Goal: Task Accomplishment & Management: Complete application form

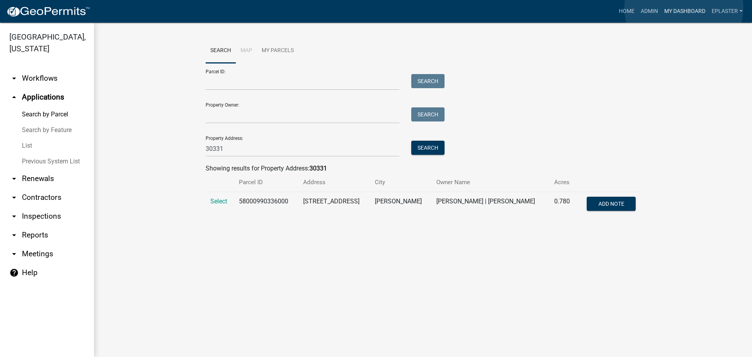
click at [684, 8] on link "My Dashboard" at bounding box center [684, 11] width 47 height 15
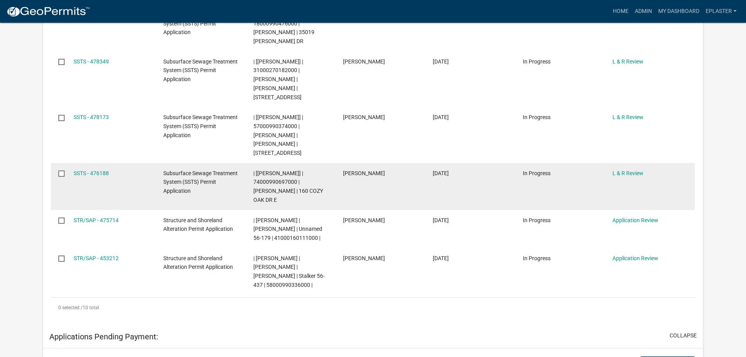
scroll to position [392, 0]
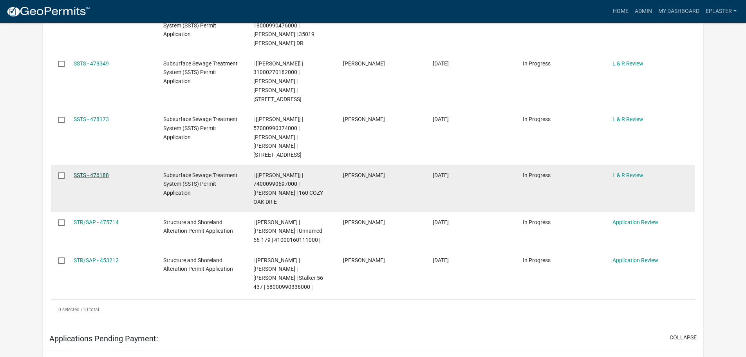
click at [105, 172] on link "SSTS - 476188" at bounding box center [91, 175] width 35 height 6
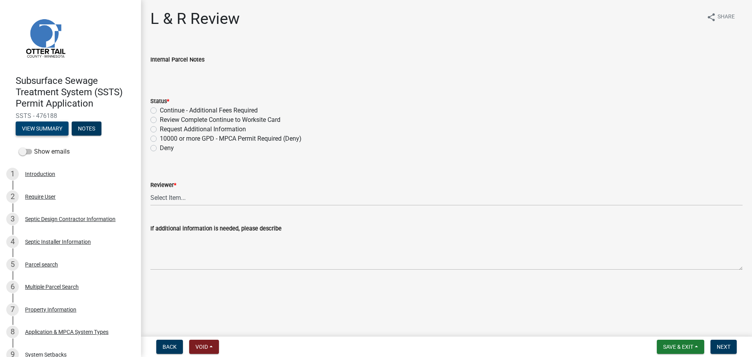
click at [44, 126] on button "View Summary" at bounding box center [42, 128] width 53 height 14
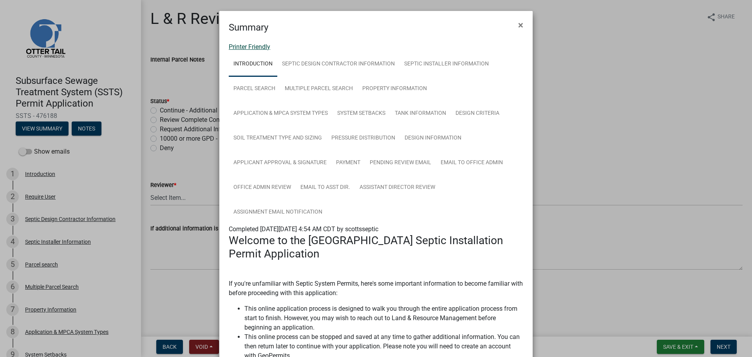
click at [242, 46] on link "Printer Friendly" at bounding box center [250, 46] width 42 height 7
drag, startPoint x: 517, startPoint y: 22, endPoint x: 504, endPoint y: 30, distance: 15.6
click at [518, 22] on span "×" at bounding box center [520, 25] width 5 height 11
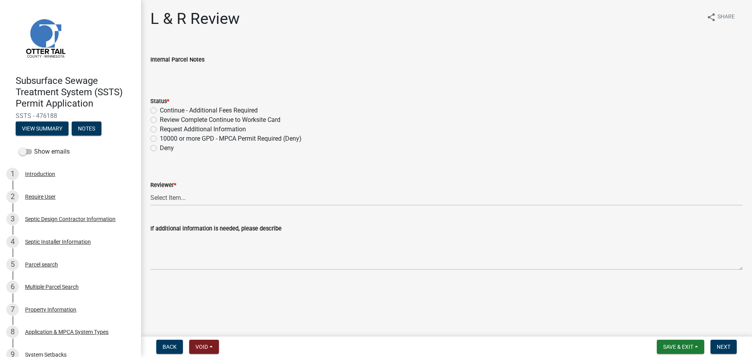
drag, startPoint x: 153, startPoint y: 118, endPoint x: 156, endPoint y: 122, distance: 5.1
click at [160, 118] on label "Review Complete Continue to Worksite Card" at bounding box center [220, 119] width 121 height 9
click at [160, 118] on input "Review Complete Continue to Worksite Card" at bounding box center [162, 117] width 5 height 5
radio input "true"
click at [155, 198] on select "Select Item... Alexis Newark Andrea Perales Brittany Tollefson Elizabeth Plaste…" at bounding box center [446, 198] width 592 height 16
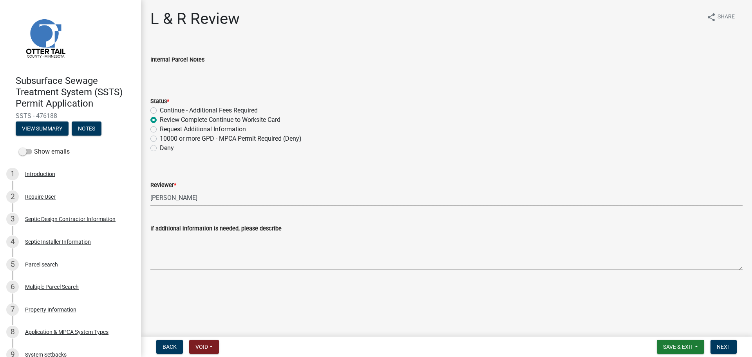
click at [150, 190] on select "Select Item... Alexis Newark Andrea Perales Brittany Tollefson Elizabeth Plaste…" at bounding box center [446, 198] width 592 height 16
select select "bef7bfac-0505-4ed4-90ff-47b6907fb5e6"
click at [723, 349] on span "Next" at bounding box center [724, 347] width 14 height 6
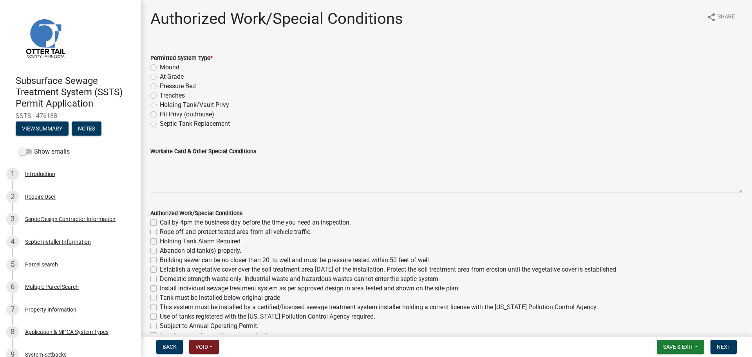
click at [154, 92] on div "Trenches" at bounding box center [446, 95] width 592 height 9
click at [160, 95] on label "Trenches" at bounding box center [172, 95] width 25 height 9
click at [160, 95] on input "Trenches" at bounding box center [162, 93] width 5 height 5
radio input "true"
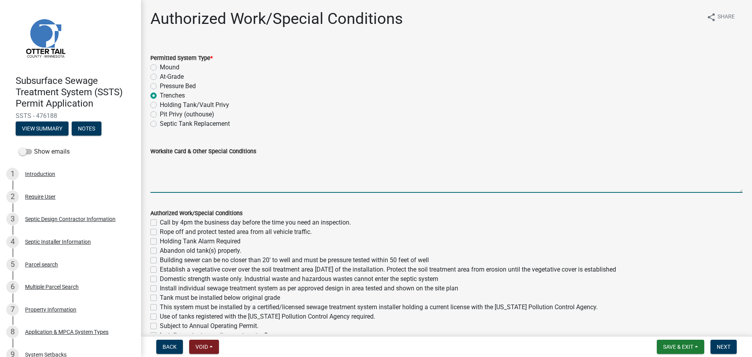
click at [174, 161] on textarea "Worksite Card & Other Special Conditions" at bounding box center [446, 174] width 592 height 37
paste textarea "# bedroom- Type I gravity trenches Install SIZE gal septic tank # HC chambers, …"
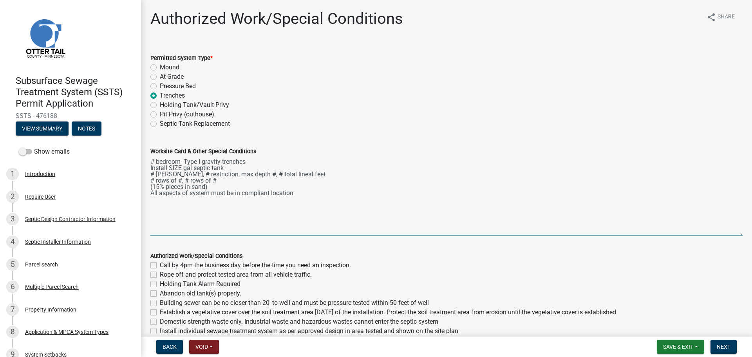
drag, startPoint x: 735, startPoint y: 190, endPoint x: 734, endPoint y: 242, distance: 52.1
click at [734, 235] on textarea "# bedroom- Type I gravity trenches Install SIZE gal septic tank # HC chambers, …" at bounding box center [446, 196] width 592 height 80
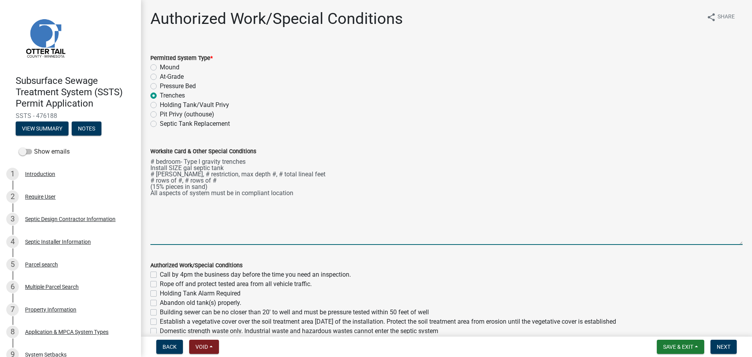
click at [154, 161] on textarea "# bedroom- Type I gravity trenches Install SIZE gal septic tank # HC chambers, …" at bounding box center [446, 200] width 592 height 89
click at [153, 173] on textarea "2 bedroom- Type I gravity trenches Install SIZE gal septic tank # HC chambers, …" at bounding box center [446, 200] width 592 height 89
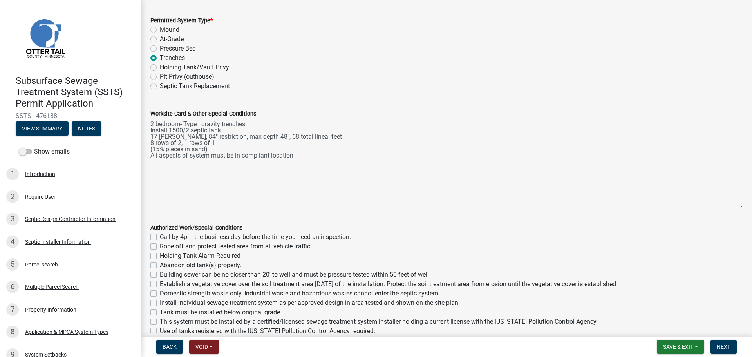
scroll to position [149, 0]
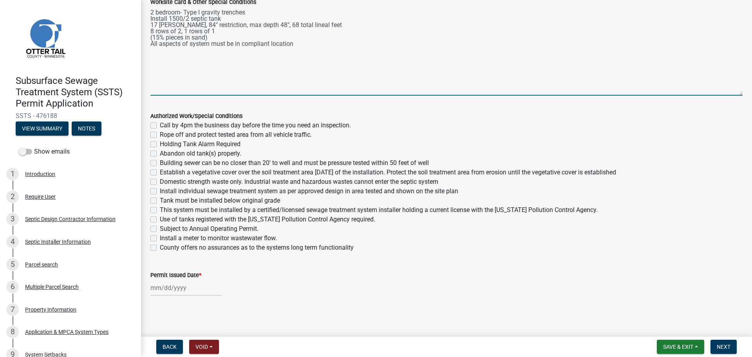
type textarea "2 bedroom- Type I gravity trenches Install 1500/2 septic tank 17 HC chambers, 8…"
click at [160, 125] on label "Call by 4pm the business day before the time you need an inspection." at bounding box center [255, 125] width 191 height 9
click at [160, 125] on input "Call by 4pm the business day before the time you need an inspection." at bounding box center [162, 123] width 5 height 5
checkbox input "true"
checkbox input "false"
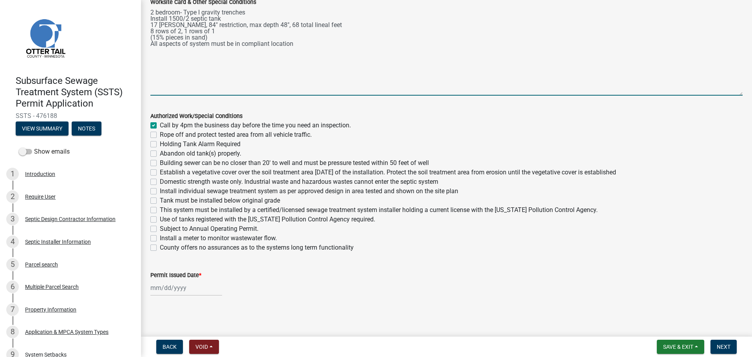
checkbox input "false"
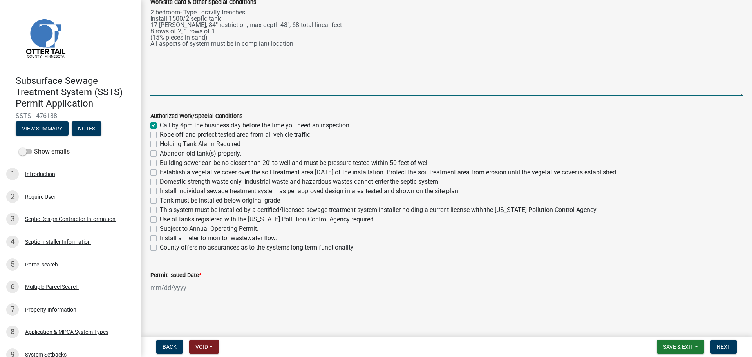
checkbox input "false"
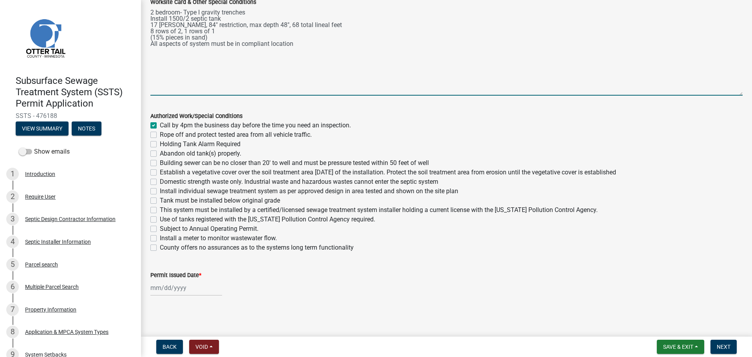
checkbox input "false"
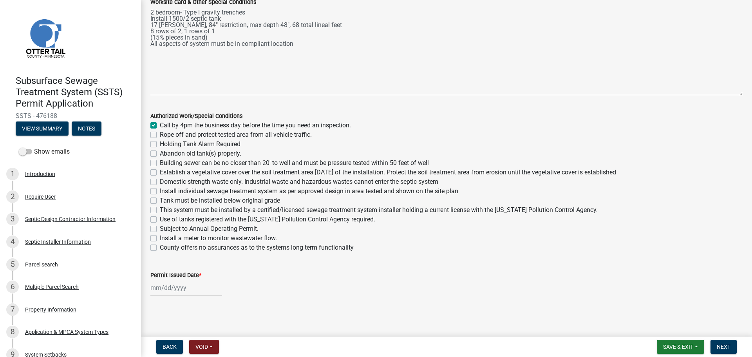
click at [160, 135] on label "Rope off and protect tested area from all vehicle traffic." at bounding box center [236, 134] width 152 height 9
click at [160, 135] on input "Rope off and protect tested area from all vehicle traffic." at bounding box center [162, 132] width 5 height 5
checkbox input "true"
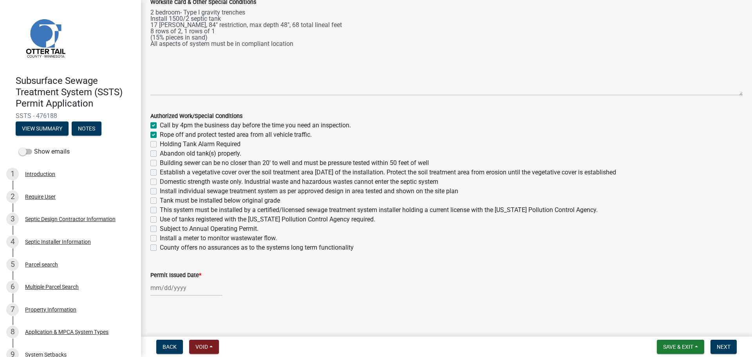
checkbox input "false"
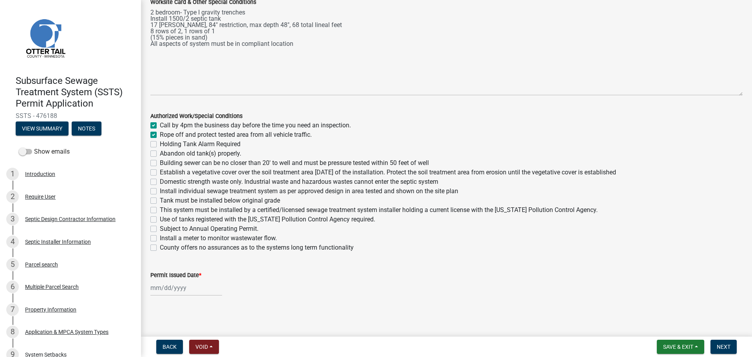
checkbox input "false"
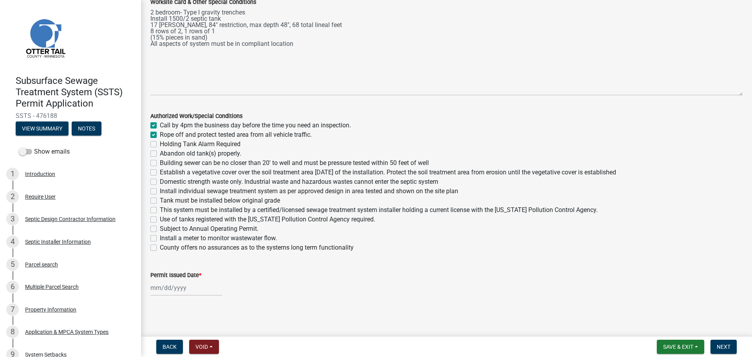
checkbox input "false"
click at [160, 163] on label "Building sewer can be no closer than 20' to well and must be pressure tested wi…" at bounding box center [294, 162] width 269 height 9
click at [160, 163] on input "Building sewer can be no closer than 20' to well and must be pressure tested wi…" at bounding box center [162, 160] width 5 height 5
checkbox input "true"
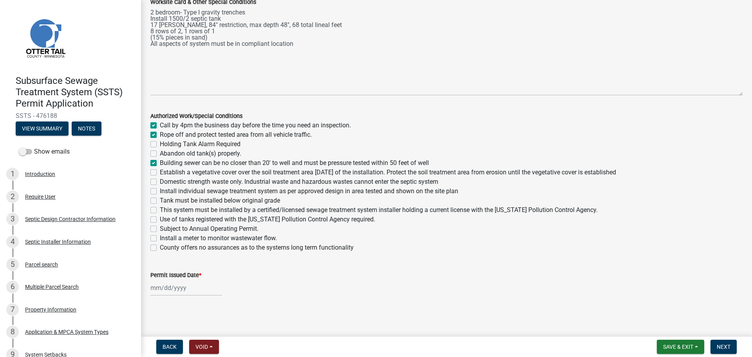
checkbox input "true"
checkbox input "false"
checkbox input "true"
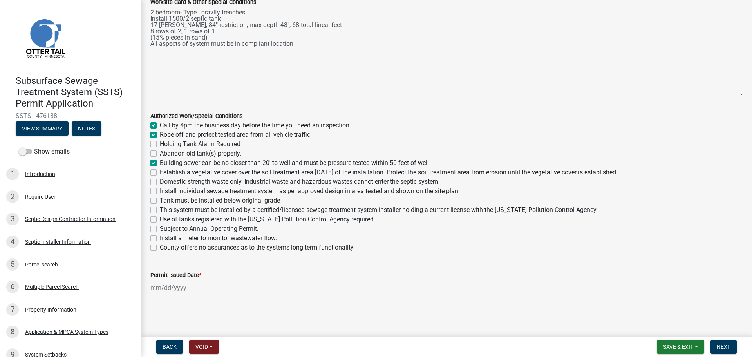
checkbox input "false"
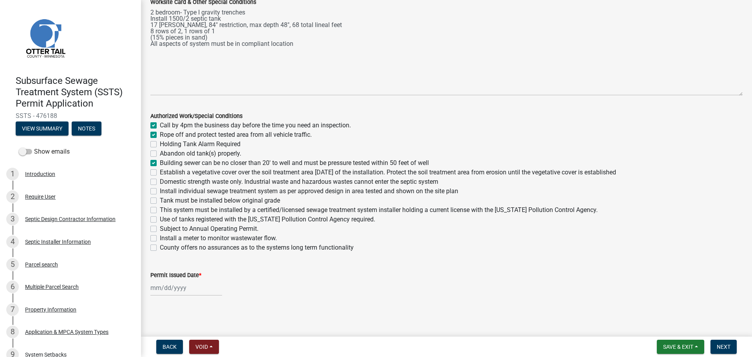
checkbox input "false"
click at [160, 172] on label "Establish a vegetative cover over the soil treatment area within 30 days of the…" at bounding box center [388, 172] width 456 height 9
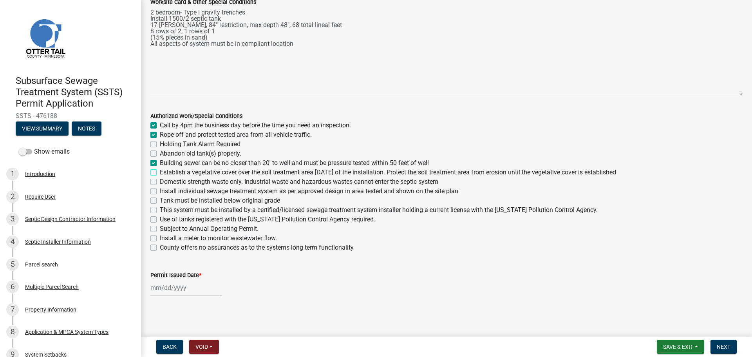
click at [160, 172] on input "Establish a vegetative cover over the soil treatment area within 30 days of the…" at bounding box center [162, 170] width 5 height 5
checkbox input "true"
checkbox input "false"
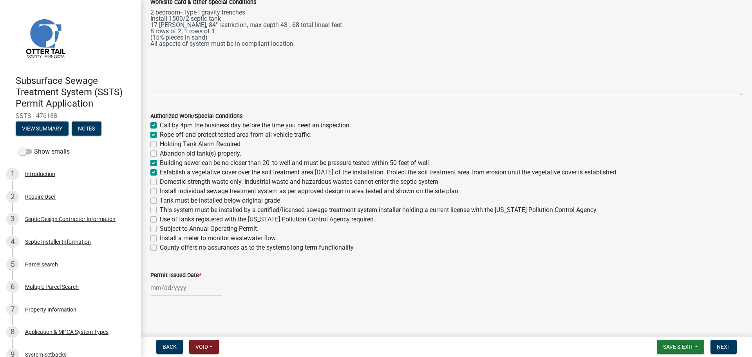
checkbox input "false"
checkbox input "true"
checkbox input "false"
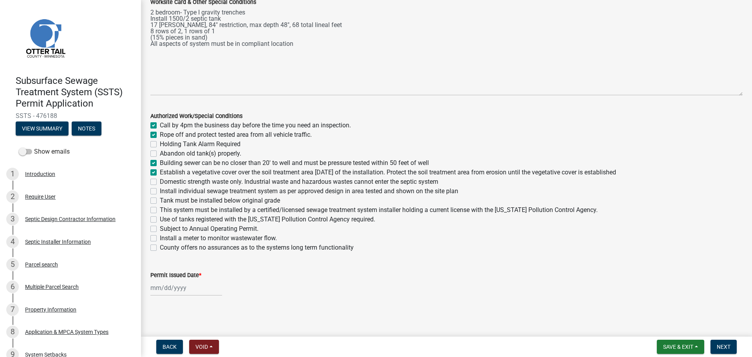
checkbox input "false"
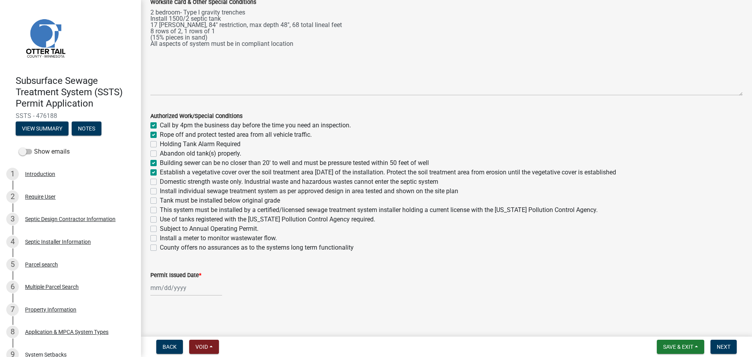
checkbox input "false"
click at [160, 181] on label "Domestic strength waste only. Industrial waste and hazardous wastes cannot ente…" at bounding box center [299, 181] width 279 height 9
click at [160, 181] on input "Domestic strength waste only. Industrial waste and hazardous wastes cannot ente…" at bounding box center [162, 179] width 5 height 5
checkbox input "true"
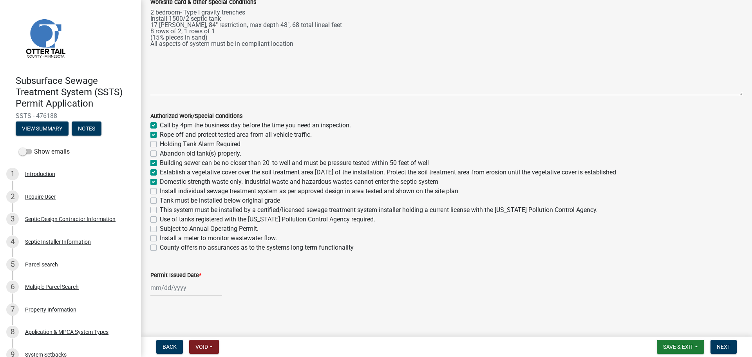
checkbox input "true"
checkbox input "false"
checkbox input "true"
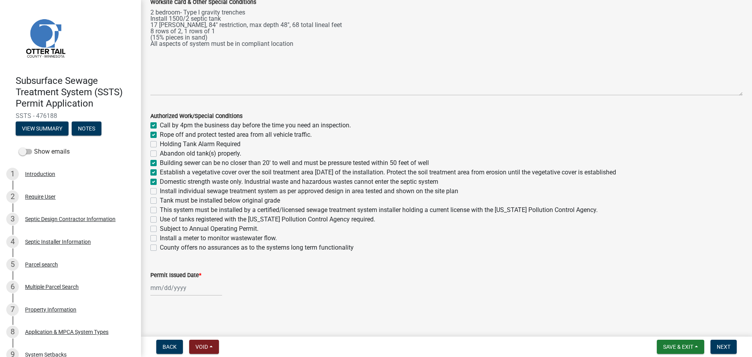
checkbox input "true"
checkbox input "false"
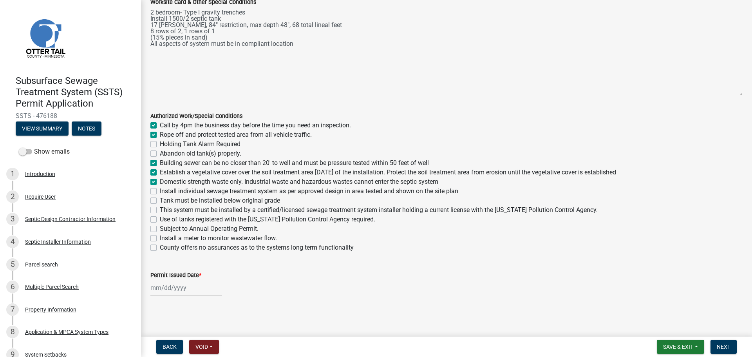
checkbox input "false"
click at [160, 190] on label "Install individual sewage treatment system as per approved design in area teste…" at bounding box center [309, 190] width 298 height 9
click at [160, 190] on input "Install individual sewage treatment system as per approved design in area teste…" at bounding box center [162, 188] width 5 height 5
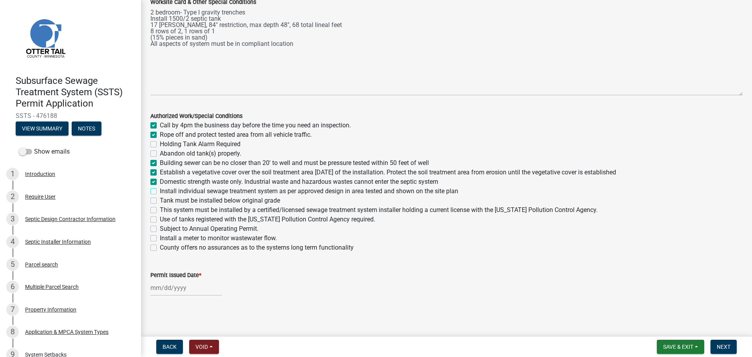
checkbox input "true"
checkbox input "false"
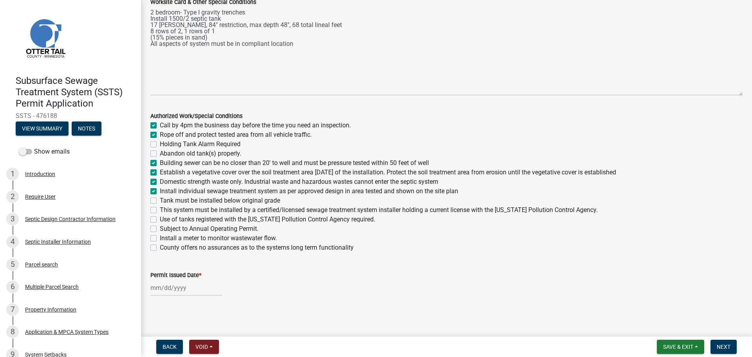
checkbox input "true"
checkbox input "false"
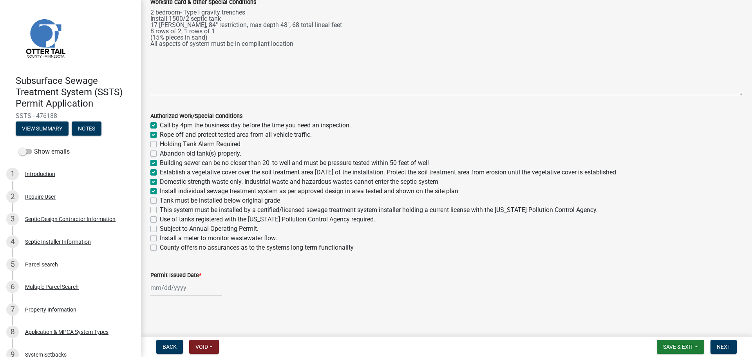
checkbox input "false"
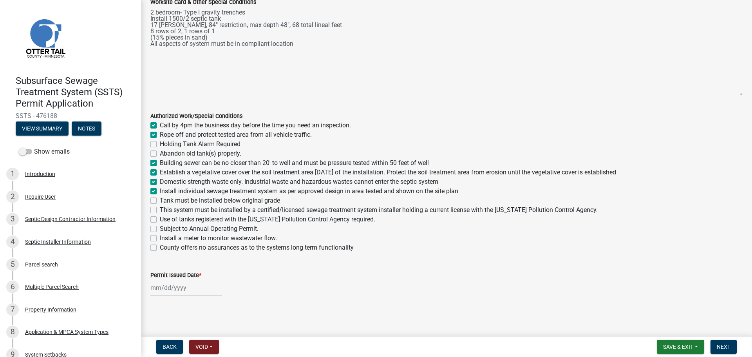
click at [160, 201] on label "Tank must be installed below original grade" at bounding box center [220, 200] width 120 height 9
click at [160, 201] on input "Tank must be installed below original grade" at bounding box center [162, 198] width 5 height 5
checkbox input "true"
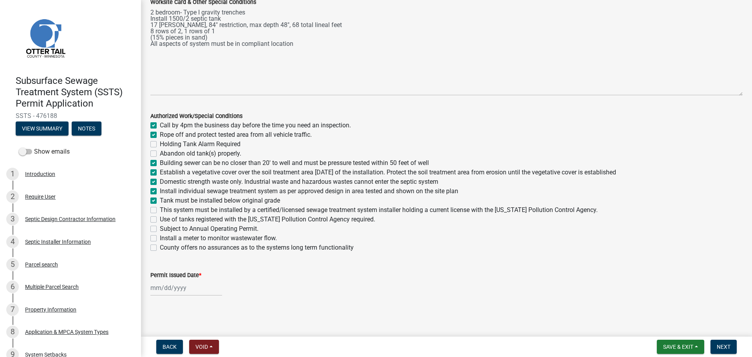
checkbox input "false"
checkbox input "true"
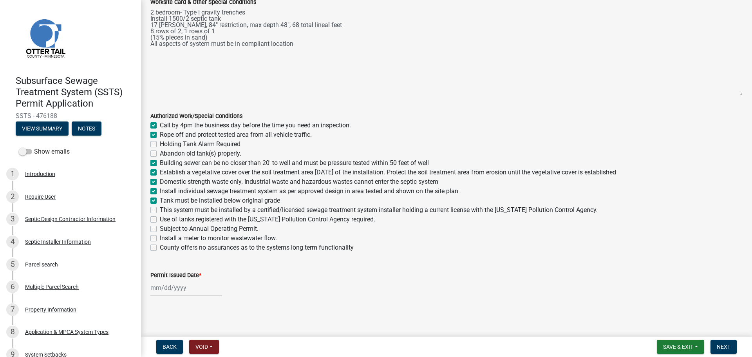
checkbox input "true"
checkbox input "false"
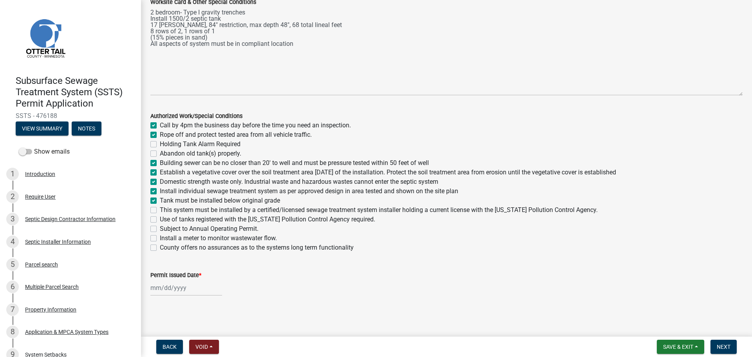
checkbox input "false"
click at [160, 209] on label "This system must be installed by a certified/licensed sewage treatment system i…" at bounding box center [379, 209] width 438 height 9
click at [160, 209] on input "This system must be installed by a certified/licensed sewage treatment system i…" at bounding box center [162, 207] width 5 height 5
checkbox input "true"
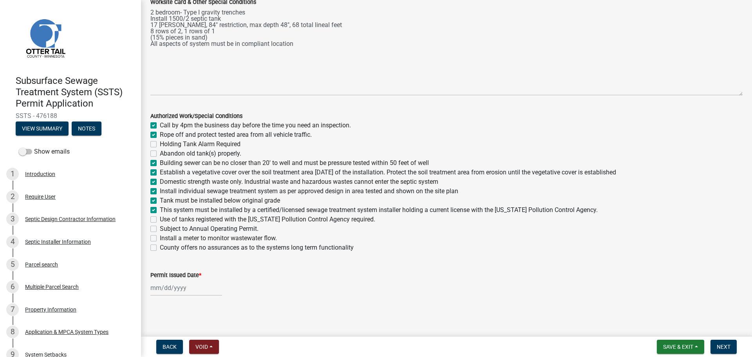
checkbox input "true"
checkbox input "false"
checkbox input "true"
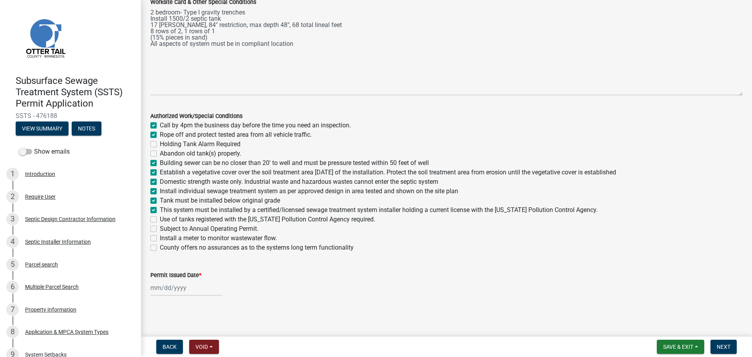
checkbox input "true"
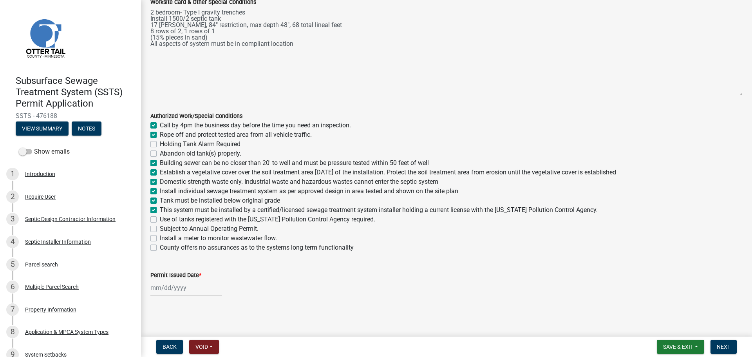
checkbox input "false"
click at [160, 218] on label "Use of tanks registered with the Minnesota Pollution Control Agency required." at bounding box center [267, 219] width 215 height 9
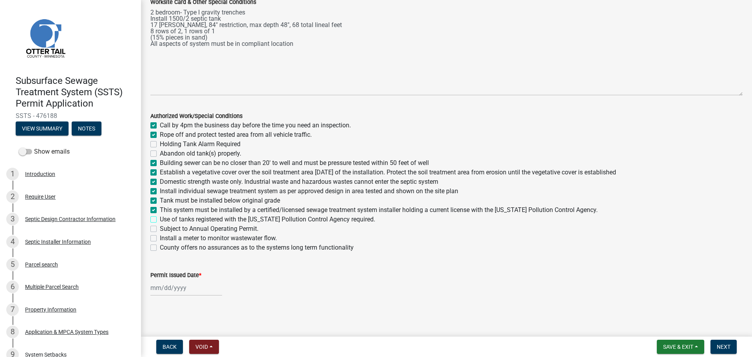
click at [160, 218] on input "Use of tanks registered with the Minnesota Pollution Control Agency required." at bounding box center [162, 217] width 5 height 5
checkbox input "true"
checkbox input "false"
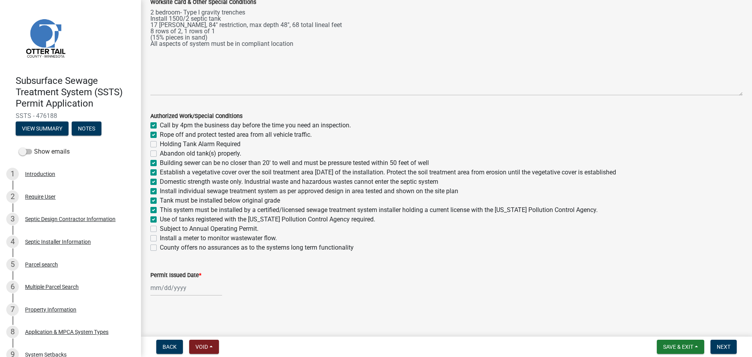
checkbox input "false"
checkbox input "true"
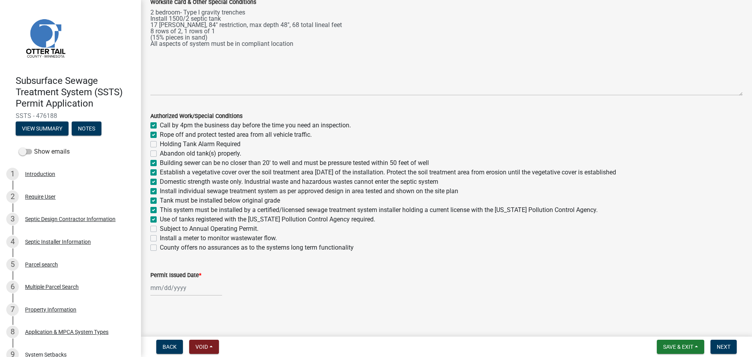
checkbox input "true"
checkbox input "false"
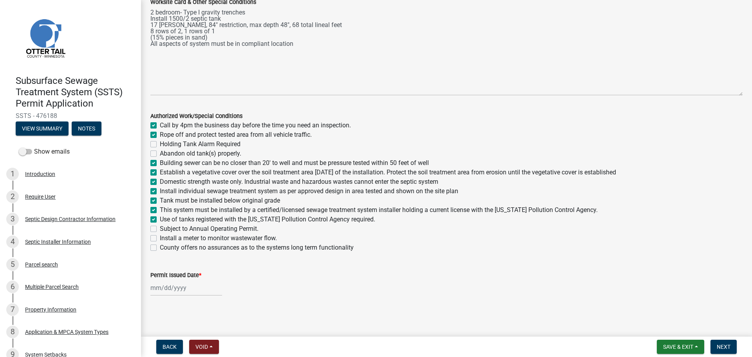
click at [160, 248] on label "County offers no assurances as to the systems long term functionality" at bounding box center [257, 247] width 194 height 9
click at [160, 248] on input "County offers no assurances as to the systems long term functionality" at bounding box center [162, 245] width 5 height 5
checkbox input "true"
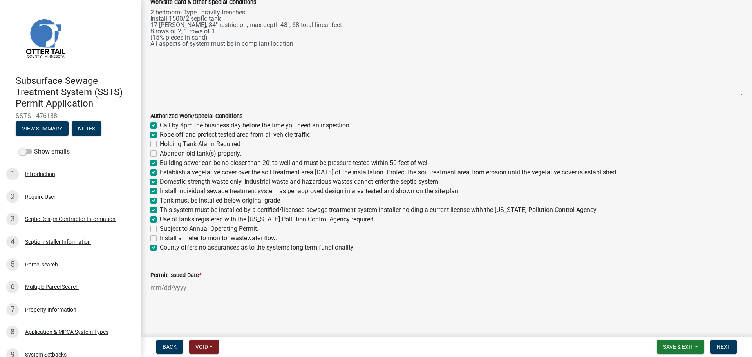
checkbox input "false"
checkbox input "true"
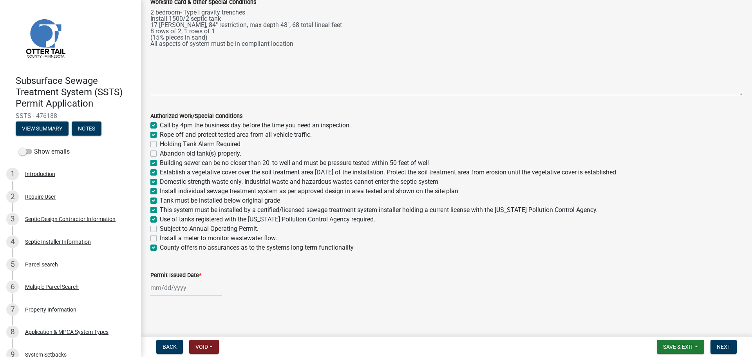
checkbox input "true"
checkbox input "false"
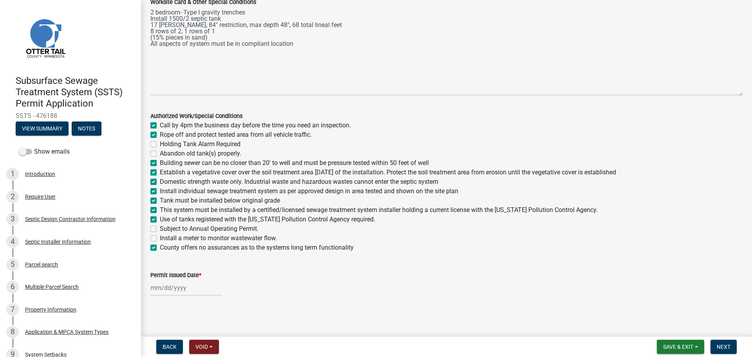
checkbox input "false"
checkbox input "true"
click at [159, 282] on div at bounding box center [186, 288] width 72 height 16
select select "9"
select select "2025"
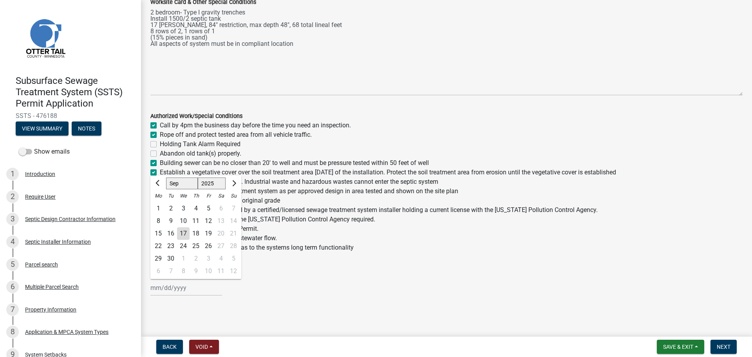
click at [179, 228] on div "17" at bounding box center [183, 233] width 13 height 13
type input "09/17/2025"
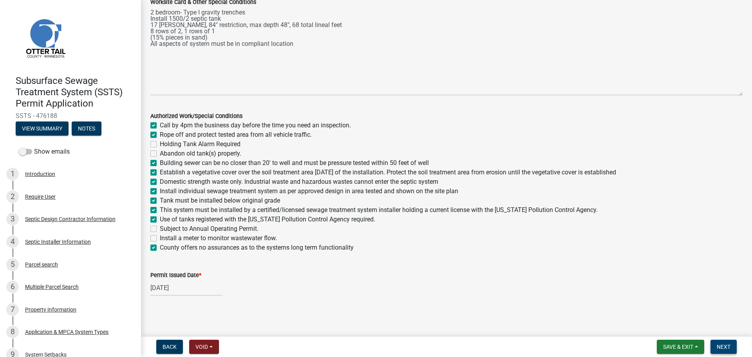
click at [730, 348] on span "Next" at bounding box center [724, 347] width 14 height 6
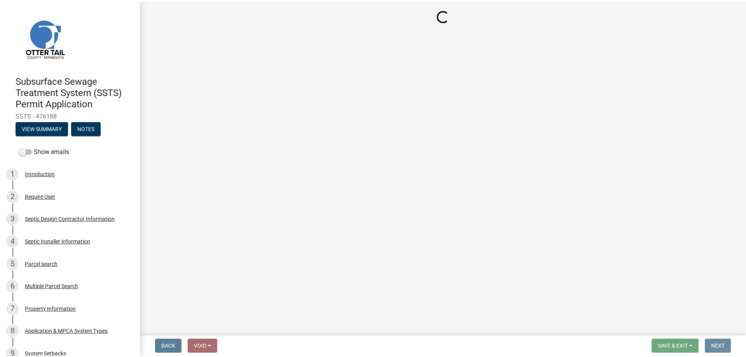
scroll to position [0, 0]
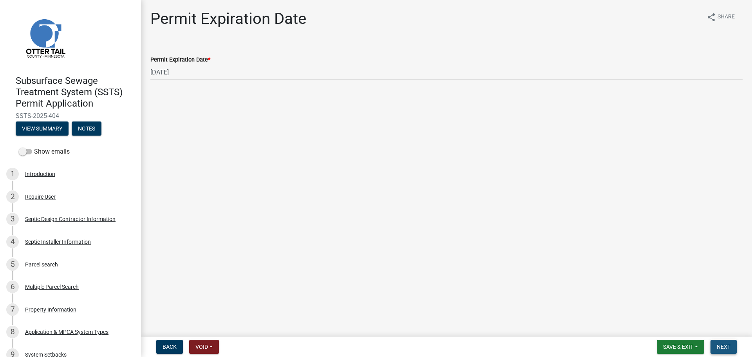
click at [727, 341] on button "Next" at bounding box center [724, 347] width 26 height 14
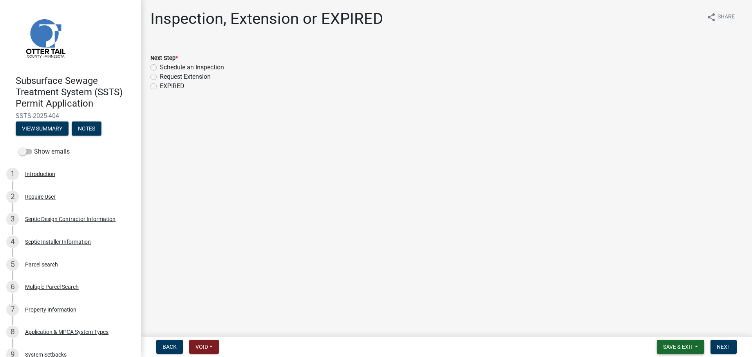
click at [678, 350] on button "Save & Exit" at bounding box center [680, 347] width 47 height 14
click at [663, 331] on button "Save & Exit" at bounding box center [673, 326] width 63 height 19
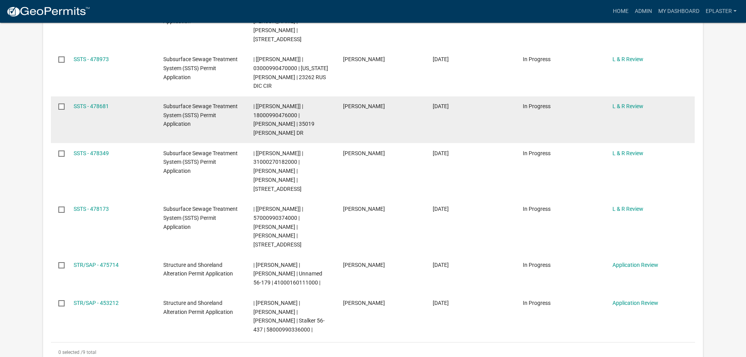
scroll to position [304, 0]
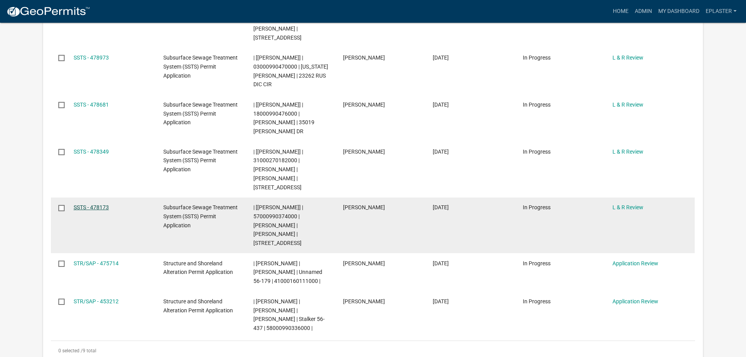
click at [92, 204] on link "SSTS - 478173" at bounding box center [91, 207] width 35 height 6
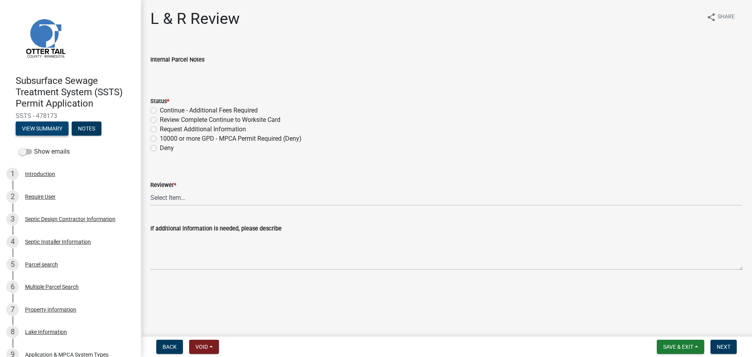
click at [48, 122] on button "View Summary" at bounding box center [42, 128] width 53 height 14
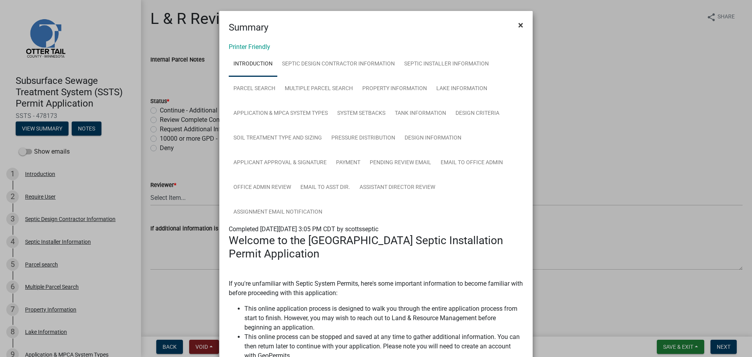
click at [518, 25] on span "×" at bounding box center [520, 25] width 5 height 11
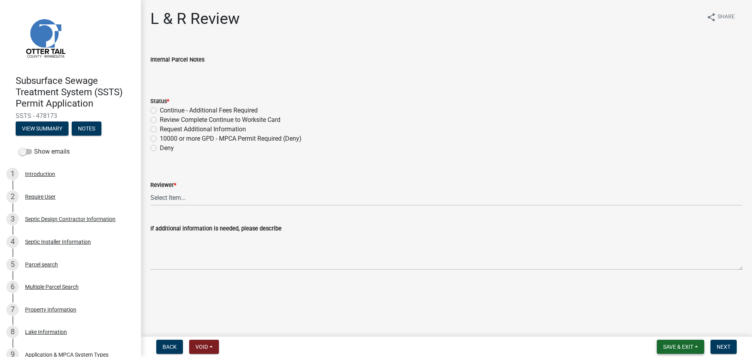
click at [684, 344] on span "Save & Exit" at bounding box center [678, 347] width 30 height 6
click at [675, 318] on button "Save & Exit" at bounding box center [673, 326] width 63 height 19
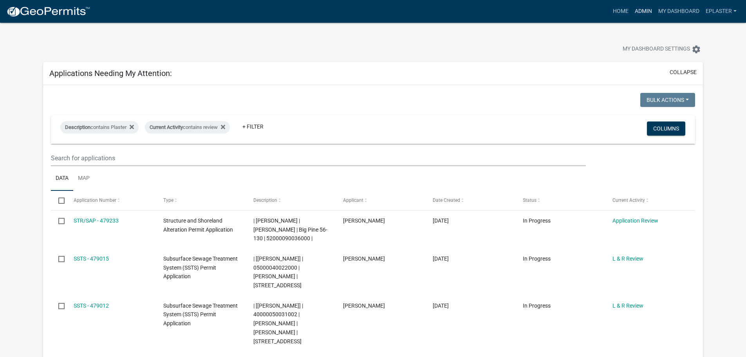
click at [635, 13] on link "Admin" at bounding box center [644, 11] width 24 height 15
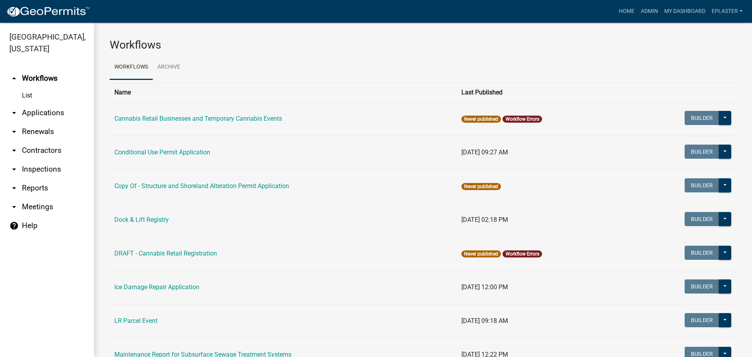
click at [48, 169] on link "arrow_drop_down Inspections" at bounding box center [47, 169] width 94 height 19
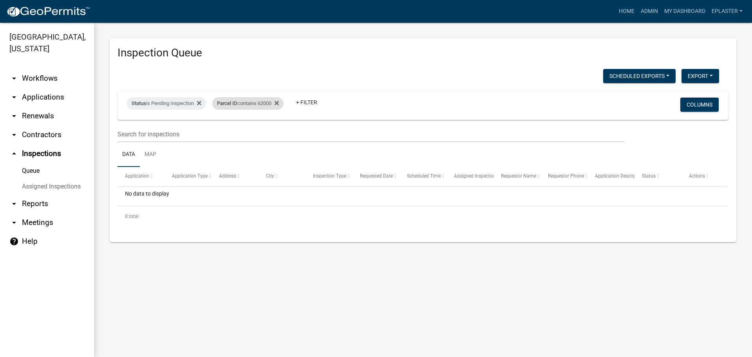
click at [268, 105] on div "Parcel ID contains 62000" at bounding box center [247, 103] width 71 height 13
click at [243, 134] on input "62000" at bounding box center [253, 133] width 72 height 16
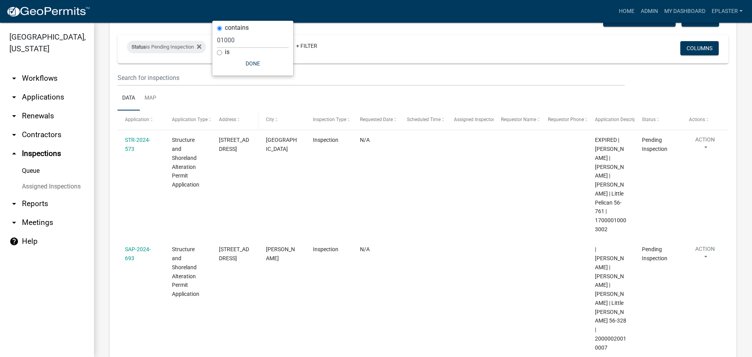
scroll to position [102, 0]
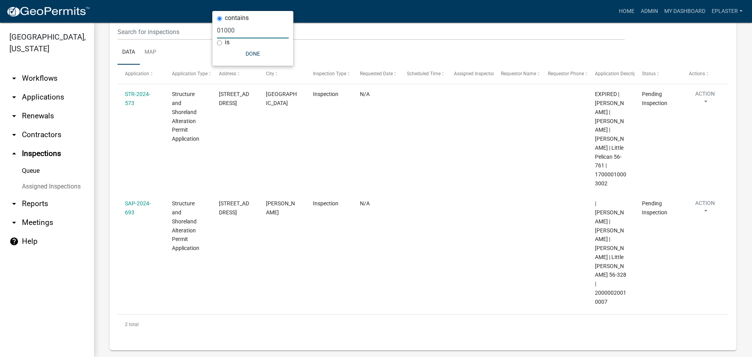
click at [241, 30] on input "01000" at bounding box center [253, 30] width 72 height 16
type input "02000"
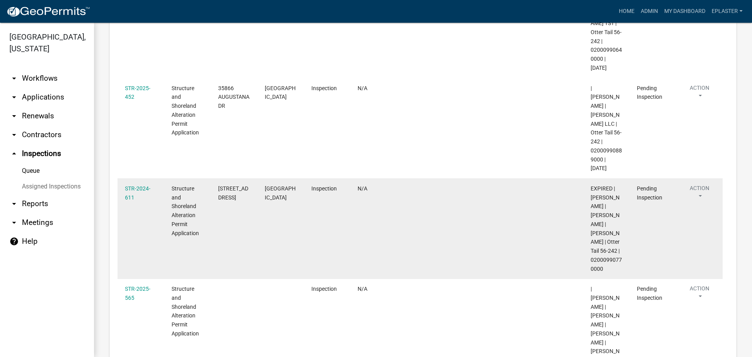
scroll to position [627, 0]
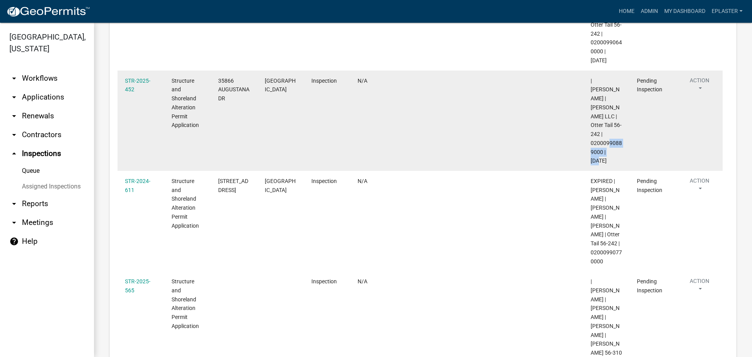
drag, startPoint x: 602, startPoint y: 105, endPoint x: 585, endPoint y: 97, distance: 19.1
click at [585, 97] on datatable-body-cell "| Brittany Tollefson | SHANDY SHORES LLC | Otter Tail 56-242 | 02000990889000 |…" at bounding box center [606, 121] width 47 height 100
copy span "02000990889000"
drag, startPoint x: 232, startPoint y: 61, endPoint x: 217, endPoint y: 48, distance: 20.0
click at [217, 71] on datatable-body-cell "35866 AUGUSTANA DR" at bounding box center [234, 121] width 47 height 100
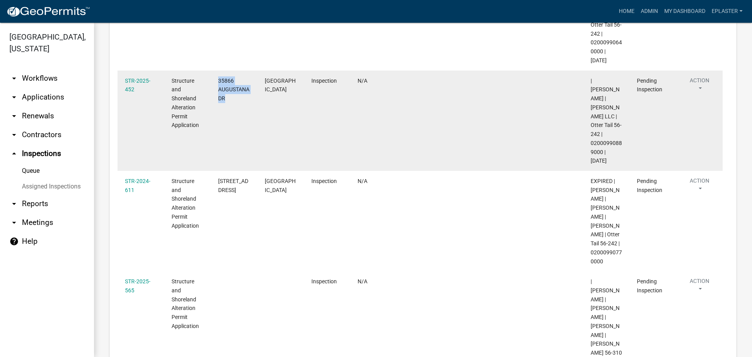
copy span "35866 AUGUSTANA DR"
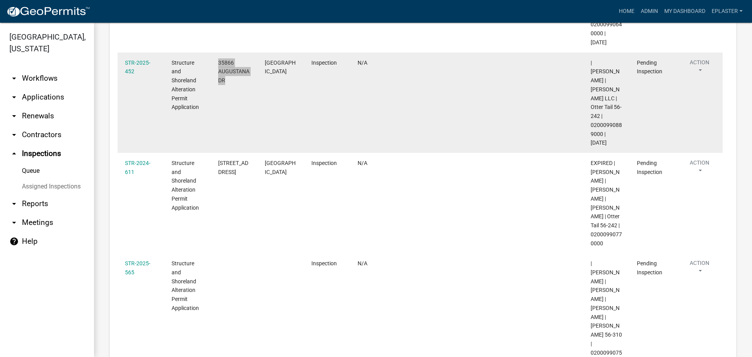
scroll to position [680, 0]
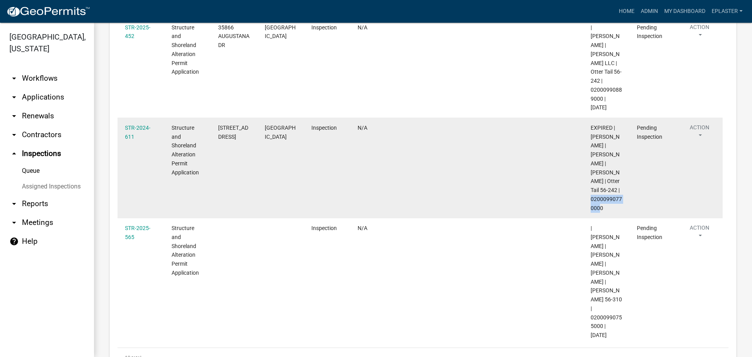
drag, startPoint x: 602, startPoint y: 172, endPoint x: 591, endPoint y: 164, distance: 14.3
click at [591, 164] on span "EXPIRED | Emma Swenson | GREGORY KASTER | DIANE KASTER | Otter Tail 56-242 | 02…" at bounding box center [606, 168] width 31 height 87
copy span "02000990770000"
drag, startPoint x: 242, startPoint y: 90, endPoint x: 218, endPoint y: 81, distance: 25.7
click at [218, 123] on div "28231 CO HWY 145" at bounding box center [233, 132] width 31 height 18
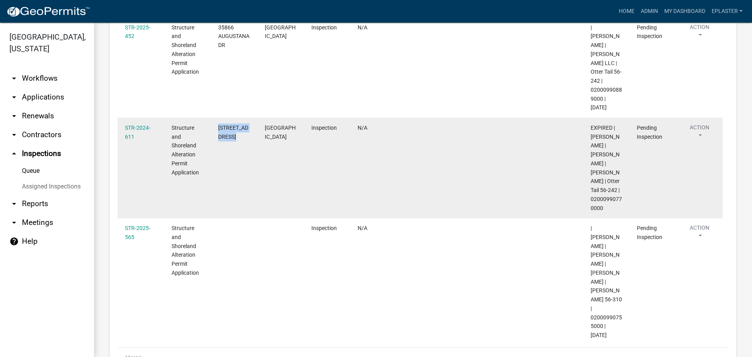
copy span "28231 CO HWY 145"
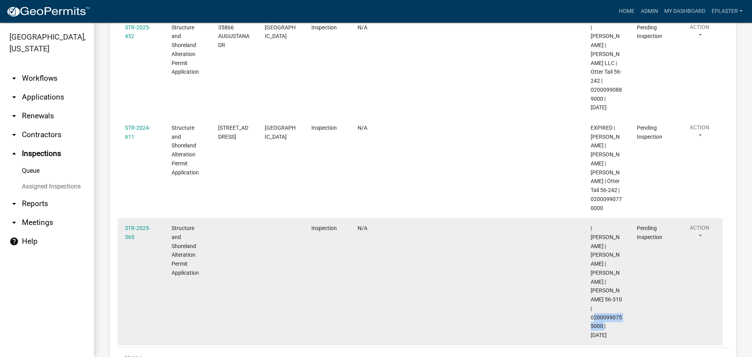
drag, startPoint x: 602, startPoint y: 272, endPoint x: 591, endPoint y: 265, distance: 13.6
click at [591, 265] on span "| Brittany Tollefson | JARED L OLSON | LINDSEY J OLSON | Walker 56-310 | 020009…" at bounding box center [606, 281] width 31 height 113
copy span "02000990755000"
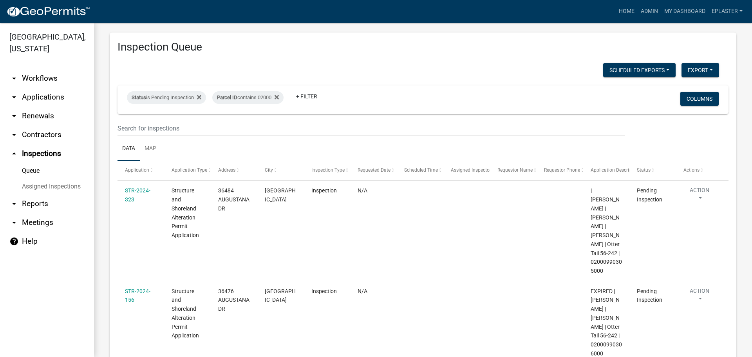
scroll to position [0, 0]
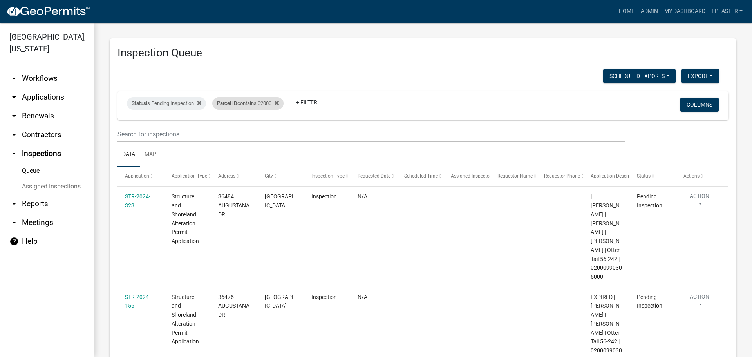
click at [262, 105] on div "Parcel ID contains 02000" at bounding box center [247, 103] width 71 height 13
click at [232, 136] on input "02000" at bounding box center [253, 133] width 72 height 16
type input "03000"
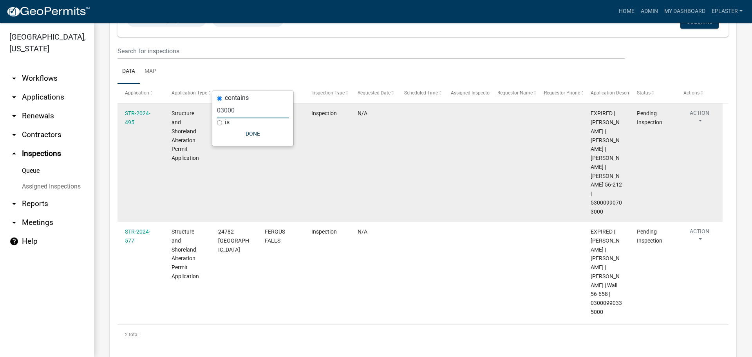
scroll to position [84, 0]
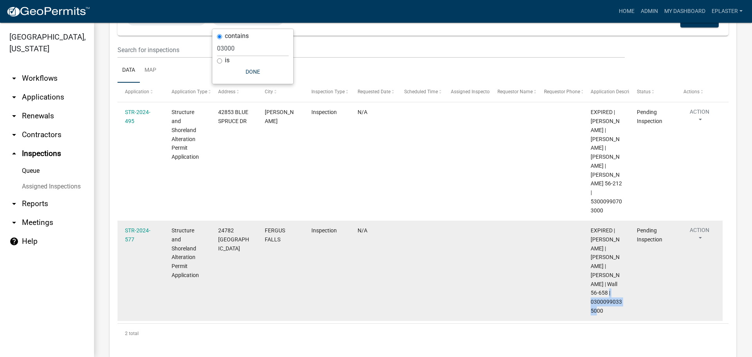
drag, startPoint x: 604, startPoint y: 292, endPoint x: 591, endPoint y: 282, distance: 15.9
click at [591, 282] on div "EXPIRED | Michelle Jevne | DARYL L KIPP | SARA A KIPP | Wall 56-658 | 030009903…" at bounding box center [606, 270] width 31 height 89
copy span "03000990335000"
drag, startPoint x: 245, startPoint y: 229, endPoint x: 219, endPoint y: 223, distance: 27.3
click at [219, 226] on div "24782 WALL LAKE DR N" at bounding box center [233, 239] width 31 height 27
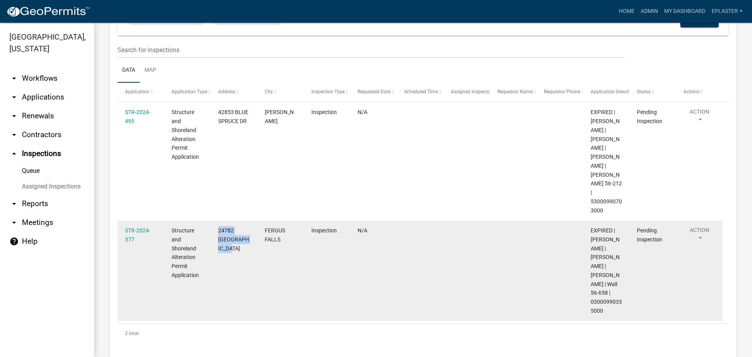
copy span "24782 WALL LAKE DR N"
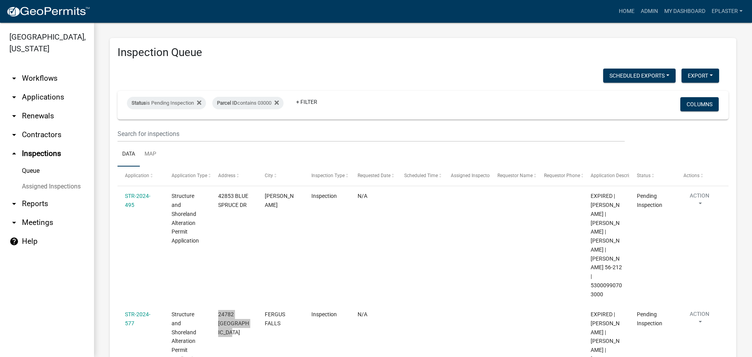
scroll to position [0, 0]
click at [269, 100] on div "Parcel ID contains 03000" at bounding box center [247, 103] width 71 height 13
click at [229, 133] on input "03000" at bounding box center [253, 133] width 72 height 16
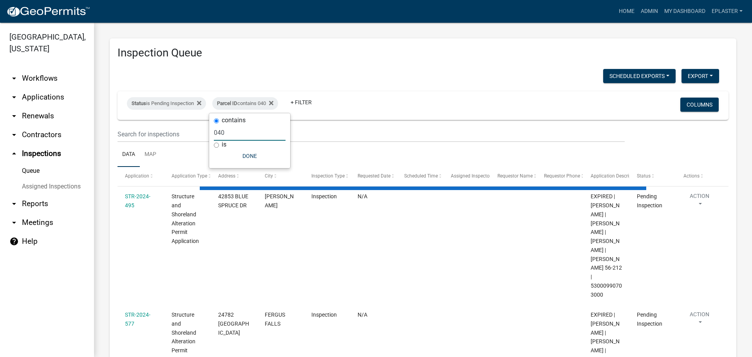
type input "0400"
select select "3: 100"
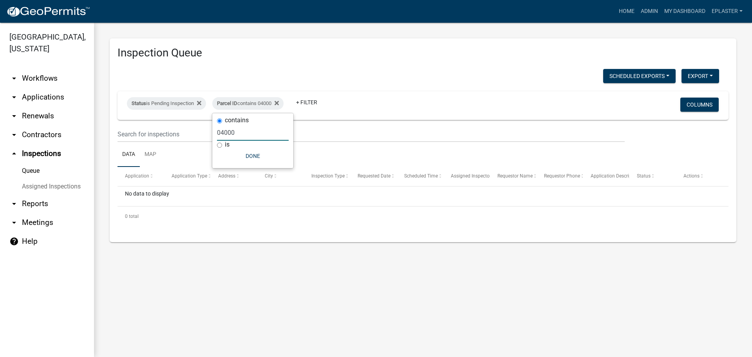
click at [228, 135] on input "04000" at bounding box center [253, 133] width 72 height 16
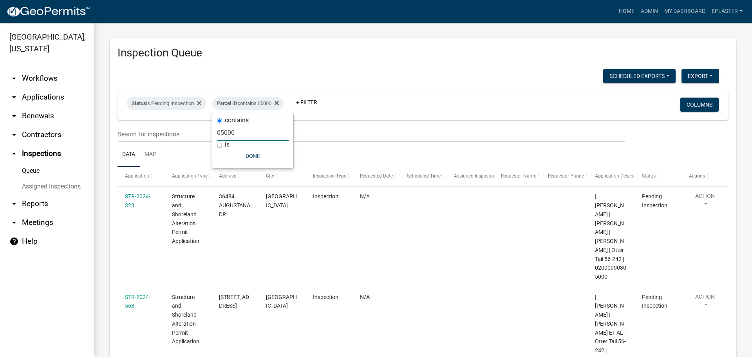
click at [229, 135] on input "05000" at bounding box center [253, 133] width 72 height 16
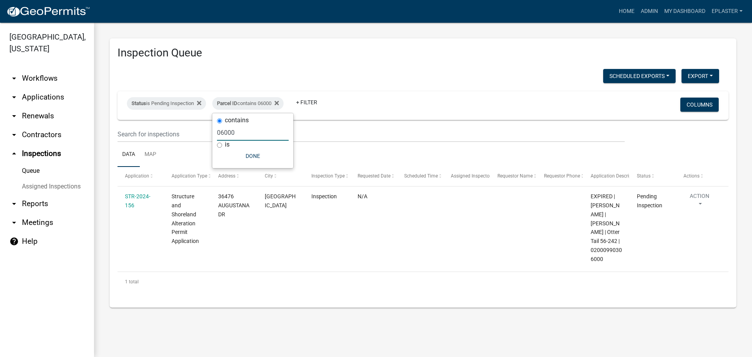
click at [247, 134] on input "06000" at bounding box center [253, 133] width 72 height 16
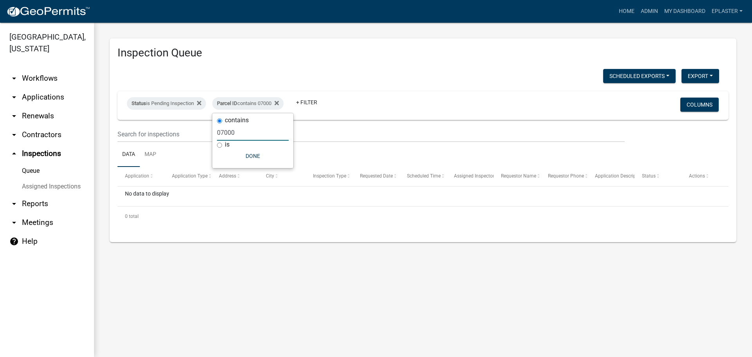
click at [247, 134] on input "07000" at bounding box center [253, 133] width 72 height 16
type input "08000"
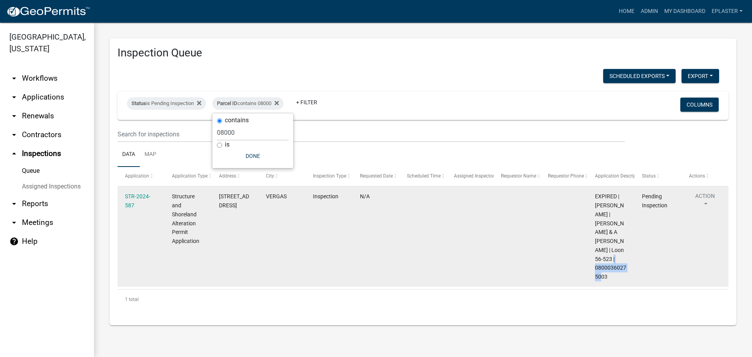
drag, startPoint x: 608, startPoint y: 286, endPoint x: 595, endPoint y: 276, distance: 15.4
click at [595, 276] on div "EXPIRED | Alexis Newark | CHRISTOPHER BAUMLER & A BUCHL | Loon 56-523 | 0800036…" at bounding box center [611, 236] width 32 height 89
copy span "08000360275003"
drag, startPoint x: 243, startPoint y: 205, endPoint x: 220, endPoint y: 197, distance: 24.7
click at [220, 197] on div "46543 CO HWY 35" at bounding box center [235, 201] width 32 height 18
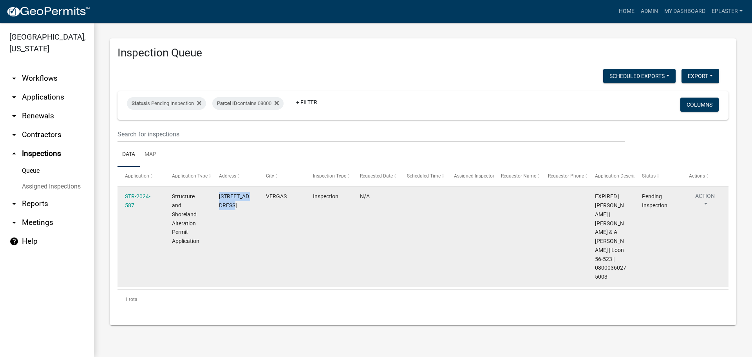
copy span "46543 CO HWY 35"
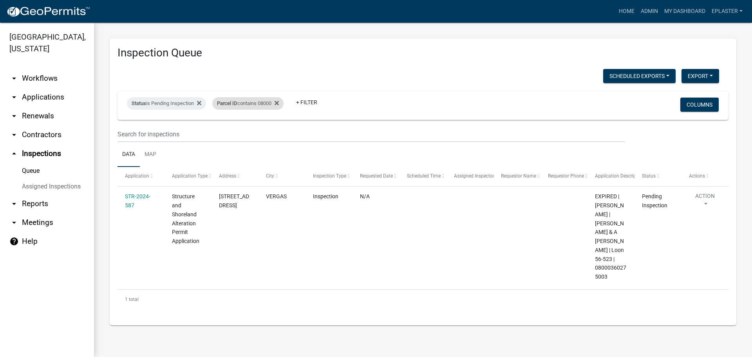
click at [269, 105] on div "Parcel ID contains 08000" at bounding box center [247, 103] width 71 height 13
click at [259, 134] on input "08000" at bounding box center [253, 133] width 72 height 16
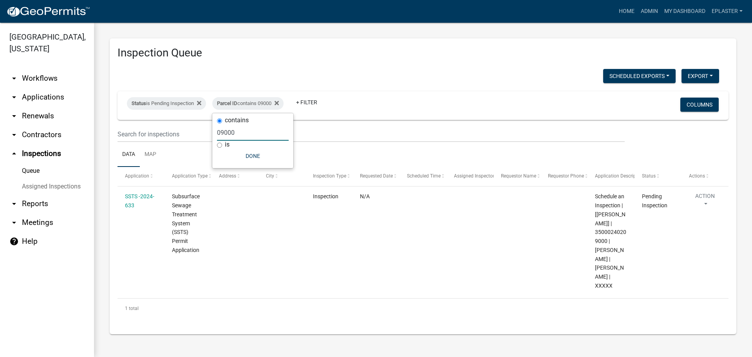
click at [264, 135] on input "09000" at bounding box center [253, 133] width 72 height 16
type input "1000"
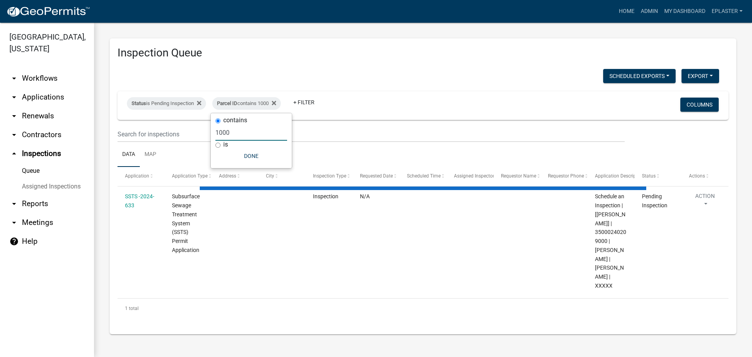
select select "3: 100"
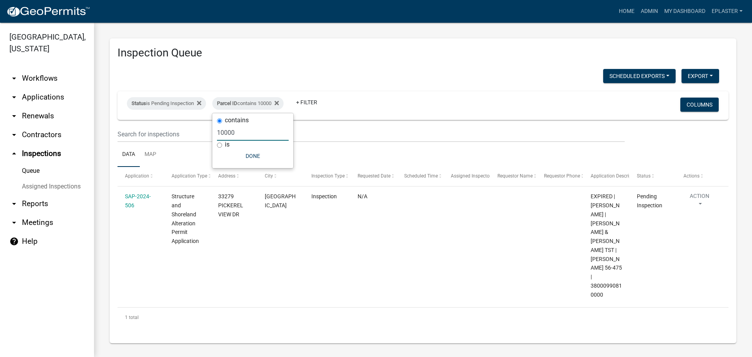
click at [276, 132] on input "10000" at bounding box center [253, 133] width 72 height 16
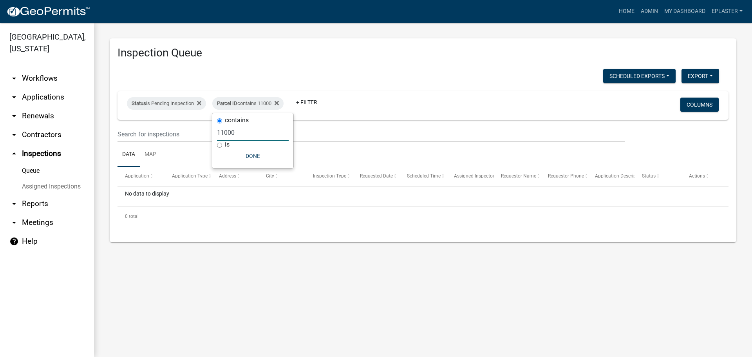
click at [276, 132] on input "11000" at bounding box center [253, 133] width 72 height 16
click at [260, 132] on input "12000" at bounding box center [253, 133] width 72 height 16
click at [246, 132] on input "13000" at bounding box center [253, 133] width 72 height 16
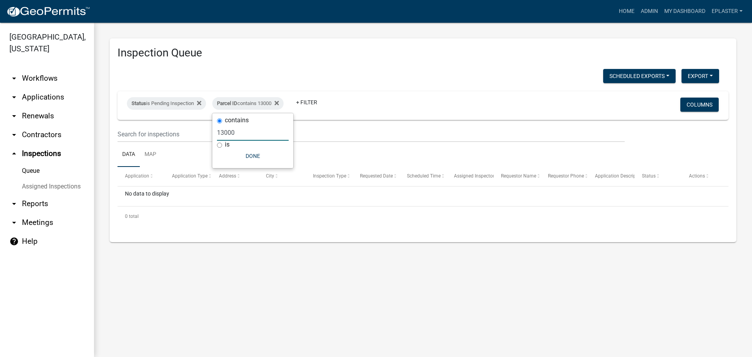
click at [246, 132] on input "13000" at bounding box center [253, 133] width 72 height 16
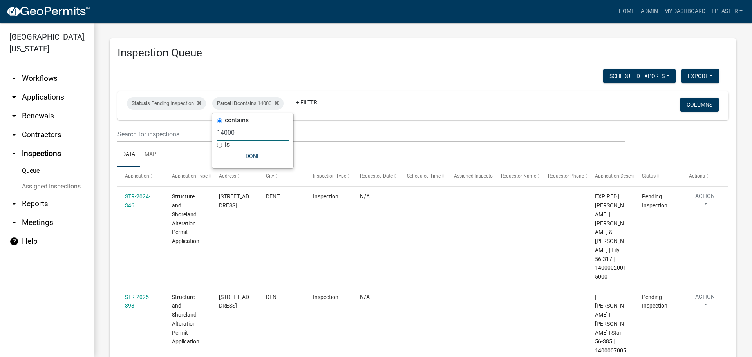
click at [245, 134] on input "14000" at bounding box center [253, 133] width 72 height 16
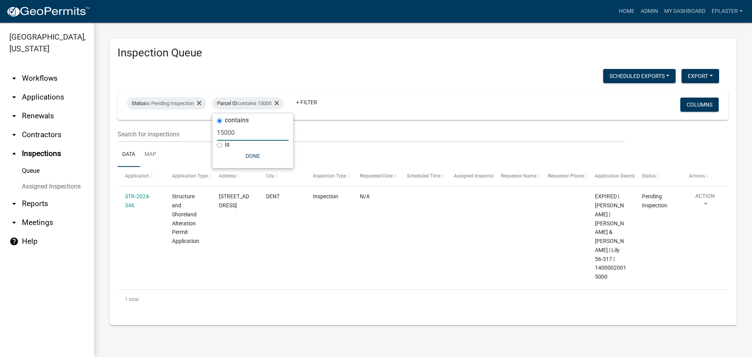
click at [234, 137] on input "15000" at bounding box center [253, 133] width 72 height 16
click at [233, 136] on input "15000" at bounding box center [253, 133] width 72 height 16
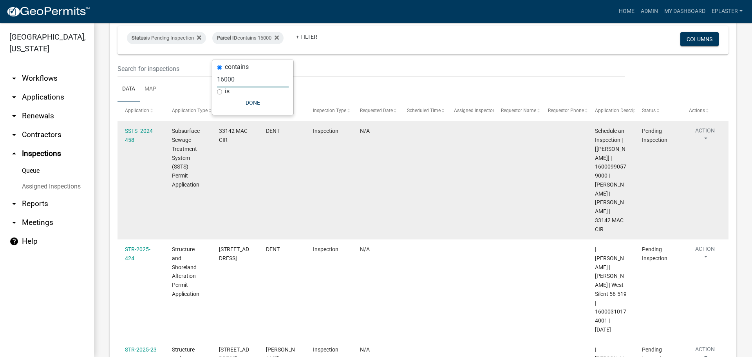
scroll to position [53, 0]
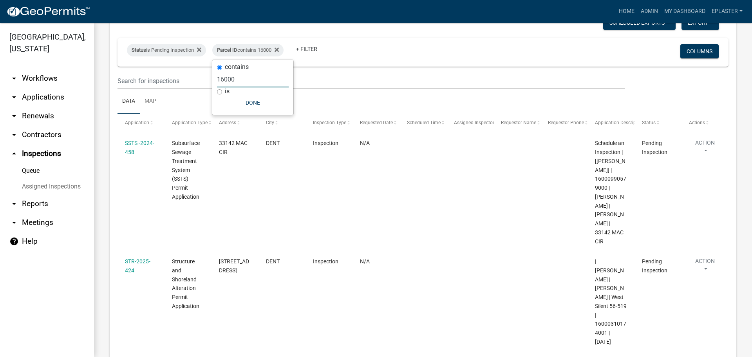
click at [257, 79] on input "16000" at bounding box center [253, 79] width 72 height 16
type input "17000"
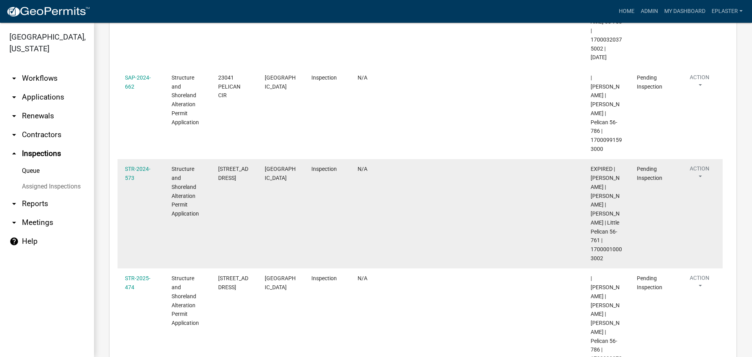
scroll to position [357, 0]
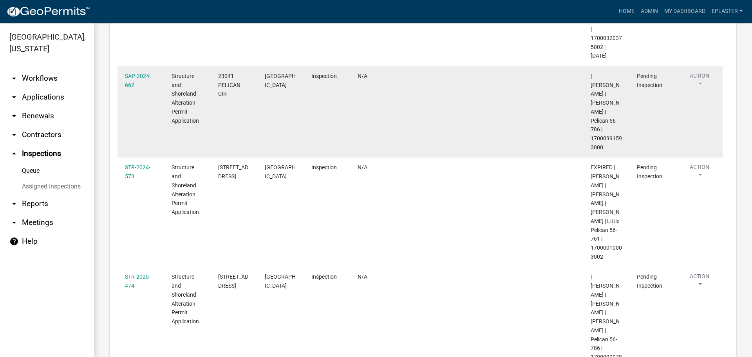
drag, startPoint x: 602, startPoint y: 103, endPoint x: 590, endPoint y: 92, distance: 16.4
click at [591, 92] on span "| Eric Babolian | MARK D JOHNSRUD | Pelican 56-786 | 17000991593000" at bounding box center [606, 112] width 31 height 78
copy span "17000991593000"
drag, startPoint x: 232, startPoint y: 58, endPoint x: 218, endPoint y: 41, distance: 21.8
click at [218, 72] on div "23041 PELICAN CIR" at bounding box center [233, 85] width 31 height 27
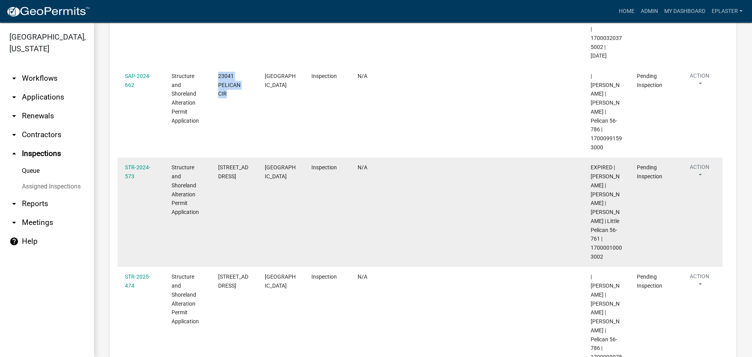
drag, startPoint x: 606, startPoint y: 211, endPoint x: 590, endPoint y: 203, distance: 18.1
click at [590, 203] on datatable-body-cell "EXPIRED | Alexis Newark | STEVE N IANIRO | APRIL A IANIRO | Little Pelican 56-7…" at bounding box center [606, 211] width 47 height 109
drag, startPoint x: 232, startPoint y: 130, endPoint x: 219, endPoint y: 122, distance: 15.6
click at [219, 163] on div "26532 CO HWY 20" at bounding box center [233, 172] width 31 height 18
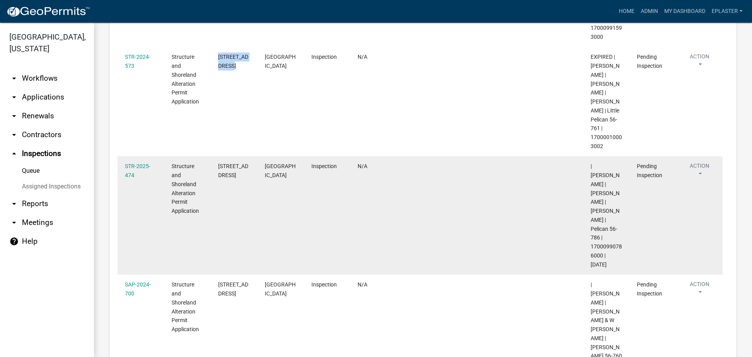
scroll to position [488, 0]
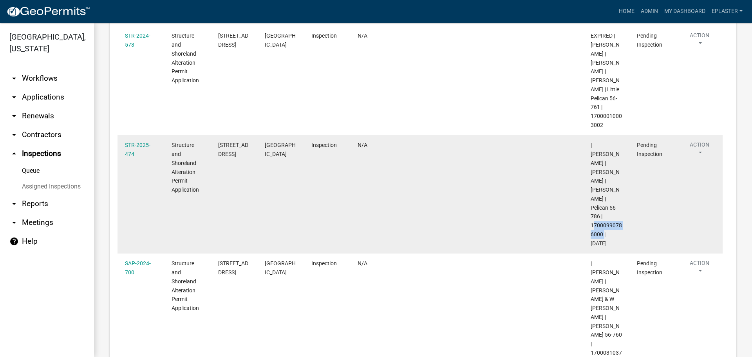
drag, startPoint x: 602, startPoint y: 178, endPoint x: 592, endPoint y: 172, distance: 12.1
click at [592, 172] on span "| Alexis Newark | JACOB A NOLL | MELISSA A NOLL | Pelican 56-786 | 170009907860…" at bounding box center [606, 194] width 31 height 104
drag, startPoint x: 245, startPoint y: 119, endPoint x: 217, endPoint y: 101, distance: 32.8
click at [217, 135] on datatable-body-cell "22778 SENNS BEACH RD" at bounding box center [234, 194] width 47 height 118
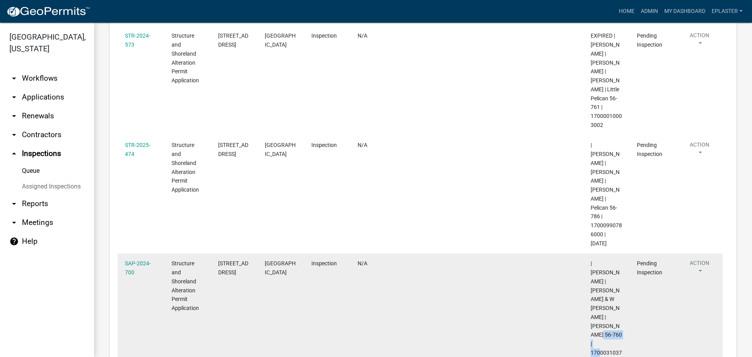
drag, startPoint x: 602, startPoint y: 278, endPoint x: 591, endPoint y: 271, distance: 12.9
click at [591, 271] on span "| Eric Babolian | NANCY TRINKA & W DOTZENROD | Lizzie 56-760 | 17000310370014" at bounding box center [606, 312] width 31 height 104
drag, startPoint x: 241, startPoint y: 217, endPoint x: 214, endPoint y: 210, distance: 27.1
click at [214, 253] on datatable-body-cell "46660 POSS BEACH RD" at bounding box center [234, 312] width 47 height 118
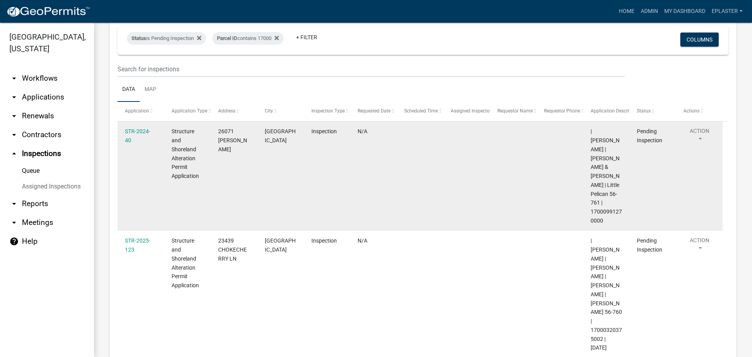
scroll to position [0, 0]
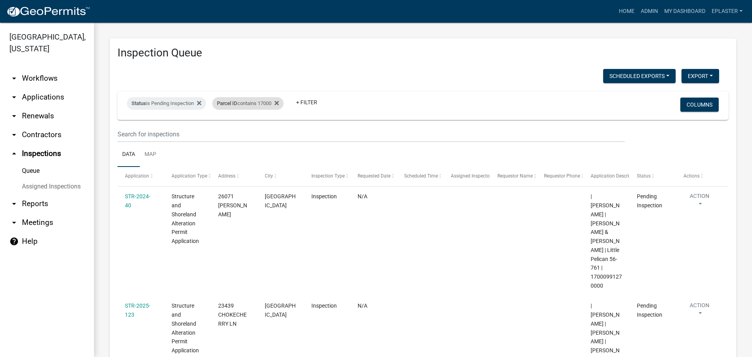
drag, startPoint x: 266, startPoint y: 104, endPoint x: 263, endPoint y: 108, distance: 5.3
click at [266, 104] on div "Parcel ID contains 17000" at bounding box center [247, 103] width 71 height 13
click at [241, 127] on input "17000" at bounding box center [253, 133] width 72 height 16
type input "18000"
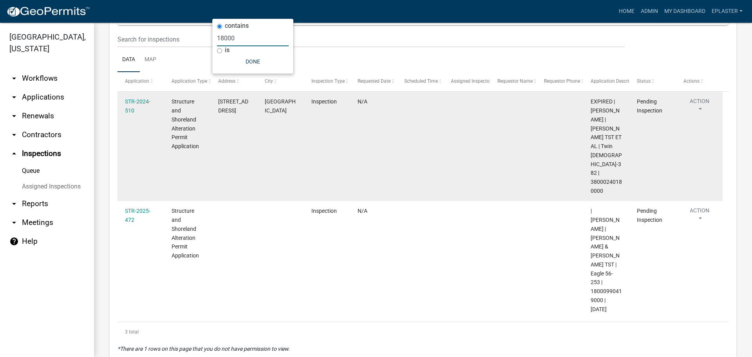
scroll to position [96, 0]
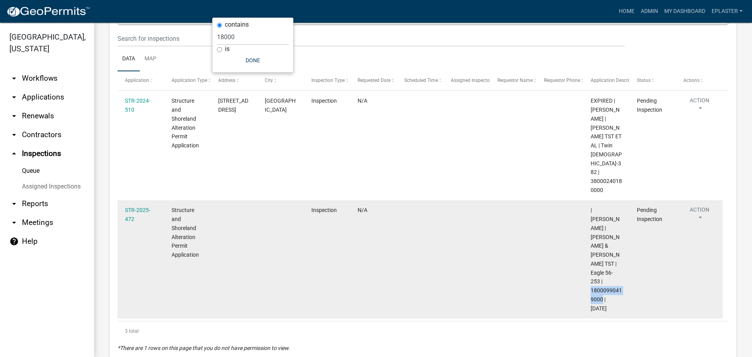
drag, startPoint x: 603, startPoint y: 271, endPoint x: 592, endPoint y: 264, distance: 13.4
click at [592, 264] on span "| Elizabeth Plaster | DANIEL W & ANDREA M NESS TST | Eagle 56-253 | 18000990419…" at bounding box center [606, 259] width 31 height 104
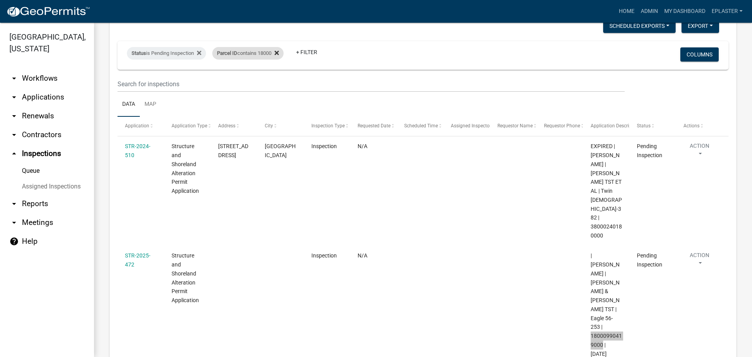
scroll to position [0, 0]
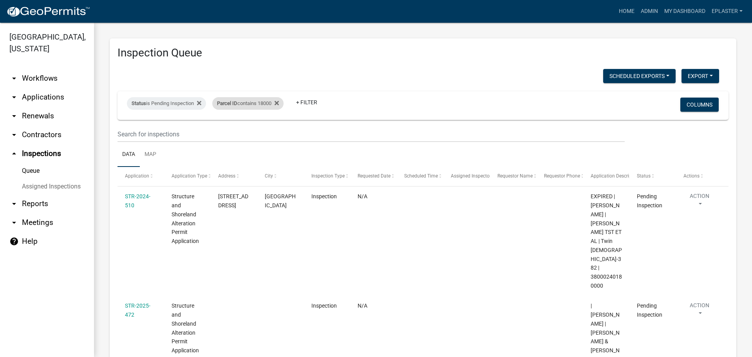
click at [269, 100] on div "Parcel ID contains 18000" at bounding box center [247, 103] width 71 height 13
click at [250, 128] on input "18000" at bounding box center [253, 133] width 72 height 16
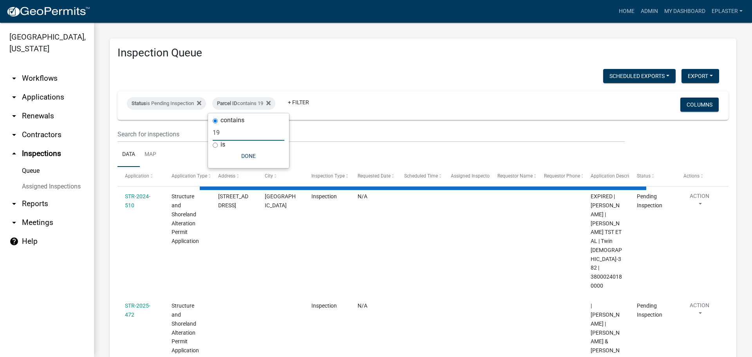
type input "190"
select select "3: 100"
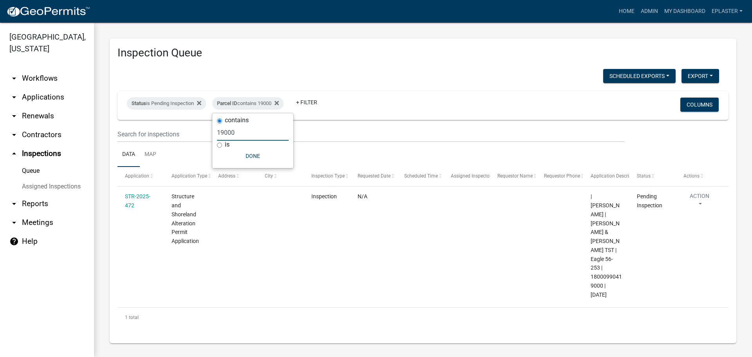
click at [243, 137] on input "19000" at bounding box center [253, 133] width 72 height 16
type input "20000"
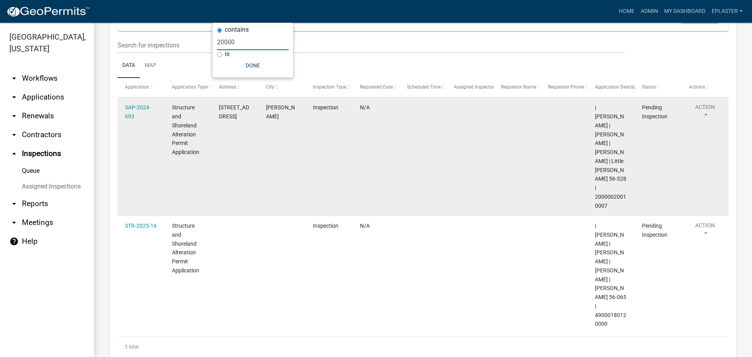
scroll to position [93, 0]
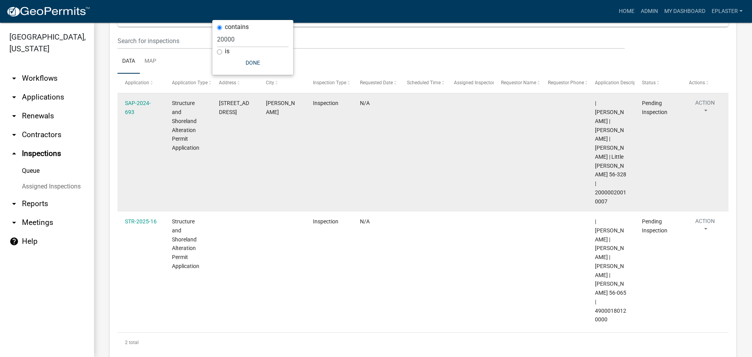
drag, startPoint x: 611, startPoint y: 191, endPoint x: 596, endPoint y: 183, distance: 16.7
click at [596, 183] on div "| Eric Babolian | JOHN K STURDEVENT | TAMMY K STURDEVENT | Little McDonald 56-3…" at bounding box center [611, 152] width 32 height 107
drag, startPoint x: 243, startPoint y: 111, endPoint x: 221, endPoint y: 105, distance: 23.3
click at [221, 105] on span "38602 455TH ST" at bounding box center [234, 107] width 30 height 15
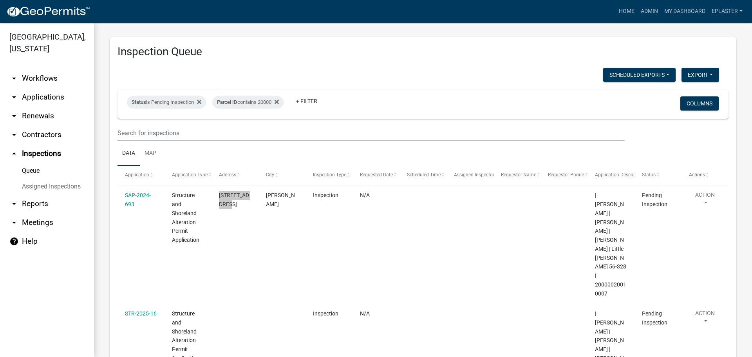
scroll to position [0, 0]
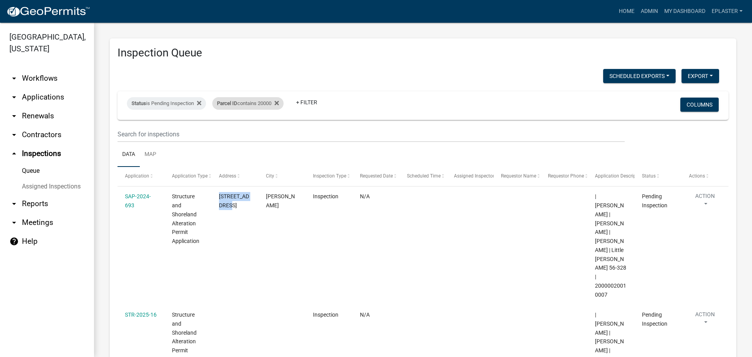
click at [273, 103] on div "Parcel ID contains 20000" at bounding box center [247, 103] width 71 height 13
click at [250, 133] on input "20000" at bounding box center [253, 133] width 72 height 16
type input "20"
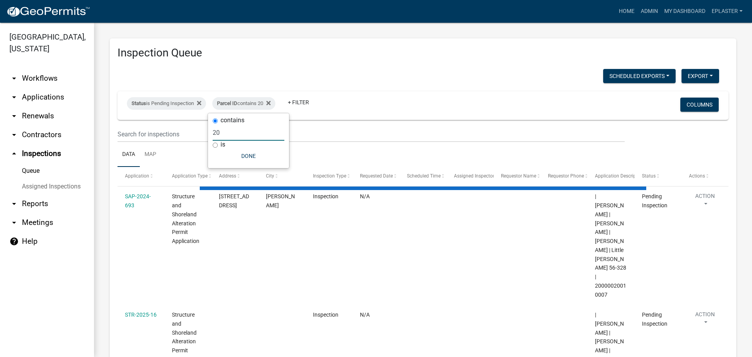
select select "3: 100"
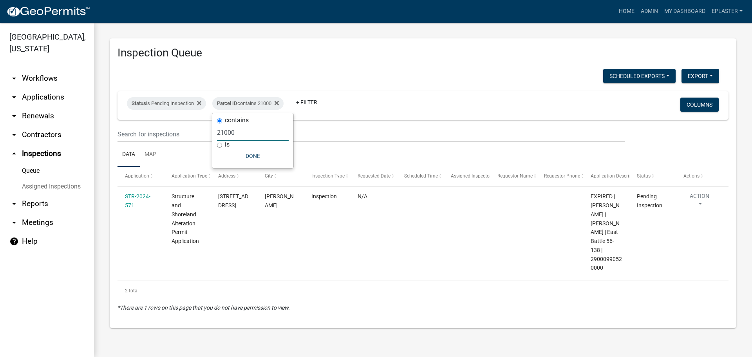
click at [239, 132] on input "21000" at bounding box center [253, 133] width 72 height 16
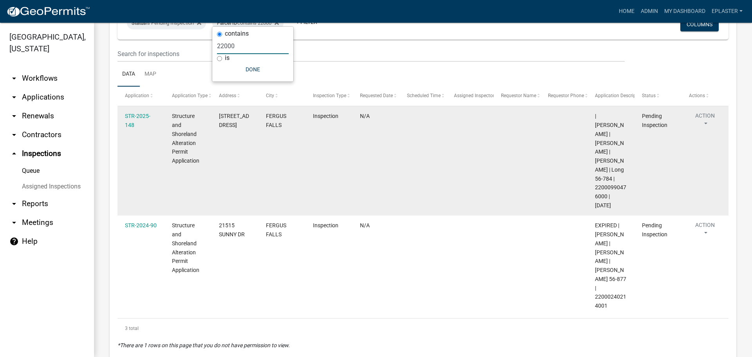
scroll to position [87, 0]
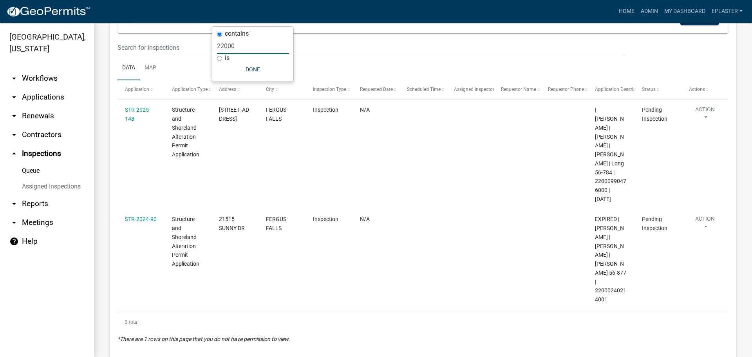
click at [243, 49] on input "22000" at bounding box center [253, 46] width 72 height 16
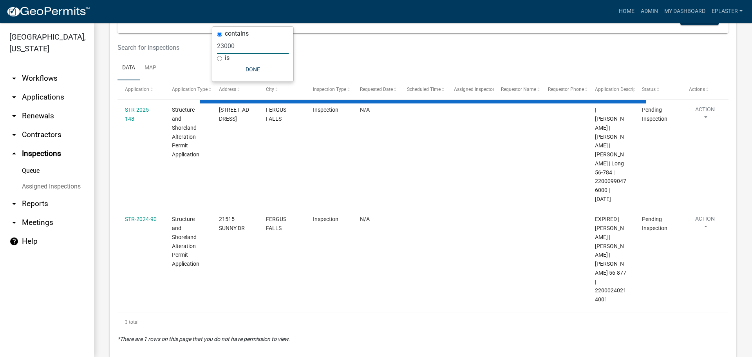
scroll to position [0, 0]
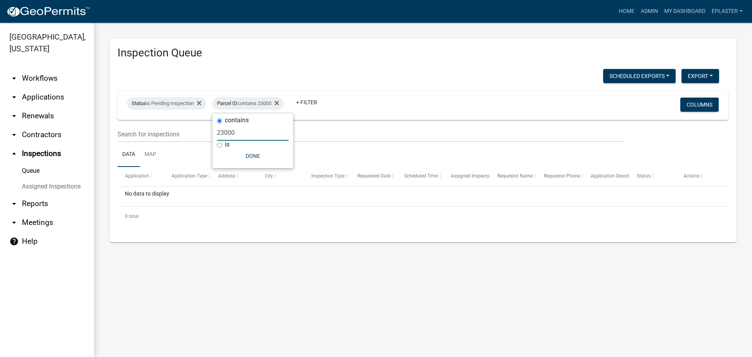
click at [227, 136] on input "23000" at bounding box center [253, 133] width 72 height 16
drag, startPoint x: 227, startPoint y: 136, endPoint x: 220, endPoint y: 131, distance: 8.4
click at [227, 136] on input "23000" at bounding box center [253, 133] width 72 height 16
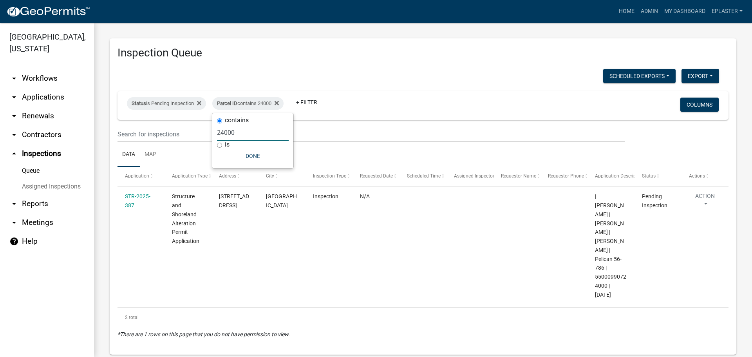
click at [242, 130] on input "24000" at bounding box center [253, 133] width 72 height 16
type input "25000"
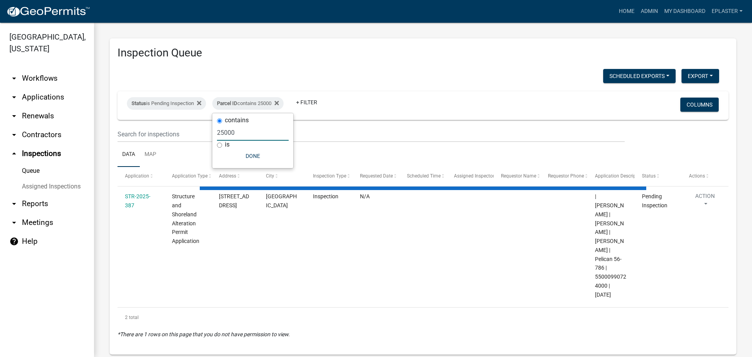
select select "3: 100"
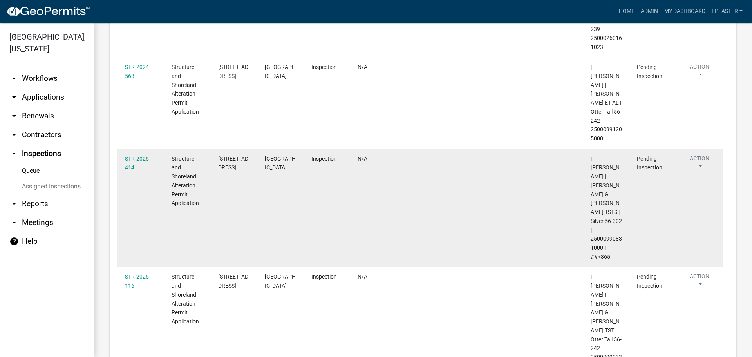
scroll to position [805, 0]
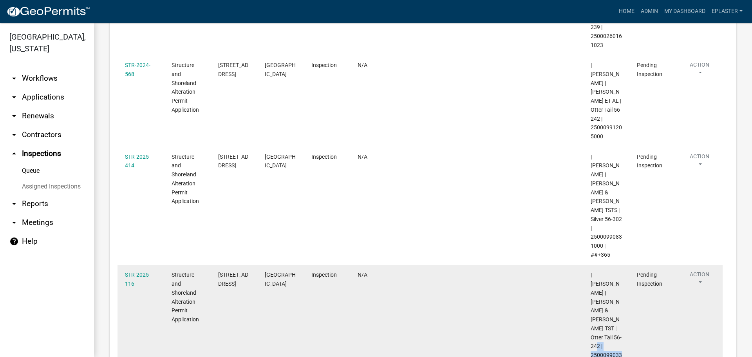
drag, startPoint x: 603, startPoint y: 239, endPoint x: 588, endPoint y: 231, distance: 16.7
click at [588, 265] on datatable-body-cell "| Eric Babolian | PAUL A & PATRICIA KRUSEE TST | Otter Tail 56-242 | 2500099033…" at bounding box center [606, 324] width 47 height 118
drag, startPoint x: 233, startPoint y: 184, endPoint x: 215, endPoint y: 166, distance: 25.5
click at [215, 265] on datatable-body-cell "39859 CLEARMONT RD" at bounding box center [234, 324] width 47 height 118
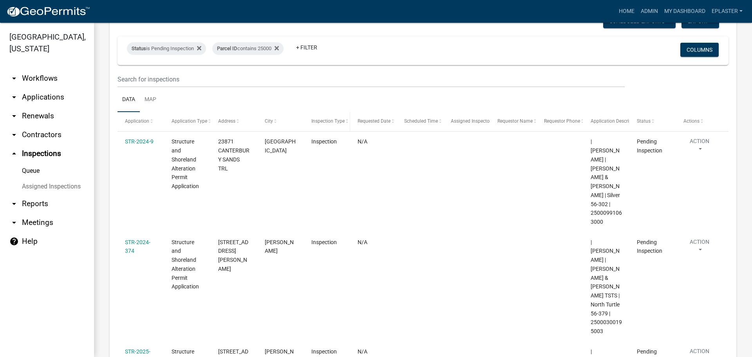
scroll to position [0, 0]
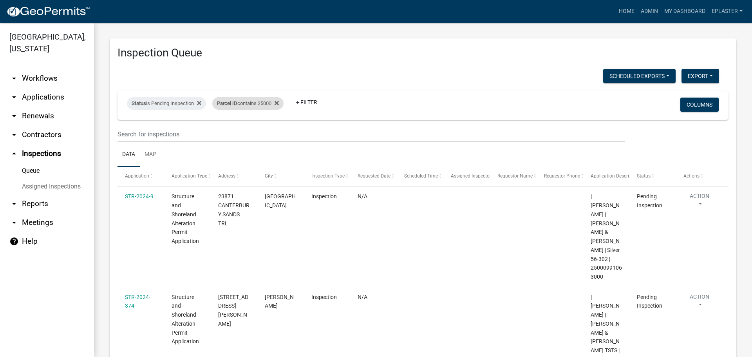
click at [274, 106] on div "Parcel ID contains 25000" at bounding box center [247, 103] width 71 height 13
click at [242, 135] on input "25000" at bounding box center [253, 133] width 72 height 16
click at [242, 137] on input "25000" at bounding box center [253, 133] width 72 height 16
click at [241, 129] on input "25000" at bounding box center [253, 133] width 72 height 16
click at [241, 130] on input "25000" at bounding box center [253, 133] width 72 height 16
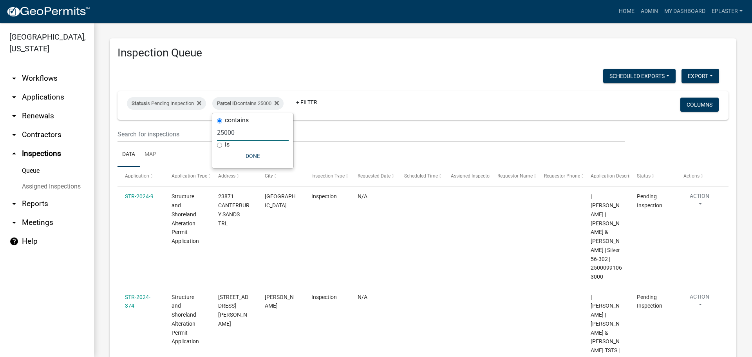
click at [241, 130] on input "25000" at bounding box center [253, 133] width 72 height 16
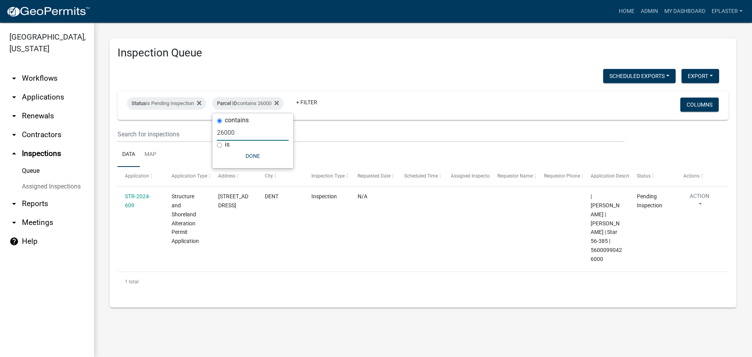
click at [253, 133] on input "26000" at bounding box center [253, 133] width 72 height 16
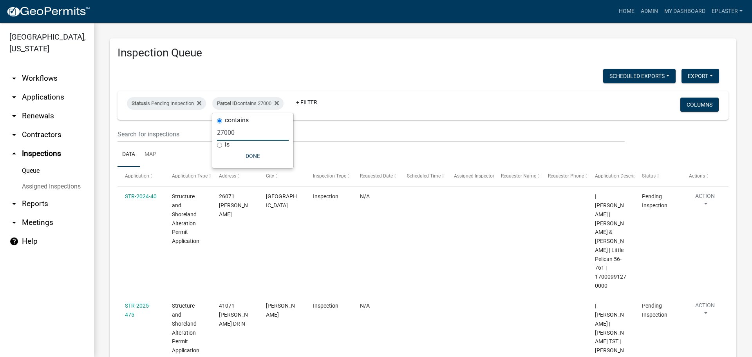
click at [245, 132] on input "27000" at bounding box center [253, 133] width 72 height 16
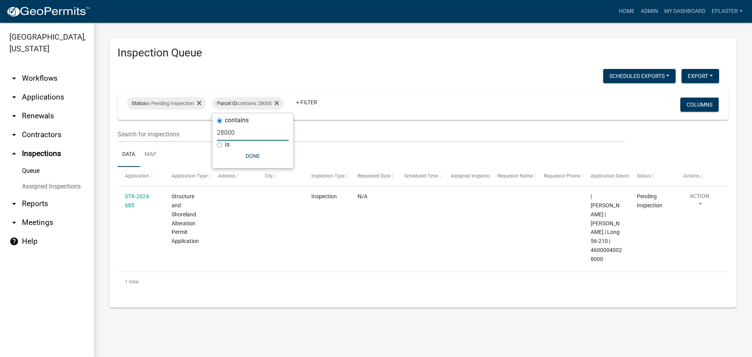
click at [245, 132] on input "28000" at bounding box center [253, 133] width 72 height 16
type input "29000"
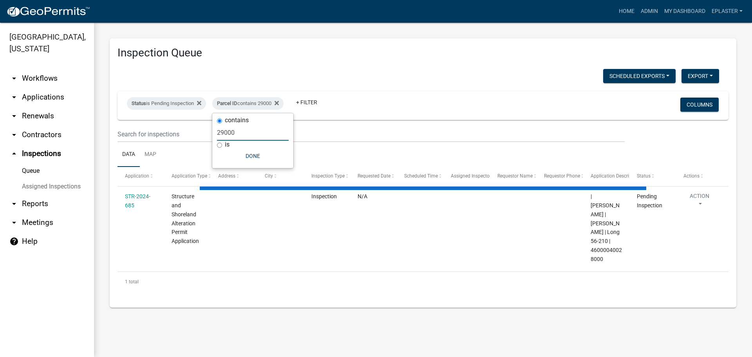
select select "3: 100"
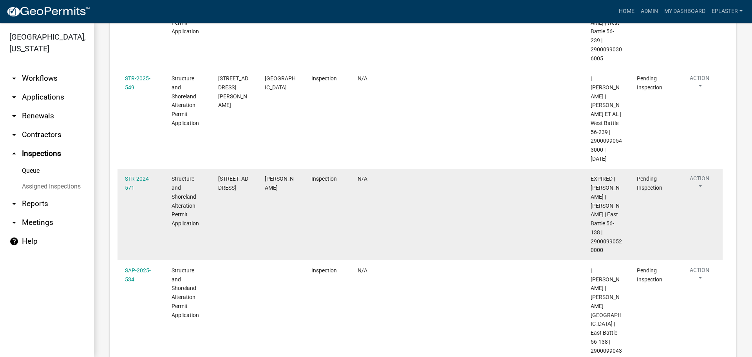
scroll to position [746, 0]
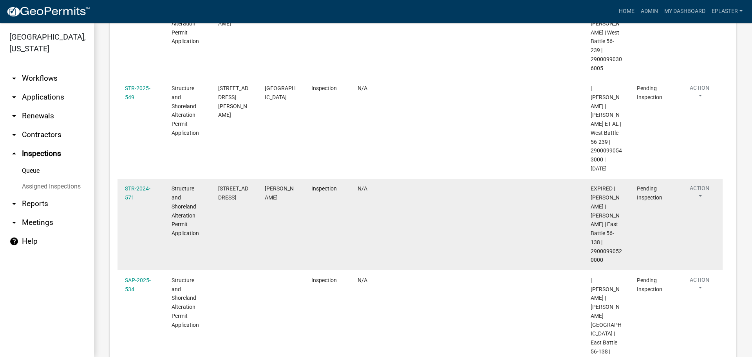
type input "29000"
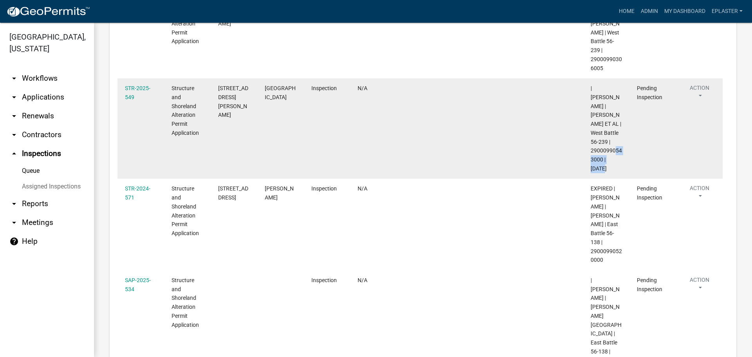
drag, startPoint x: 603, startPoint y: 106, endPoint x: 589, endPoint y: 98, distance: 16.1
click at [589, 98] on datatable-body-cell "| Brittany Tollefson | RONALDA G WENDT ET AL | West Battle 56-239 | 29000990543…" at bounding box center [606, 128] width 47 height 100
drag, startPoint x: 238, startPoint y: 52, endPoint x: 214, endPoint y: 36, distance: 28.8
click at [214, 78] on datatable-body-cell "42432 SUNSET HILL RD" at bounding box center [234, 128] width 47 height 100
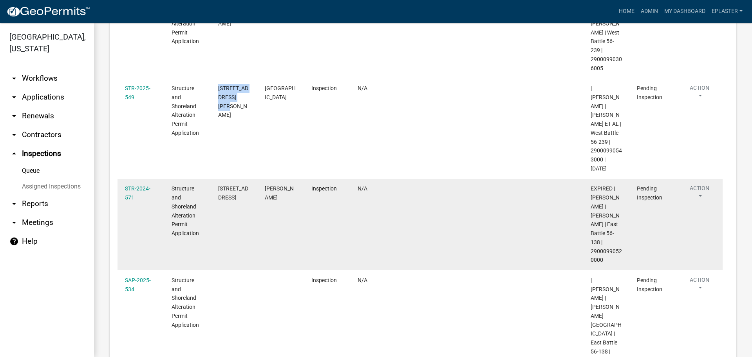
drag, startPoint x: 597, startPoint y: 203, endPoint x: 589, endPoint y: 199, distance: 8.4
click at [589, 199] on datatable-body-cell "EXPIRED | Michelle Jevne | LYNNE CARLSON | East Battle 56-138 | 29000990520000" at bounding box center [606, 225] width 47 height 92
drag, startPoint x: 246, startPoint y: 141, endPoint x: 215, endPoint y: 135, distance: 31.5
click at [215, 179] on datatable-body-cell "44594 230TH ST" at bounding box center [234, 225] width 47 height 92
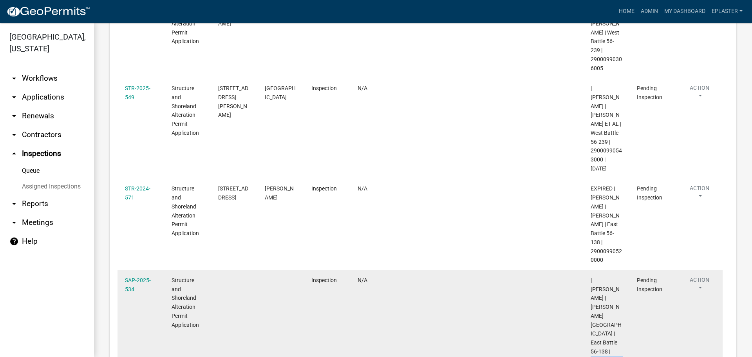
drag, startPoint x: 604, startPoint y: 297, endPoint x: 592, endPoint y: 288, distance: 14.3
click at [590, 288] on datatable-body-cell "| Brittany Tollefson | EGGLESTON LAKE CABIN TST | East Battle 56-138 | 29000990…" at bounding box center [606, 329] width 47 height 118
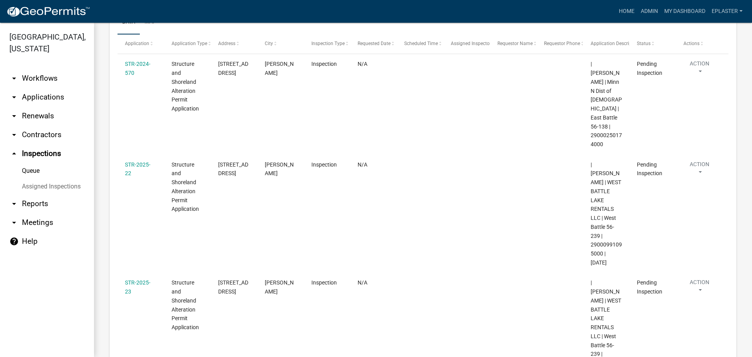
scroll to position [0, 0]
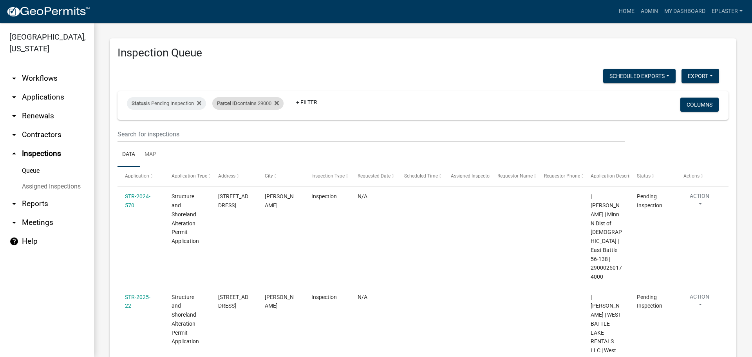
click at [269, 106] on div "Parcel ID contains 29000" at bounding box center [247, 103] width 71 height 13
click at [248, 133] on input "29000" at bounding box center [253, 133] width 72 height 16
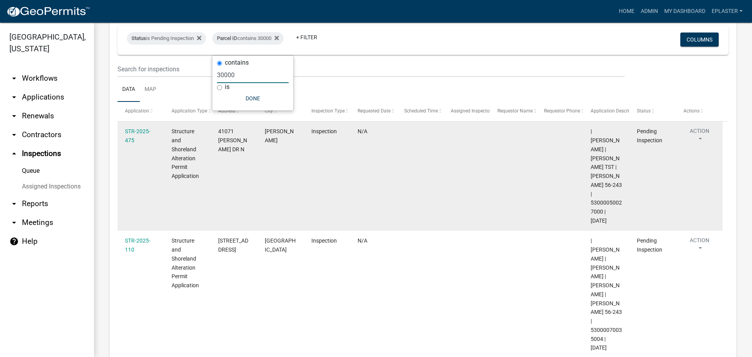
scroll to position [87, 0]
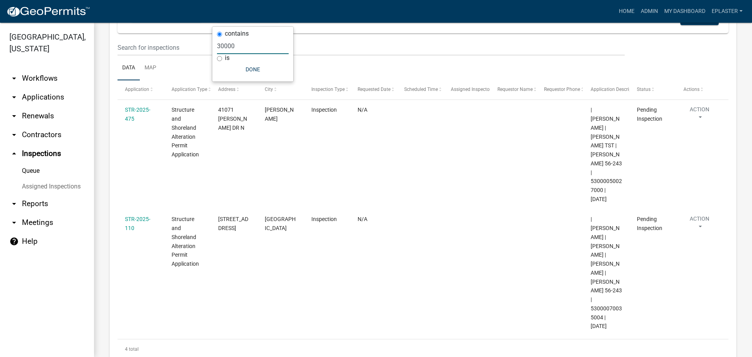
click at [244, 46] on input "30000" at bounding box center [253, 46] width 72 height 16
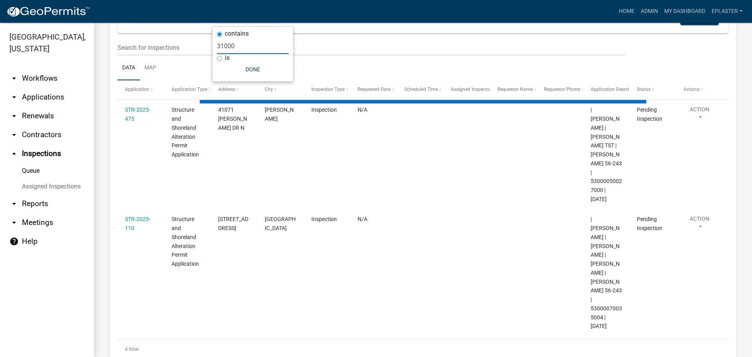
scroll to position [84, 0]
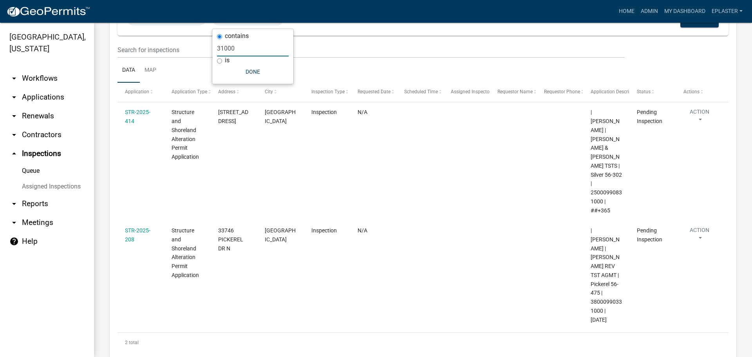
click at [270, 45] on input "31000" at bounding box center [253, 48] width 72 height 16
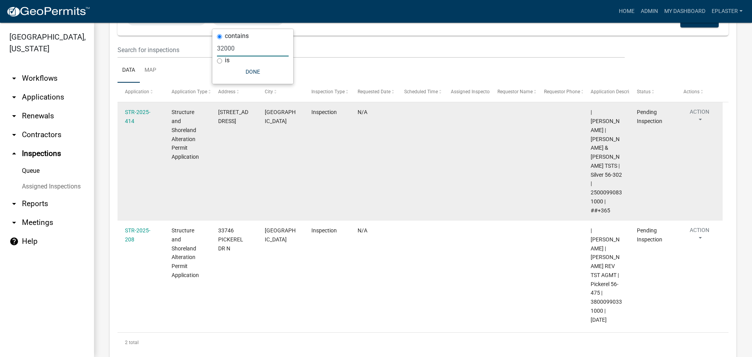
scroll to position [0, 0]
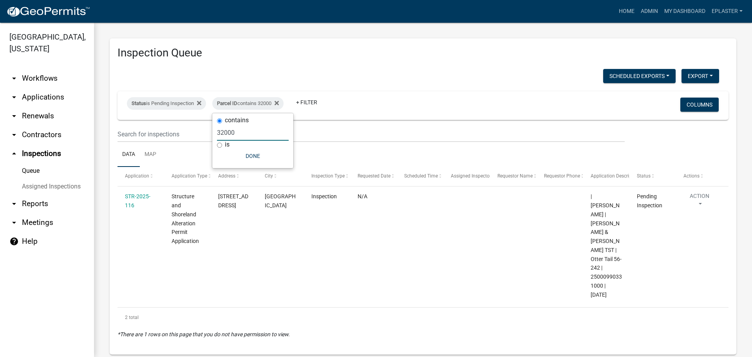
click at [254, 132] on input "32000" at bounding box center [253, 133] width 72 height 16
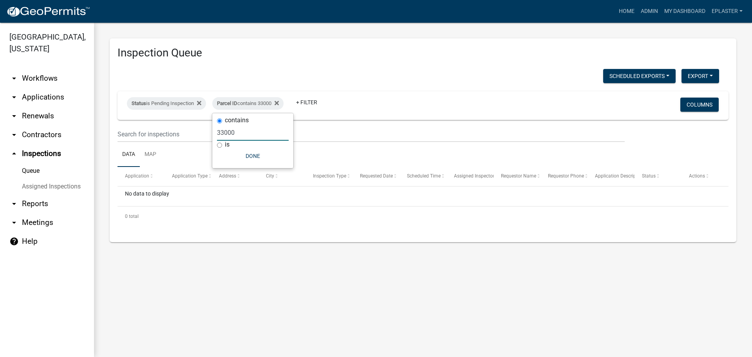
click at [237, 135] on input "33000" at bounding box center [253, 133] width 72 height 16
click at [237, 135] on input "34000" at bounding box center [253, 133] width 72 height 16
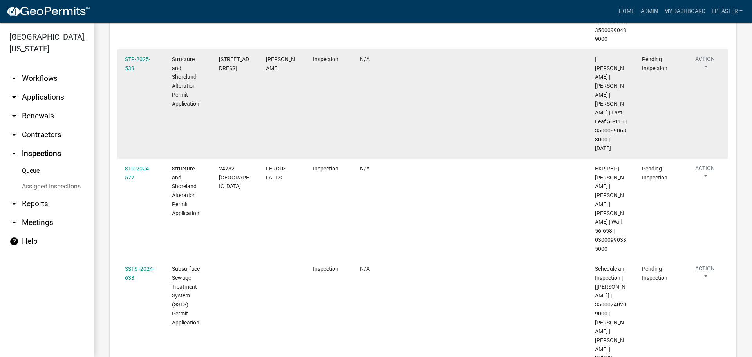
scroll to position [353, 0]
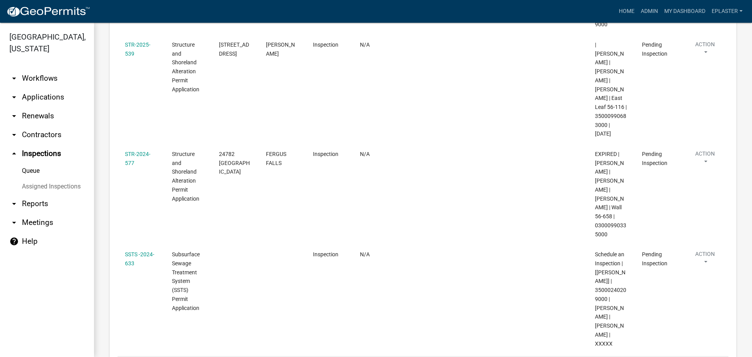
type input "35000"
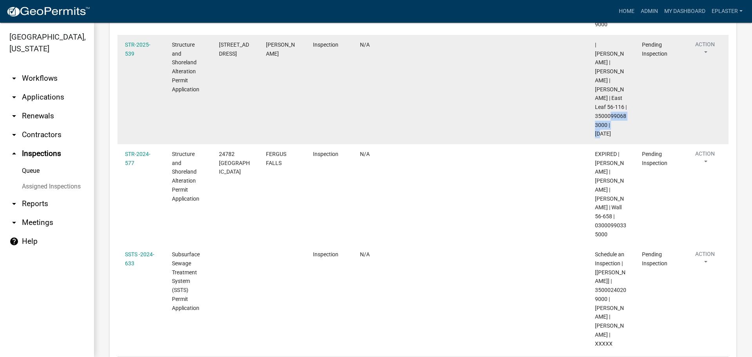
drag, startPoint x: 606, startPoint y: 115, endPoint x: 595, endPoint y: 105, distance: 15.2
click at [595, 105] on datatable-body-cell "| Emma Swenson | MARY JO VESKRNA | DANIEL F VESKRNA | East Leaf 56-116 | 350009…" at bounding box center [611, 89] width 47 height 109
drag, startPoint x: 246, startPoint y: 44, endPoint x: 221, endPoint y: 35, distance: 27.0
click at [221, 40] on div "50533 302ND ST" at bounding box center [235, 49] width 32 height 18
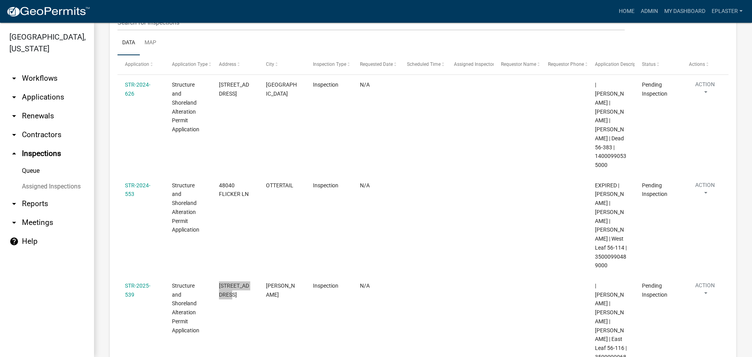
scroll to position [0, 0]
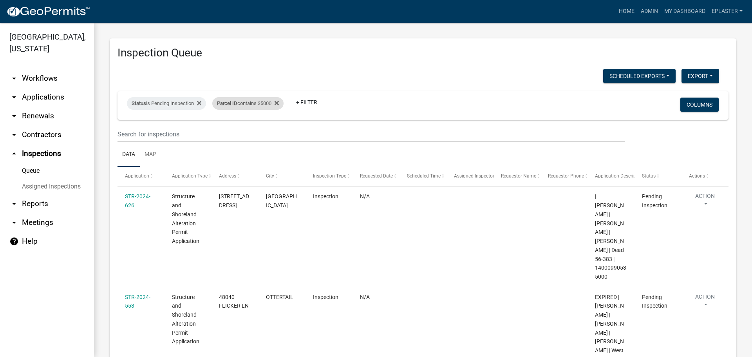
click at [270, 104] on div "Parcel ID contains 35000" at bounding box center [247, 103] width 71 height 13
click at [254, 130] on input "35000" at bounding box center [253, 133] width 72 height 16
click at [253, 131] on input "35000" at bounding box center [253, 133] width 72 height 16
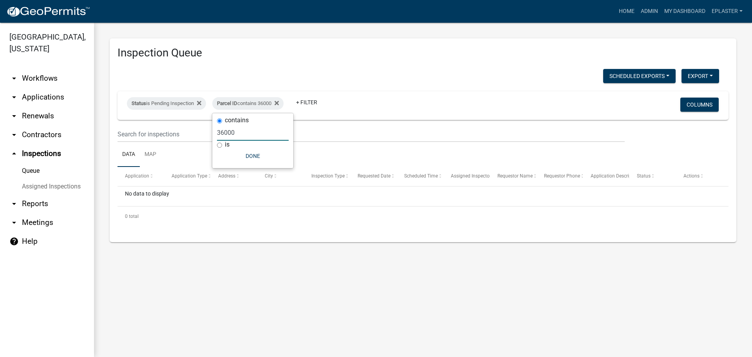
click at [253, 132] on input "36000" at bounding box center [253, 133] width 72 height 16
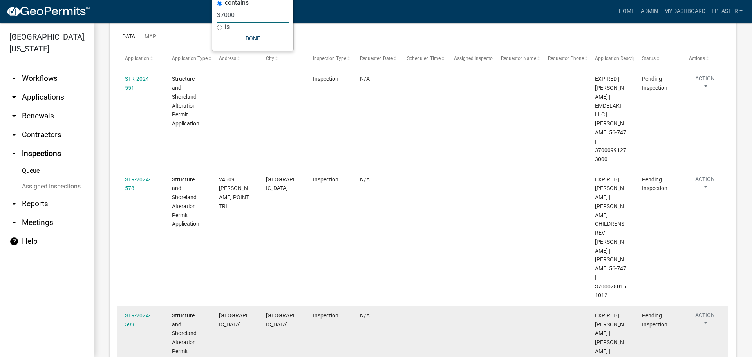
scroll to position [127, 0]
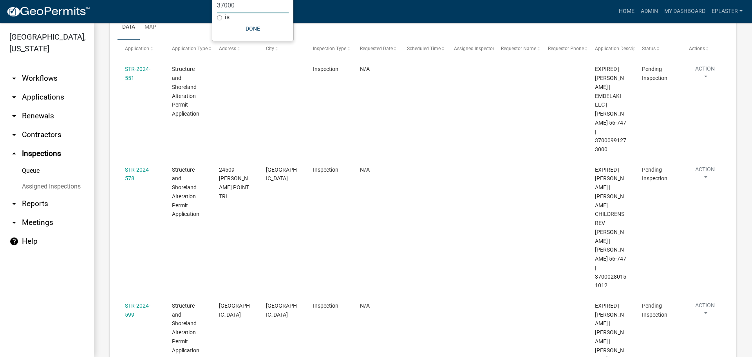
type input "37000"
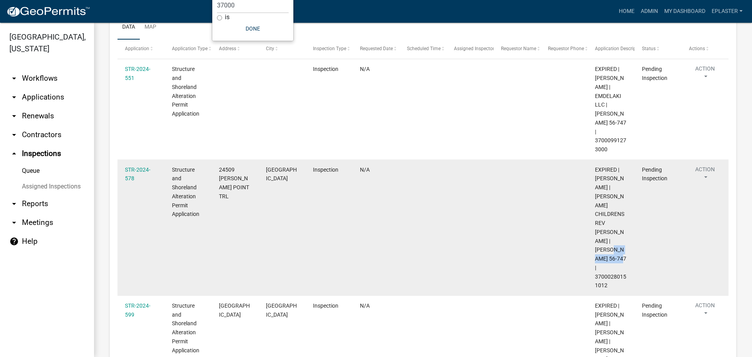
drag, startPoint x: 608, startPoint y: 232, endPoint x: 593, endPoint y: 224, distance: 17.4
click at [593, 224] on datatable-body-cell "EXPIRED | Elizabeth Plaster | FISHER CHILDRENS REV LIV TST | Lida 56-747 | 3700…" at bounding box center [611, 227] width 47 height 136
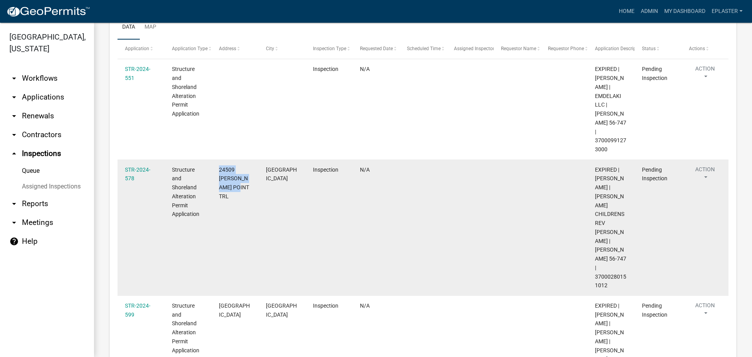
drag, startPoint x: 249, startPoint y: 171, endPoint x: 219, endPoint y: 152, distance: 35.2
click at [219, 165] on div "24509 MATSON POINT TRL" at bounding box center [235, 183] width 32 height 36
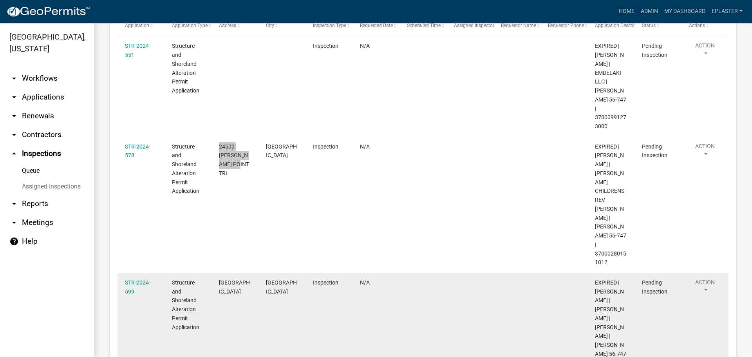
scroll to position [196, 0]
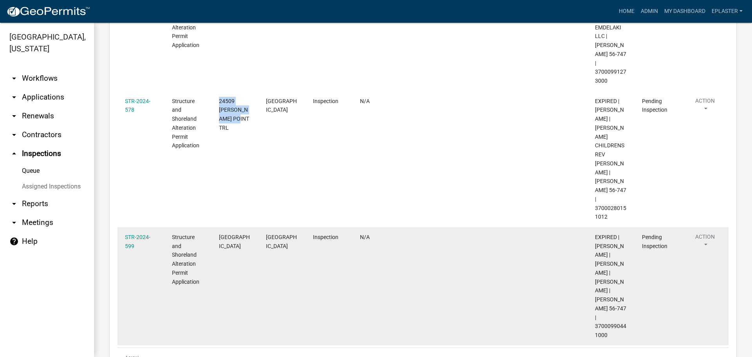
drag, startPoint x: 610, startPoint y: 279, endPoint x: 595, endPoint y: 273, distance: 16.2
click at [595, 273] on div "EXPIRED | Elizabeth Plaster | TERRANCE M SHERCLIFFE | WILMA SHERCLIFFE | Lida 5…" at bounding box center [611, 286] width 32 height 107
drag, startPoint x: 246, startPoint y: 192, endPoint x: 220, endPoint y: 183, distance: 27.6
click at [220, 233] on div "43845 INLET BEACH RD" at bounding box center [235, 242] width 32 height 18
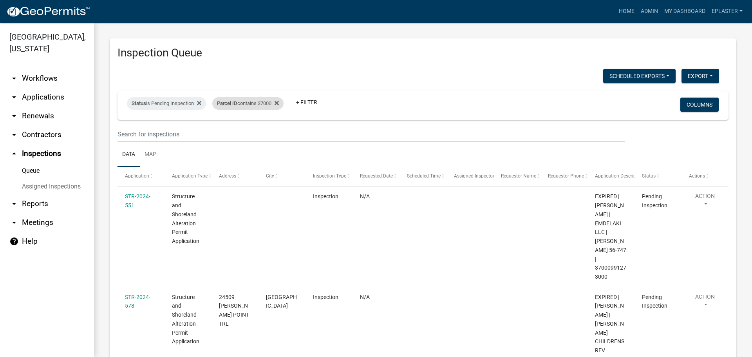
click at [263, 104] on div "Parcel ID contains 37000" at bounding box center [247, 103] width 71 height 13
click at [234, 136] on input "37000" at bounding box center [253, 133] width 72 height 16
type input "38000"
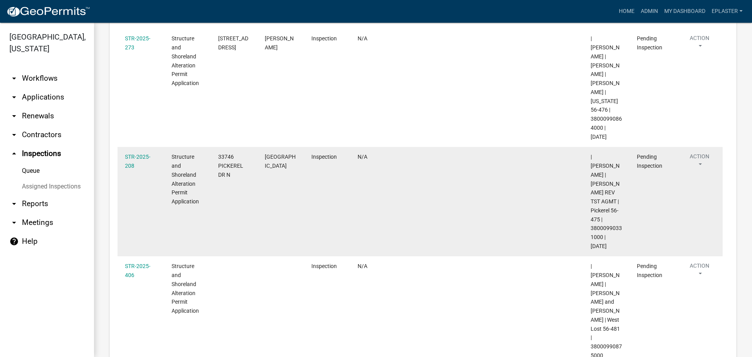
scroll to position [597, 0]
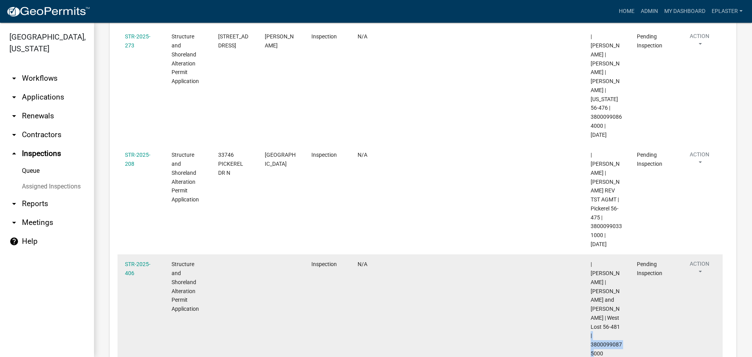
drag, startPoint x: 604, startPoint y: 290, endPoint x: 592, endPoint y: 282, distance: 14.6
click at [592, 282] on div "| Andrea Perales | Brian and Heather Bernotas | West Lost 56-481 | 380009908750…" at bounding box center [606, 309] width 31 height 98
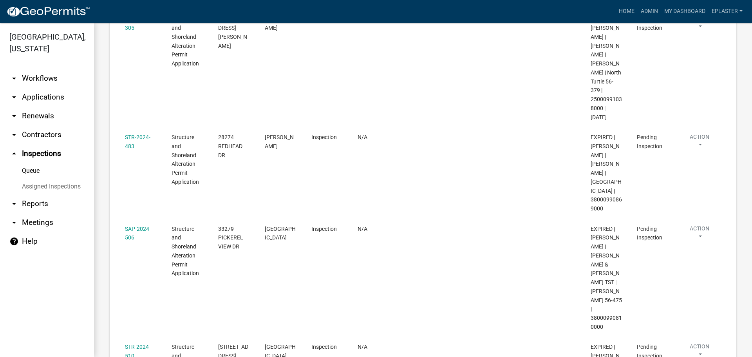
scroll to position [0, 0]
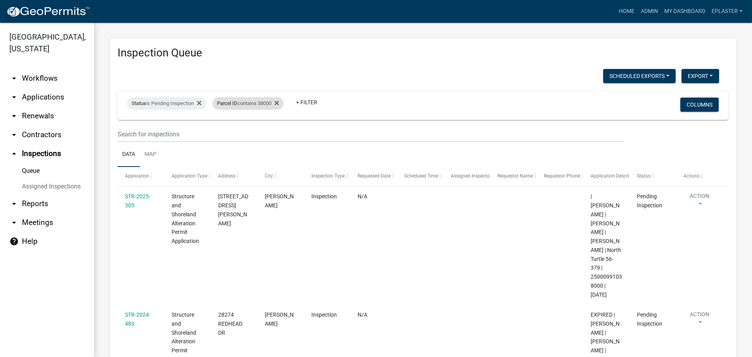
drag, startPoint x: 268, startPoint y: 99, endPoint x: 262, endPoint y: 107, distance: 10.1
click at [268, 99] on div "Parcel ID contains 38000" at bounding box center [247, 103] width 71 height 13
click at [237, 133] on input "38000" at bounding box center [253, 133] width 72 height 16
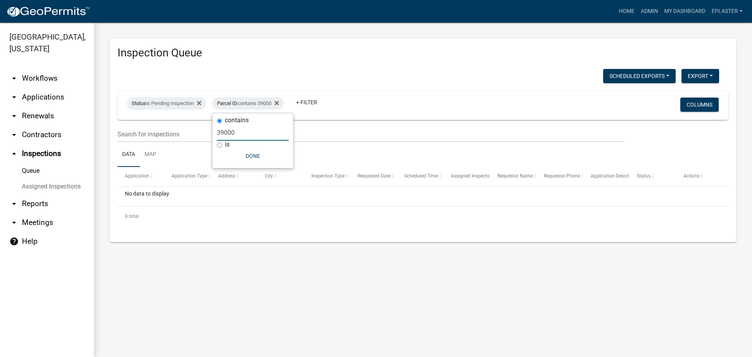
click at [238, 135] on input "39000" at bounding box center [253, 133] width 72 height 16
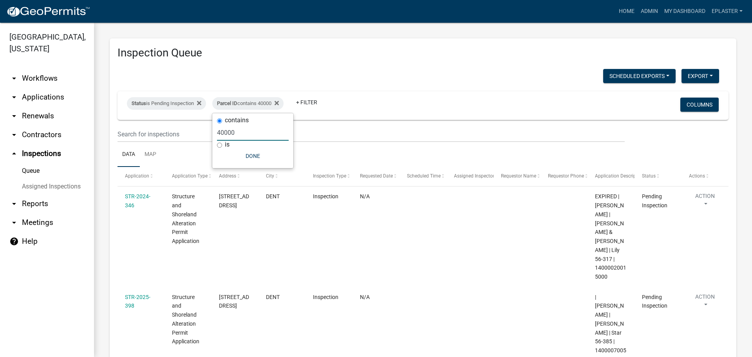
click at [239, 133] on input "40000" at bounding box center [253, 133] width 72 height 16
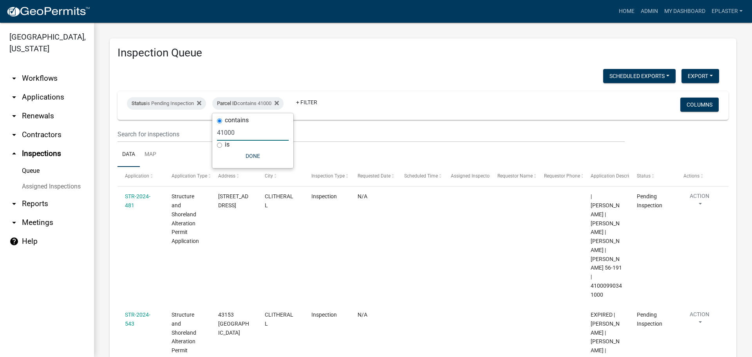
click at [232, 134] on input "41000" at bounding box center [253, 133] width 72 height 16
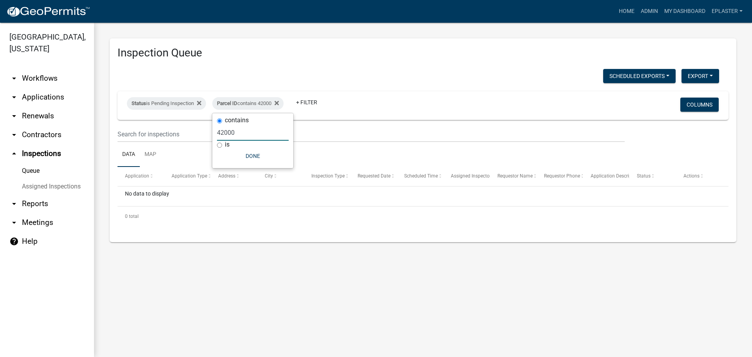
click at [232, 134] on input "42000" at bounding box center [253, 133] width 72 height 16
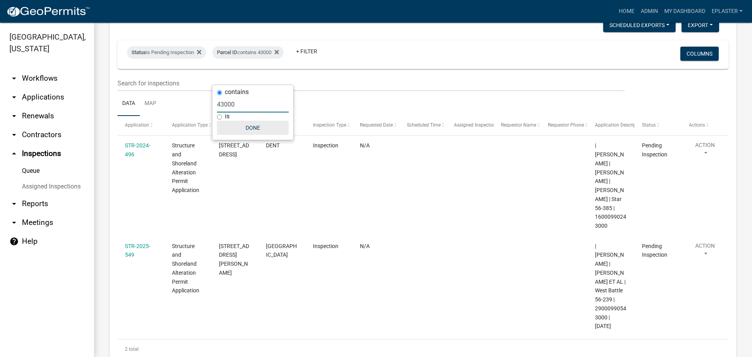
scroll to position [75, 0]
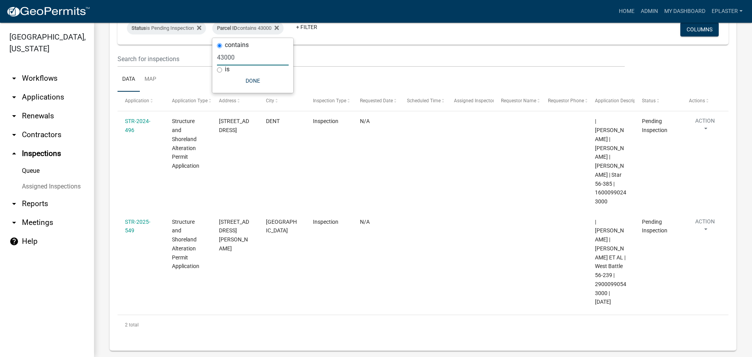
click at [237, 63] on input "43000" at bounding box center [253, 57] width 72 height 16
click at [240, 59] on input "43000" at bounding box center [253, 57] width 72 height 16
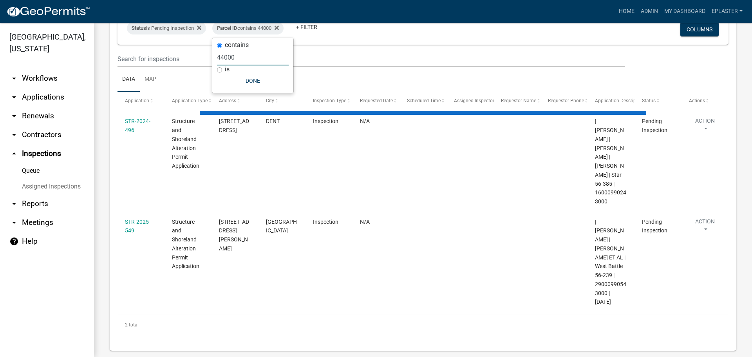
scroll to position [0, 0]
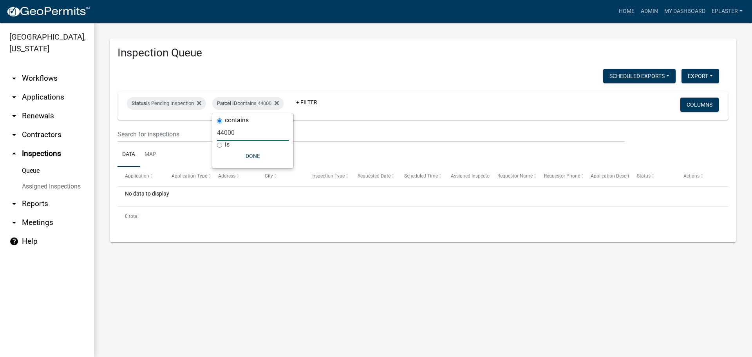
click at [244, 132] on input "44000" at bounding box center [253, 133] width 72 height 16
click at [237, 135] on input "45000" at bounding box center [253, 133] width 72 height 16
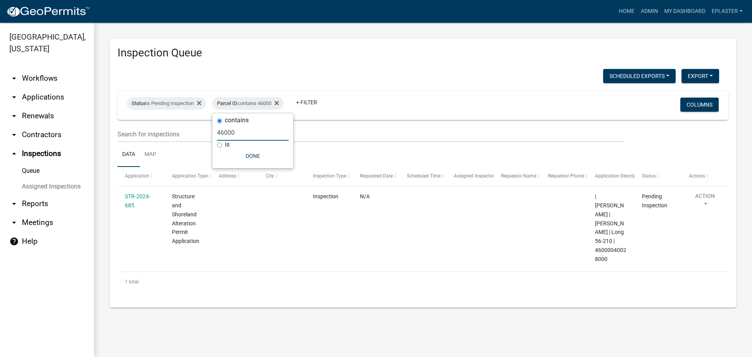
type input "46000"
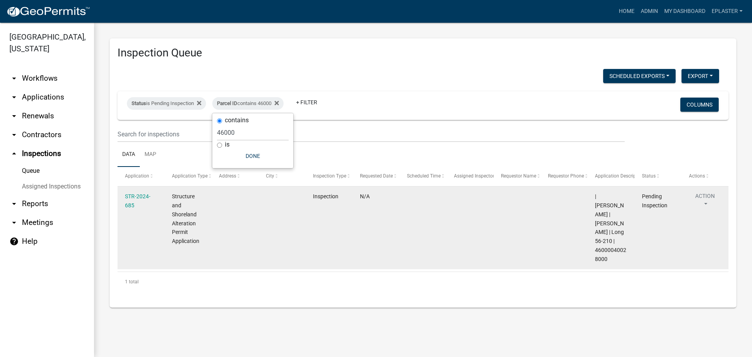
drag, startPoint x: 609, startPoint y: 259, endPoint x: 593, endPoint y: 252, distance: 17.0
click at [593, 252] on datatable-body-cell "| Emma Swenson | ROBERT A HESTENES | Long 56-210 | 46000040028000" at bounding box center [611, 227] width 47 height 83
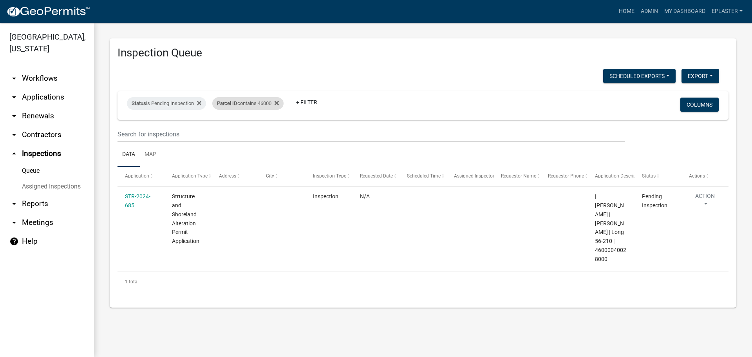
click at [268, 105] on div "Parcel ID contains 46000" at bounding box center [247, 103] width 71 height 13
click at [252, 137] on input "46000" at bounding box center [253, 133] width 72 height 16
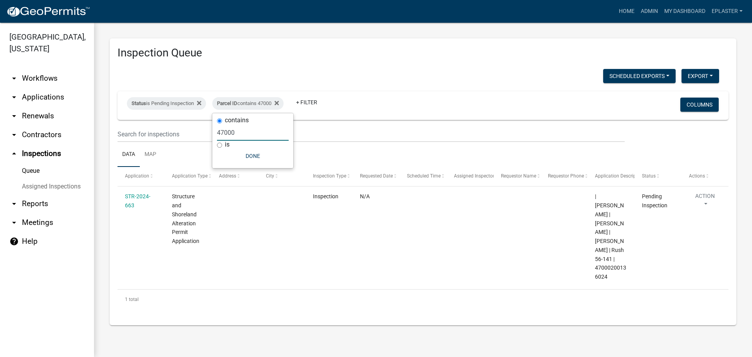
type input "47000"
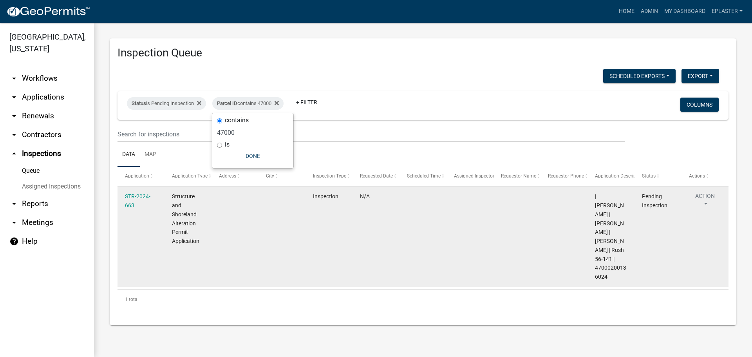
drag, startPoint x: 597, startPoint y: 264, endPoint x: 595, endPoint y: 259, distance: 6.2
click at [595, 259] on datatable-body-cell "| Alexis Newark | STEVEN L TIKKA | JUDITH E TIKKA | Rush 56-141 | 47000200136024" at bounding box center [611, 236] width 47 height 100
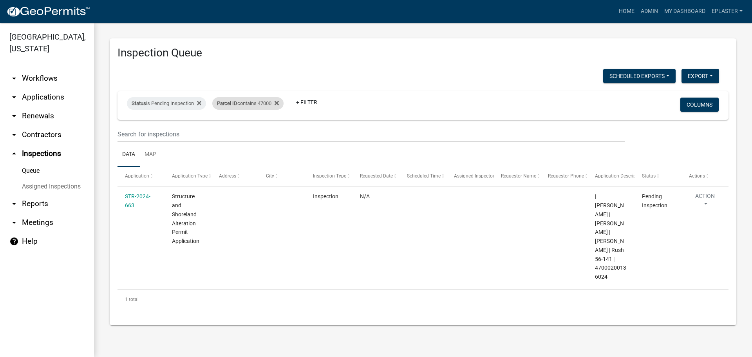
click at [267, 104] on div "Parcel ID contains 47000" at bounding box center [247, 103] width 71 height 13
click at [241, 134] on input "47000" at bounding box center [253, 133] width 72 height 16
click at [242, 134] on input "47000" at bounding box center [253, 133] width 72 height 16
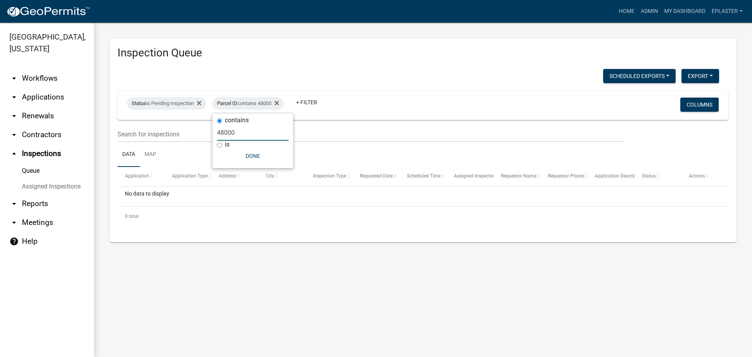
click at [239, 129] on input "48000" at bounding box center [253, 133] width 72 height 16
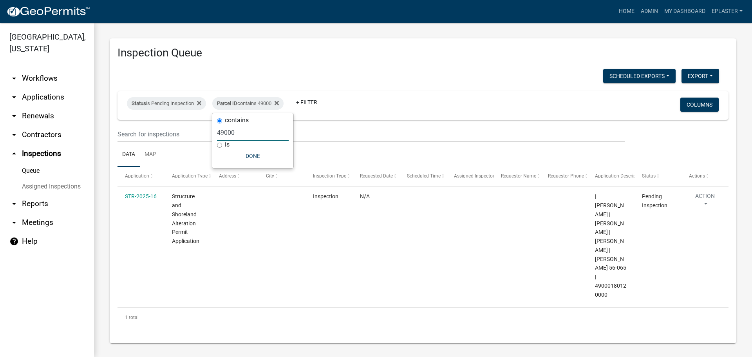
type input "49000"
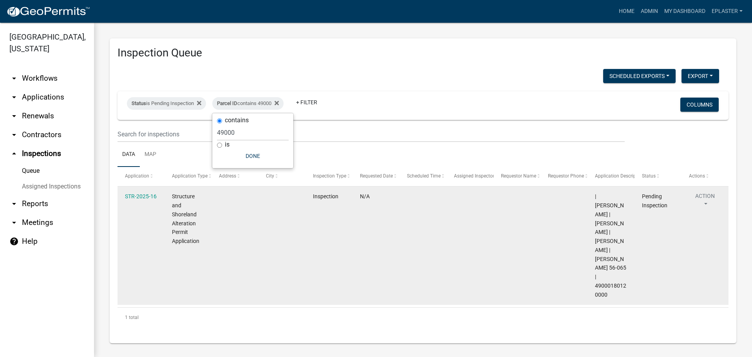
drag, startPoint x: 608, startPoint y: 276, endPoint x: 594, endPoint y: 267, distance: 16.4
click at [594, 267] on datatable-body-cell "| Elizabeth Plaster | KYLE ASHLING | ELIZABETH ASHLING | Nelson 56-065 | 490001…" at bounding box center [611, 245] width 47 height 118
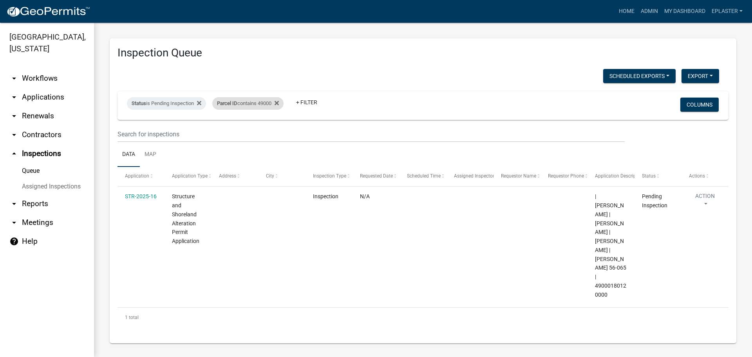
click at [271, 102] on div "Parcel ID contains 49000" at bounding box center [247, 103] width 71 height 13
click at [239, 134] on input "49000" at bounding box center [253, 133] width 72 height 16
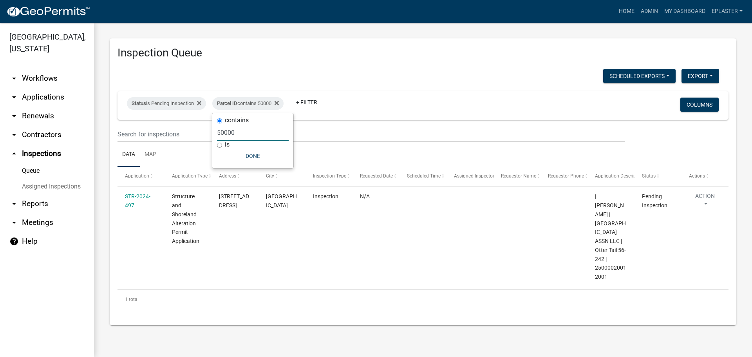
click at [242, 132] on input "50000" at bounding box center [253, 133] width 72 height 16
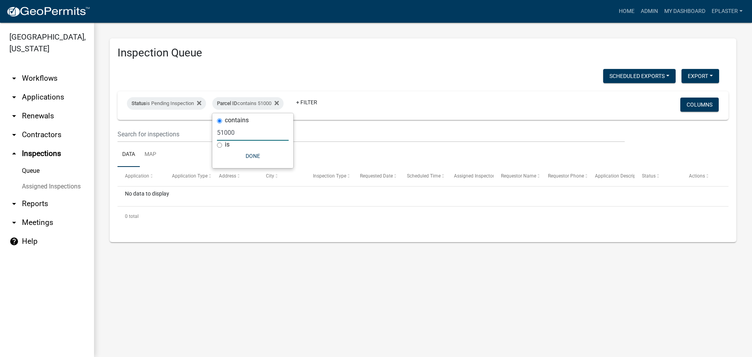
click at [242, 132] on input "51000" at bounding box center [253, 133] width 72 height 16
click at [242, 132] on input "52000" at bounding box center [253, 133] width 72 height 16
type input "53000"
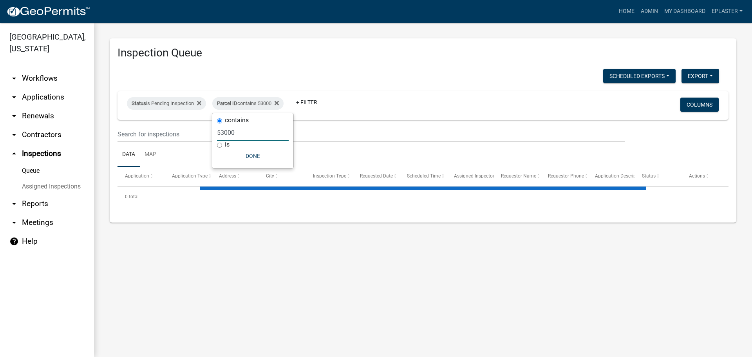
select select "3: 100"
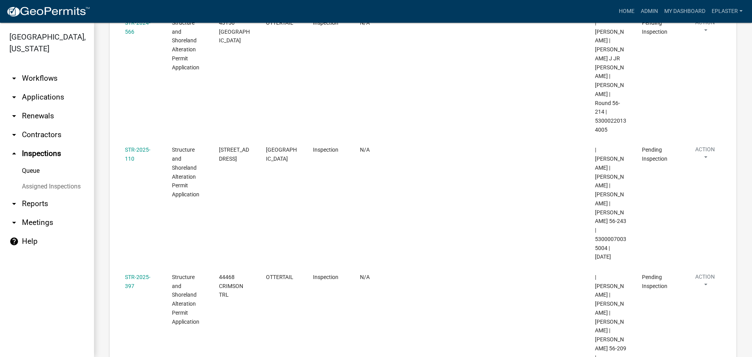
scroll to position [749, 0]
type input "53000"
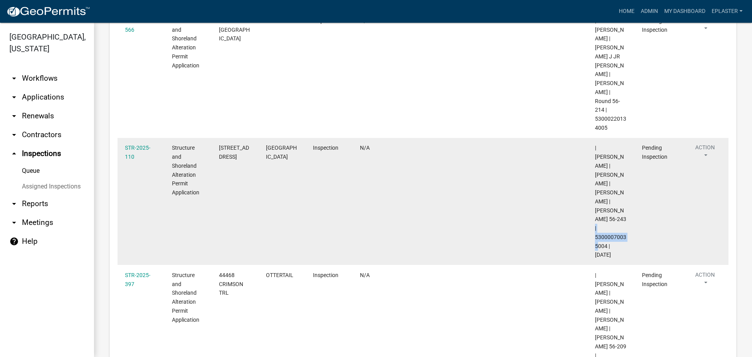
drag, startPoint x: 607, startPoint y: 128, endPoint x: 595, endPoint y: 121, distance: 14.2
click at [595, 145] on span "| Alexis Newark | KYLE W PURRIER | KELLY L PURRIER | Marion 56-243 | 5300007003…" at bounding box center [610, 201] width 31 height 113
drag, startPoint x: 241, startPoint y: 56, endPoint x: 213, endPoint y: 49, distance: 29.1
click at [213, 138] on datatable-body-cell "38410 CO HWY 49" at bounding box center [235, 201] width 47 height 127
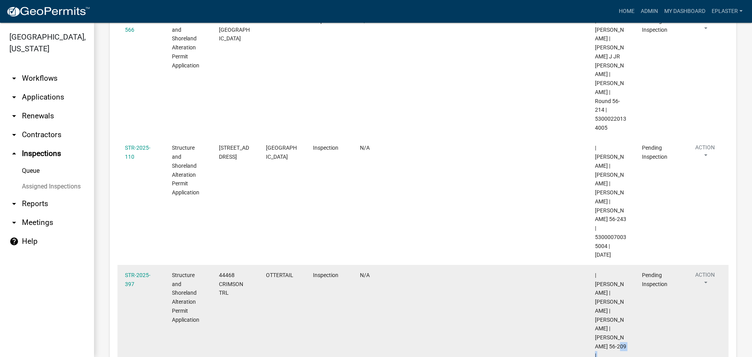
drag, startPoint x: 607, startPoint y: 237, endPoint x: 595, endPoint y: 228, distance: 14.7
click at [595, 272] on span "| Emma Swenson | LONNIE STOKES | SHAUNA STOKES | Buchanan 56-209 | 530009908990…" at bounding box center [610, 328] width 31 height 113
drag, startPoint x: 232, startPoint y: 178, endPoint x: 221, endPoint y: 160, distance: 20.8
click at [221, 271] on div "44468 CRIMSON TRL" at bounding box center [235, 284] width 32 height 27
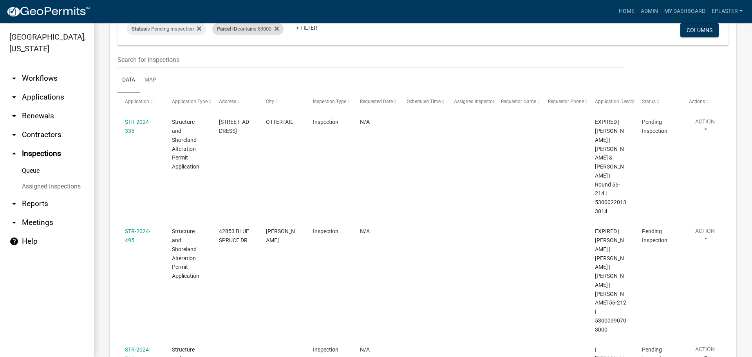
scroll to position [0, 0]
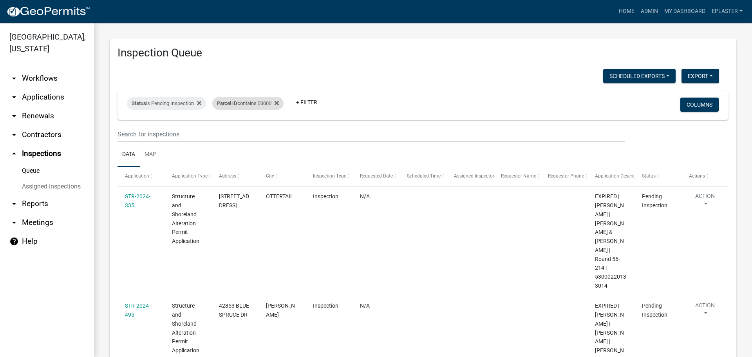
click at [262, 98] on div "Parcel ID contains 53000" at bounding box center [247, 103] width 71 height 13
click at [241, 137] on input "53000" at bounding box center [253, 133] width 72 height 16
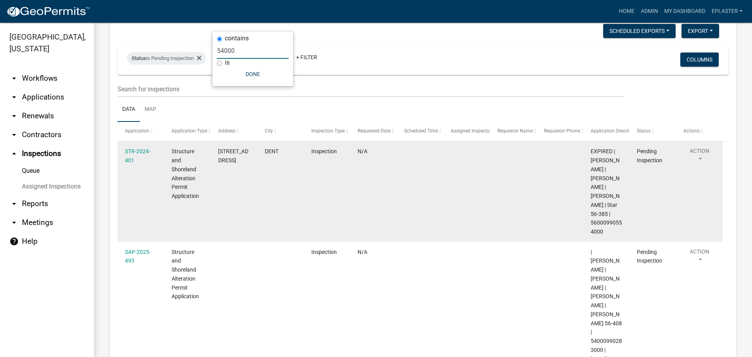
scroll to position [102, 0]
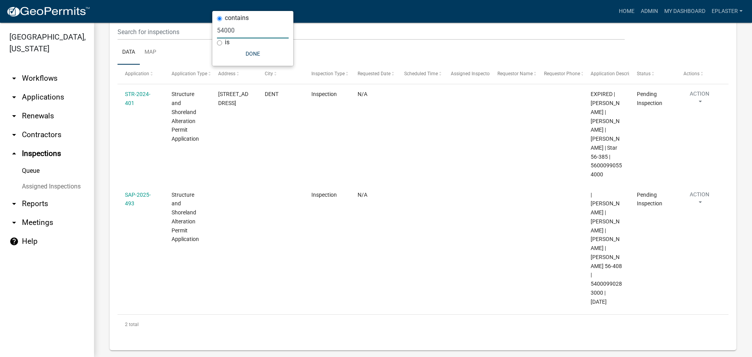
click at [231, 31] on input "54000" at bounding box center [253, 30] width 72 height 16
type input "55000"
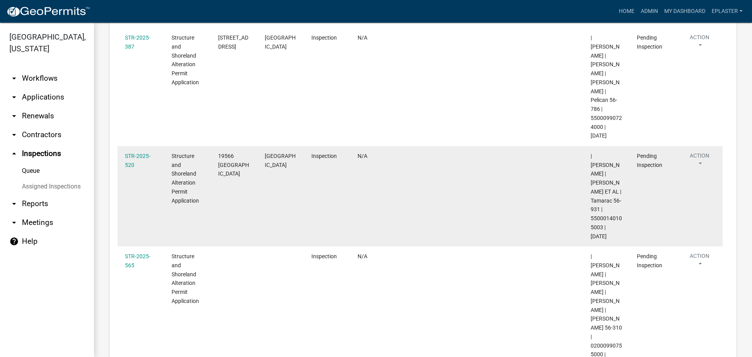
scroll to position [397, 0]
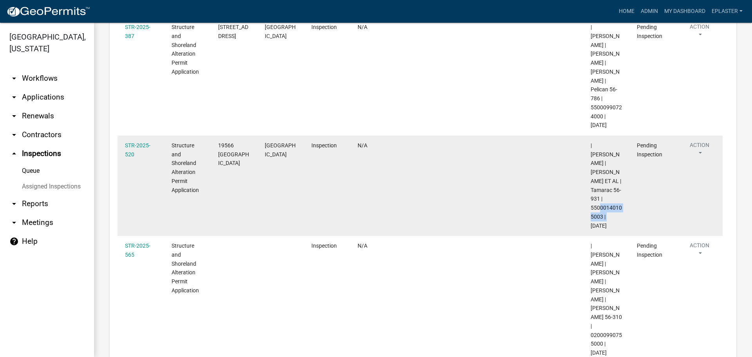
drag, startPoint x: 602, startPoint y: 163, endPoint x: 588, endPoint y: 153, distance: 17.4
click at [588, 153] on datatable-body-cell "| Michelle Jevne | JOSEPH SPITZER ET AL | Tamarac 56-931 | 55000140105003 | 08/…" at bounding box center [606, 186] width 47 height 100
drag, startPoint x: 243, startPoint y: 101, endPoint x: 216, endPoint y: 93, distance: 27.9
click at [216, 136] on datatable-body-cell "19566 490TH ST" at bounding box center [234, 186] width 47 height 100
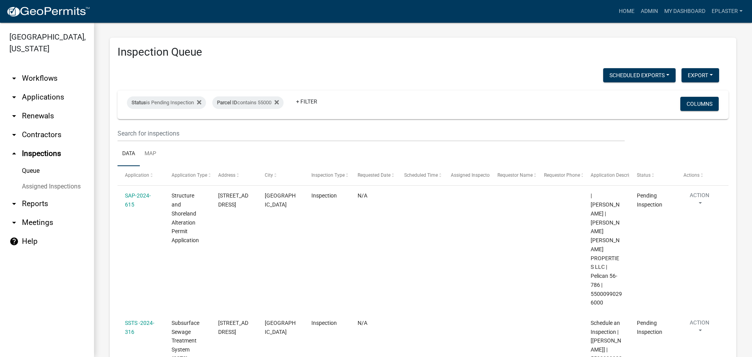
scroll to position [0, 0]
click at [264, 105] on div "Parcel ID contains 55000" at bounding box center [247, 103] width 71 height 13
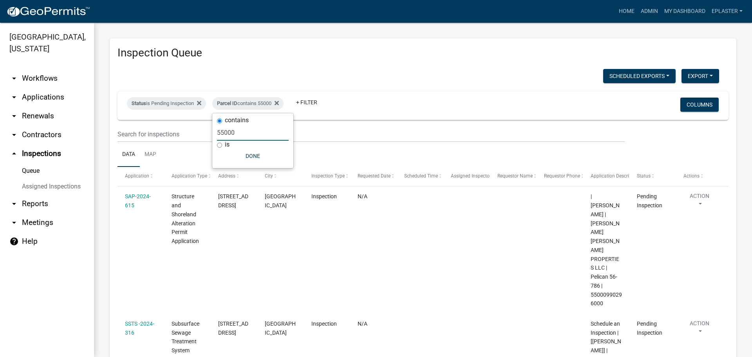
click at [251, 133] on input "55000" at bounding box center [253, 133] width 72 height 16
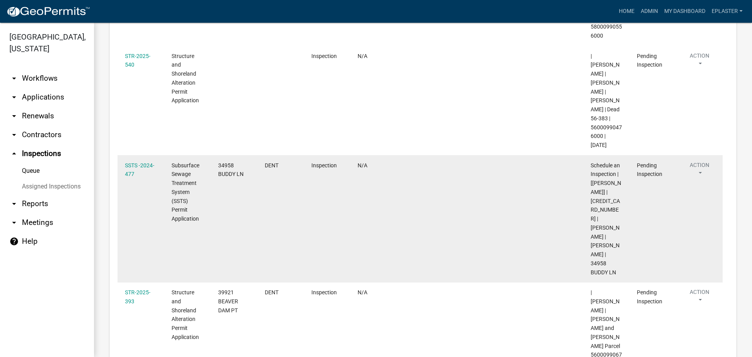
scroll to position [666, 0]
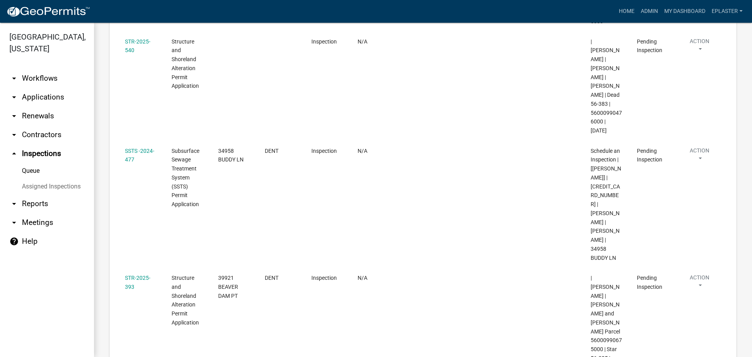
type input "56000"
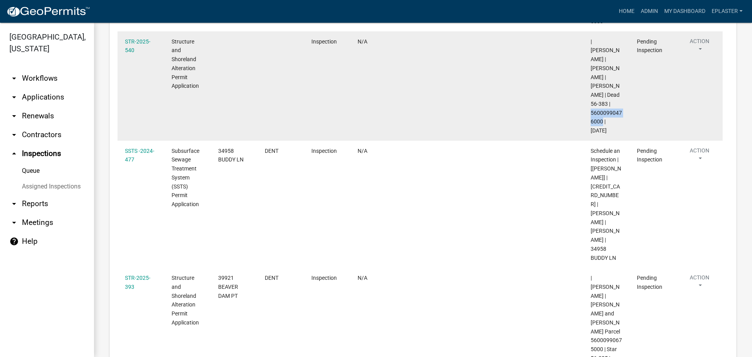
drag, startPoint x: 602, startPoint y: 121, endPoint x: 592, endPoint y: 112, distance: 13.9
click at [592, 112] on span "| Emma Swenson | JERRY L TRUPKA | KARIE TRUPKA | Dead 56-383 | 56000990476000 |…" at bounding box center [606, 86] width 31 height 96
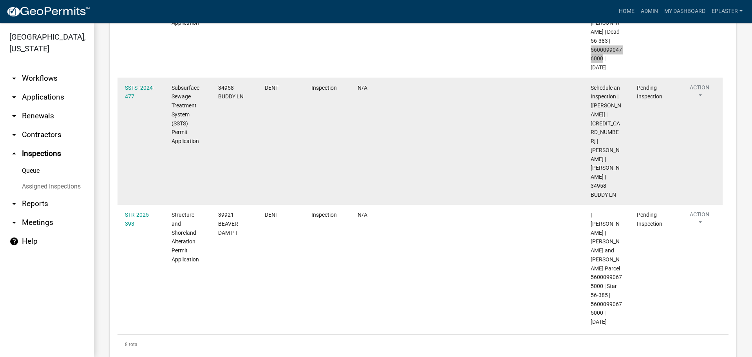
scroll to position [740, 0]
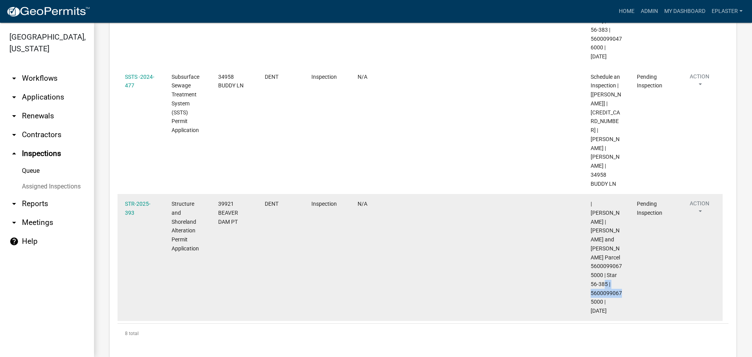
drag, startPoint x: 603, startPoint y: 282, endPoint x: 589, endPoint y: 275, distance: 15.8
click at [589, 275] on datatable-body-cell "| Michelle Jevne | Donald and Carolyn Herron Parcel 56000990675000 | Star 56-38…" at bounding box center [606, 257] width 47 height 127
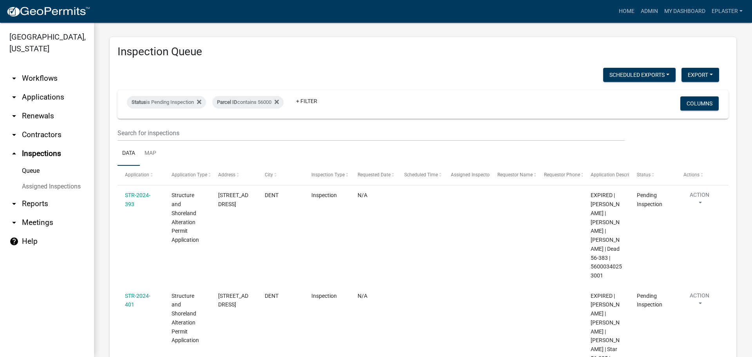
scroll to position [0, 0]
click at [267, 100] on div "Parcel ID contains 56000" at bounding box center [247, 103] width 71 height 13
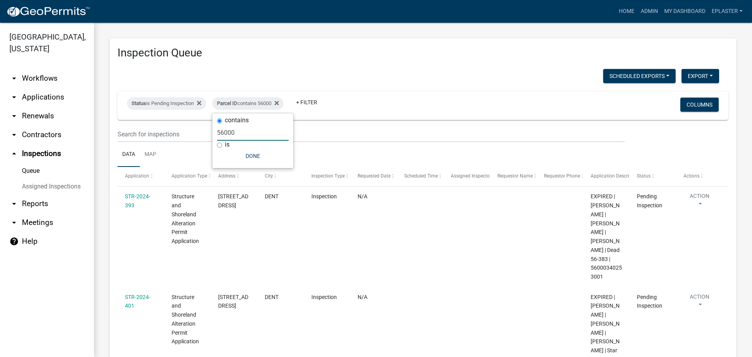
click at [242, 129] on input "56000" at bounding box center [253, 133] width 72 height 16
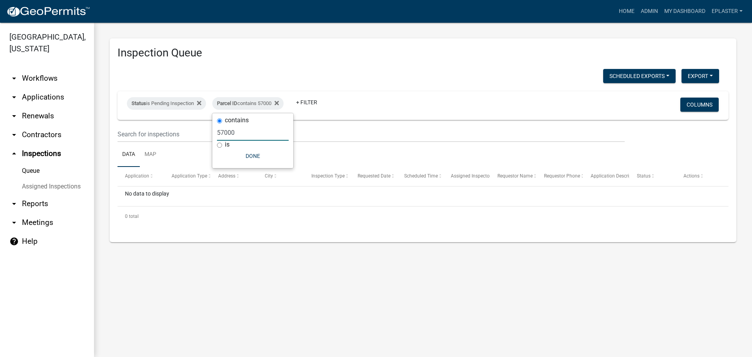
click at [254, 136] on input "57000" at bounding box center [253, 133] width 72 height 16
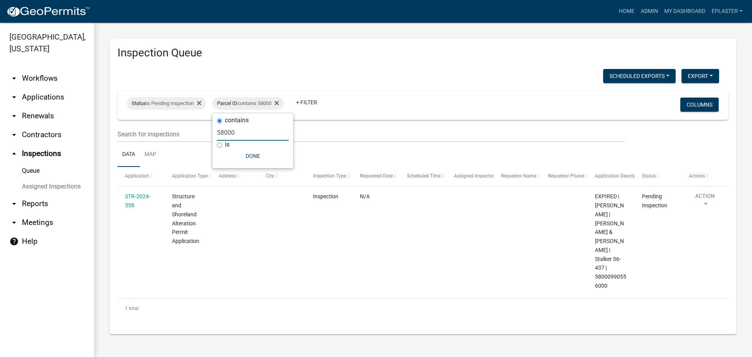
click at [247, 131] on input "58000" at bounding box center [253, 133] width 72 height 16
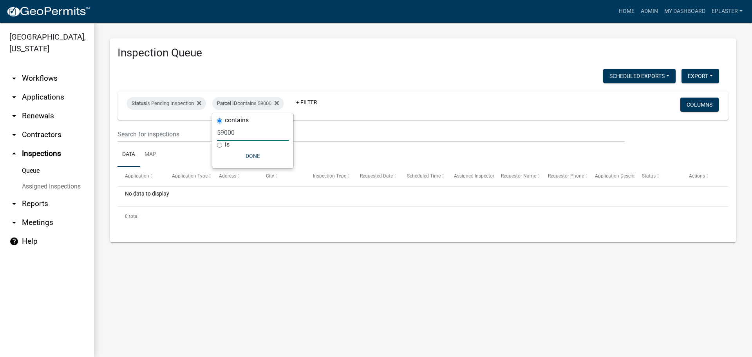
click at [244, 132] on input "59000" at bounding box center [253, 133] width 72 height 16
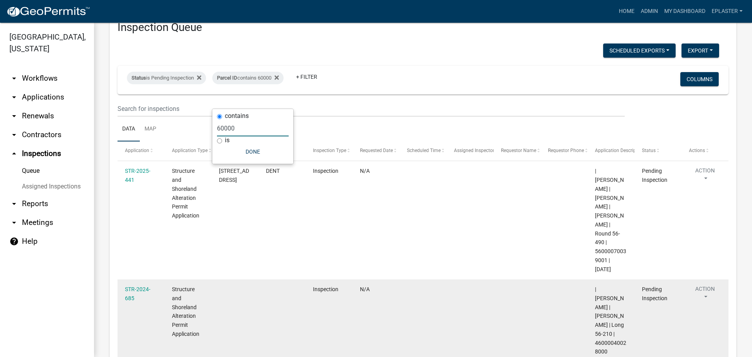
scroll to position [84, 0]
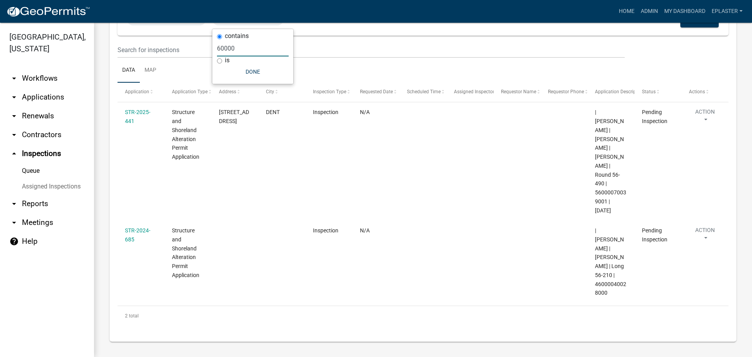
click at [232, 46] on input "60000" at bounding box center [253, 48] width 72 height 16
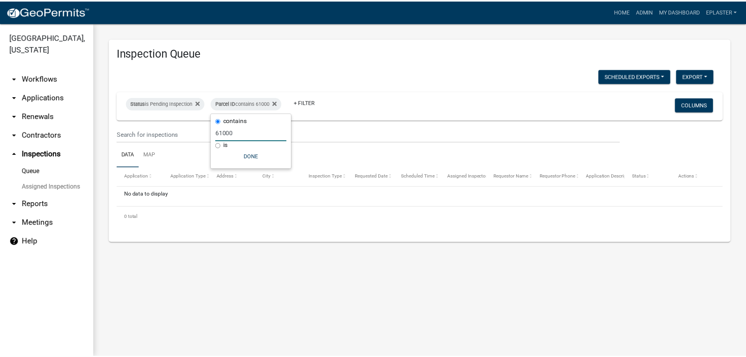
scroll to position [0, 0]
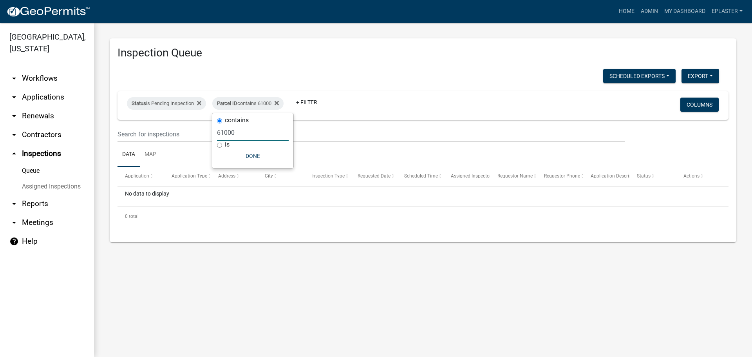
click at [239, 134] on input "61000" at bounding box center [253, 133] width 72 height 16
click at [239, 133] on input "61000" at bounding box center [253, 133] width 72 height 16
type input "62000"
click at [682, 14] on link "My Dashboard" at bounding box center [684, 11] width 47 height 15
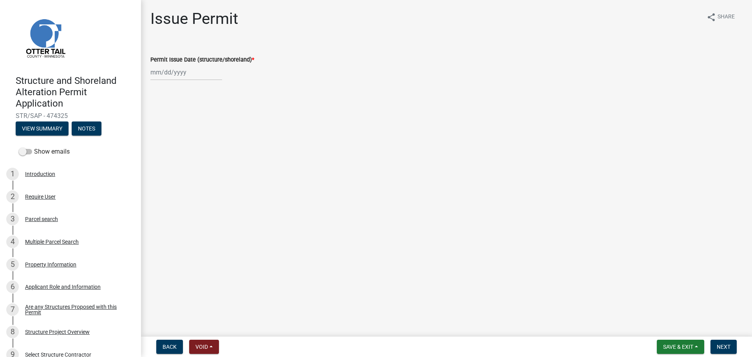
click at [160, 74] on div at bounding box center [186, 72] width 72 height 16
select select "9"
select select "2025"
click at [181, 139] on div "17" at bounding box center [183, 139] width 13 height 13
type input "09/17/2025"
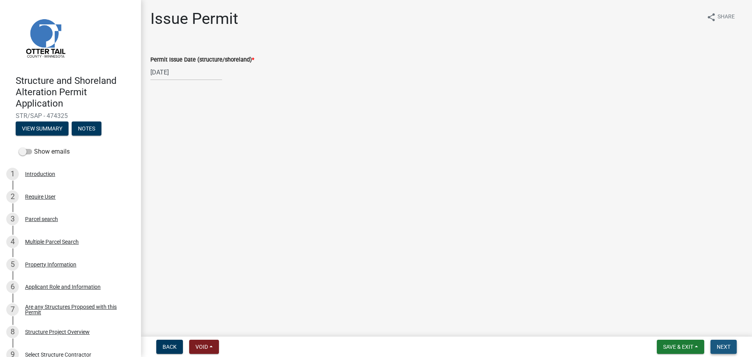
click at [722, 344] on span "Next" at bounding box center [724, 347] width 14 height 6
click at [728, 346] on span "Next" at bounding box center [724, 347] width 14 height 6
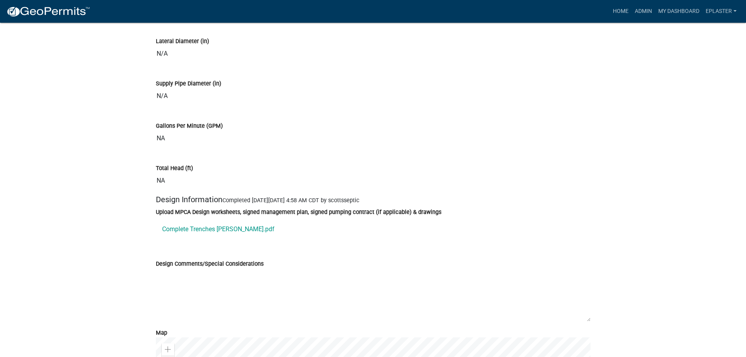
scroll to position [3770, 0]
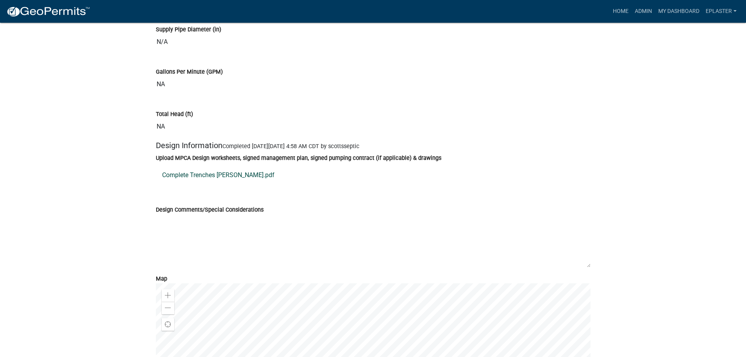
click at [185, 185] on link "Complete Trenches Hutmacher.pdf" at bounding box center [373, 175] width 435 height 19
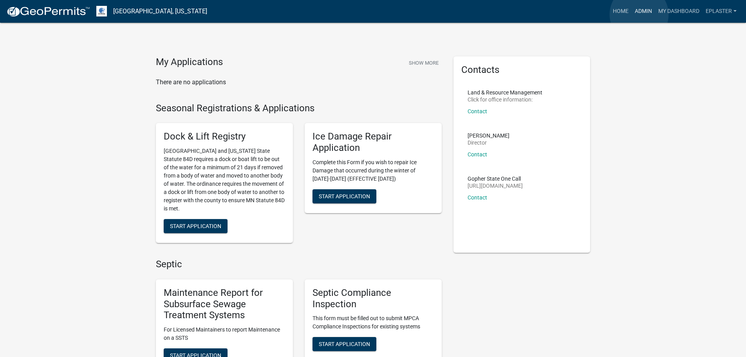
click at [639, 14] on link "Admin" at bounding box center [644, 11] width 24 height 15
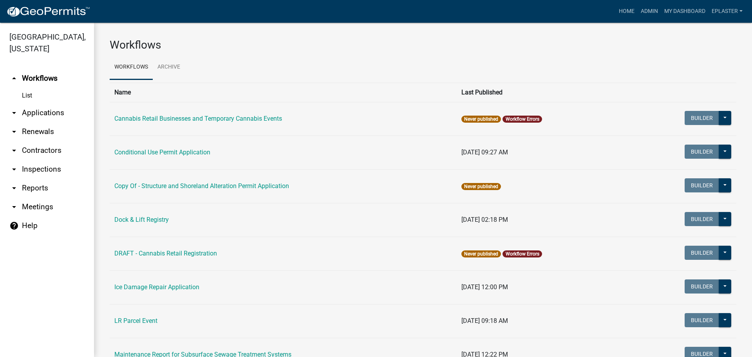
click at [31, 112] on link "arrow_drop_down Applications" at bounding box center [47, 112] width 94 height 19
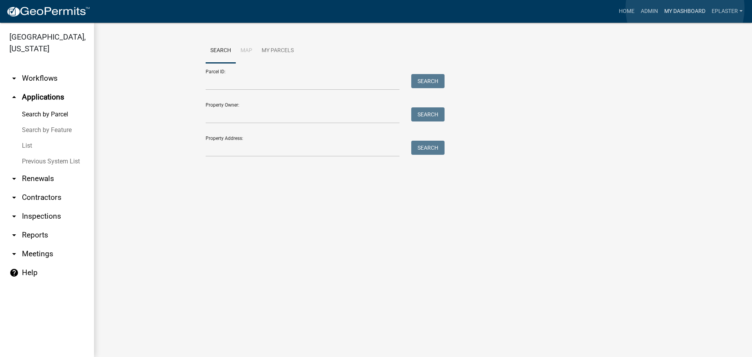
click at [685, 9] on link "My Dashboard" at bounding box center [684, 11] width 47 height 15
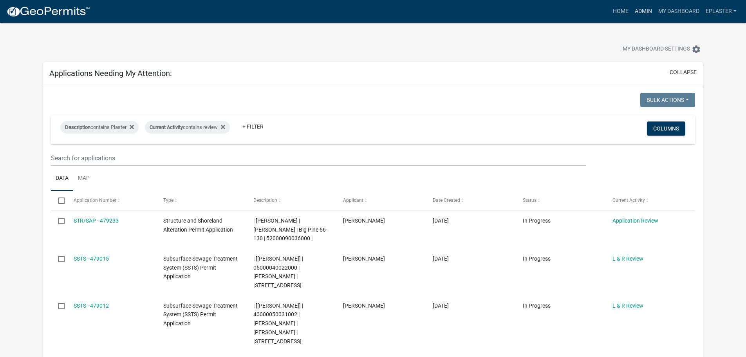
click at [645, 11] on link "Admin" at bounding box center [644, 11] width 24 height 15
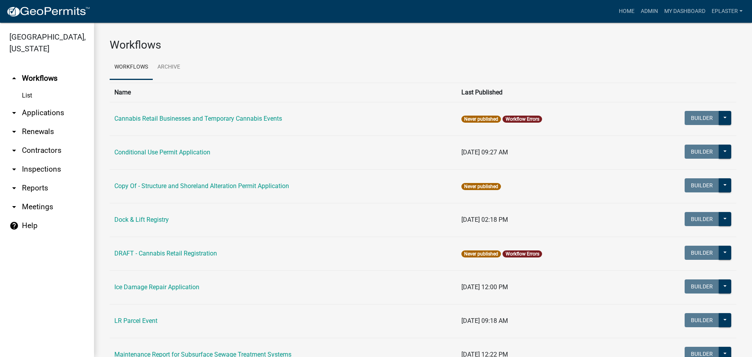
click at [38, 112] on link "arrow_drop_down Applications" at bounding box center [47, 112] width 94 height 19
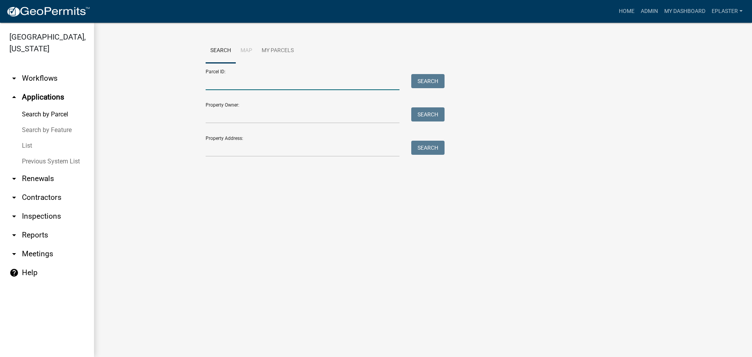
drag, startPoint x: 186, startPoint y: 88, endPoint x: 230, endPoint y: 87, distance: 43.1
click at [230, 87] on input "Parcel ID:" at bounding box center [303, 82] width 194 height 16
paste input "18000990476000"
type input "18000990476000"
click at [428, 80] on button "Search" at bounding box center [427, 81] width 33 height 14
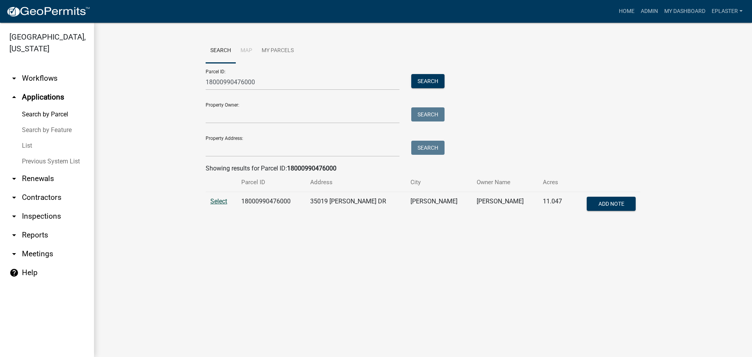
click at [211, 200] on span "Select" at bounding box center [218, 200] width 17 height 7
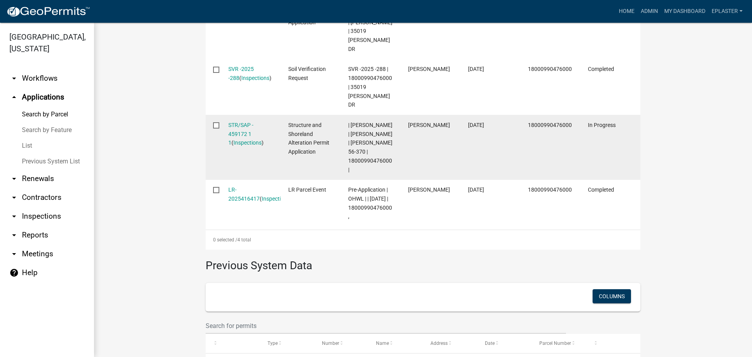
scroll to position [344, 0]
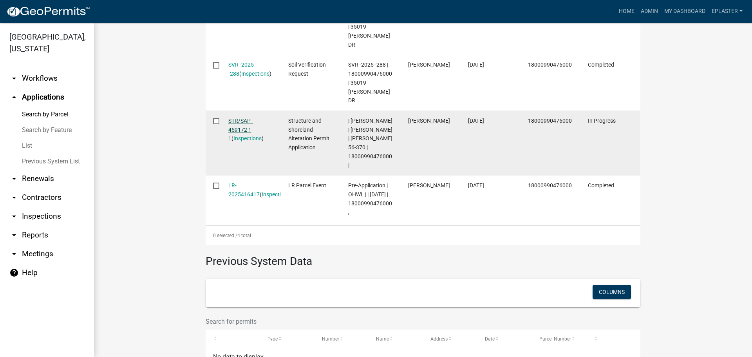
click at [230, 118] on link "STR/SAP - 459172 1 1" at bounding box center [240, 130] width 25 height 24
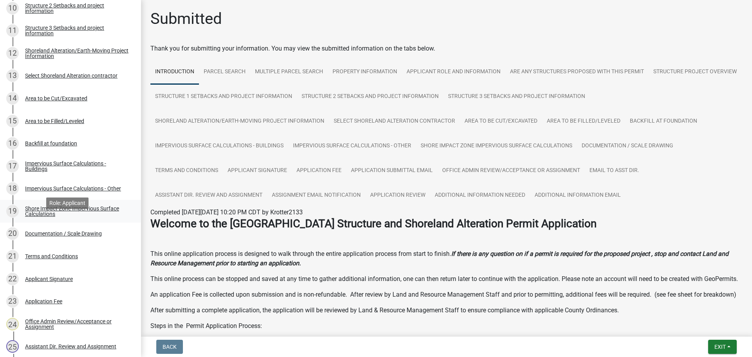
scroll to position [372, 0]
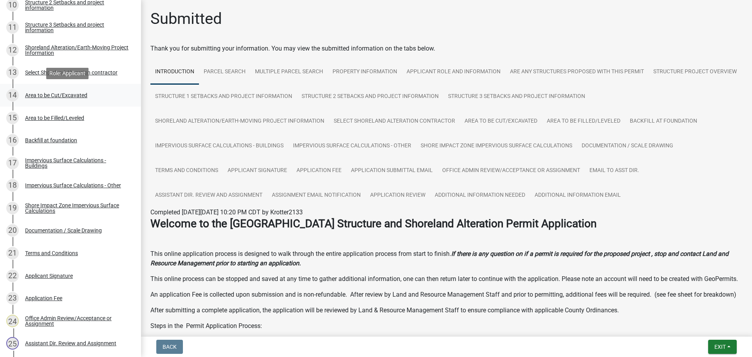
click at [66, 96] on div "Area to be Cut/Excavated" at bounding box center [56, 94] width 62 height 5
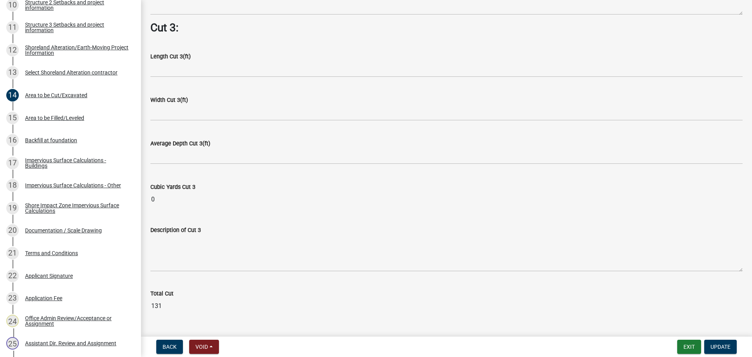
scroll to position [1009, 0]
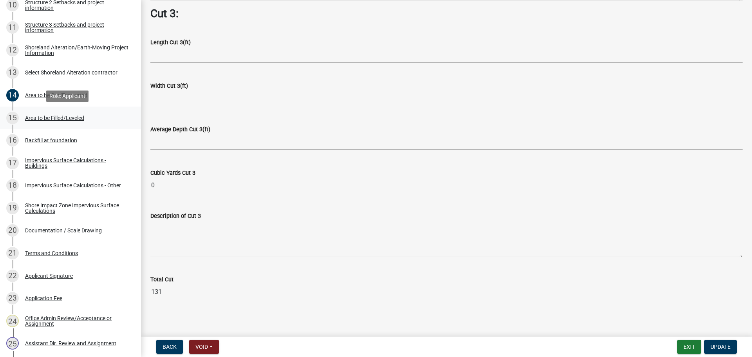
click at [69, 118] on div "Area to be Filled/Leveled" at bounding box center [54, 117] width 59 height 5
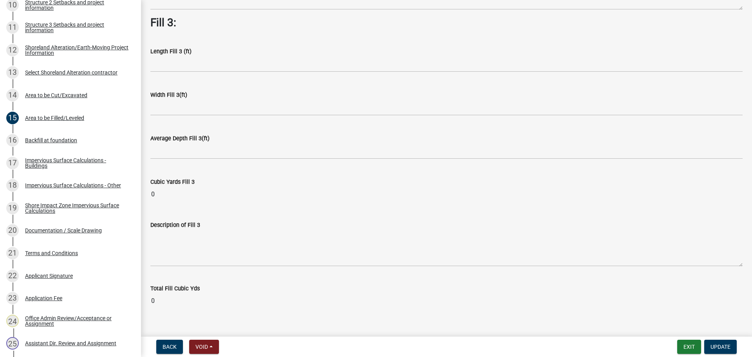
scroll to position [566, 0]
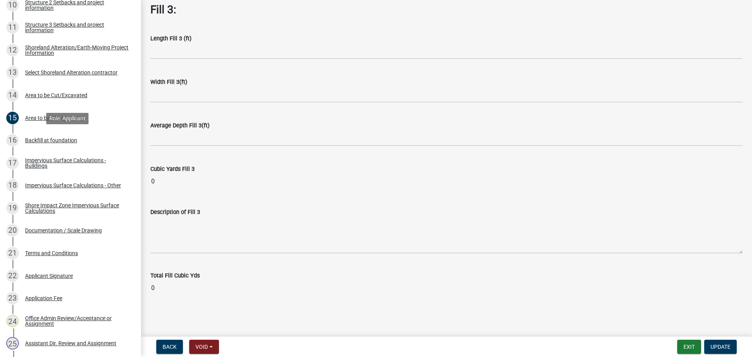
click at [69, 139] on div "Backfill at foundation" at bounding box center [51, 139] width 52 height 5
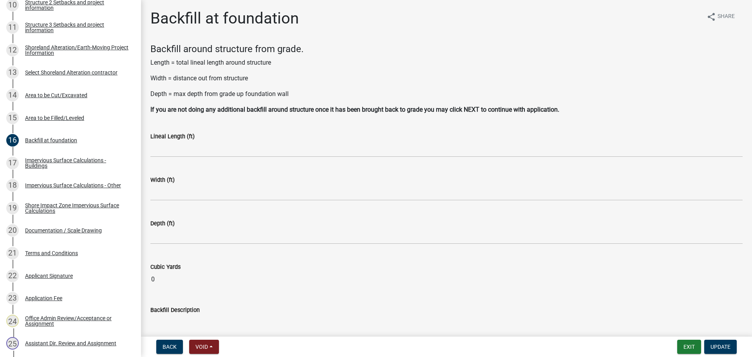
scroll to position [0, 0]
click at [69, 92] on div "Area to be Cut/Excavated" at bounding box center [56, 94] width 62 height 5
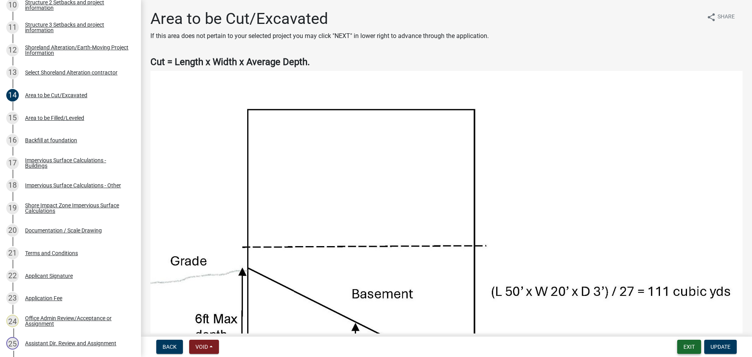
click at [687, 346] on button "Exit" at bounding box center [689, 347] width 24 height 14
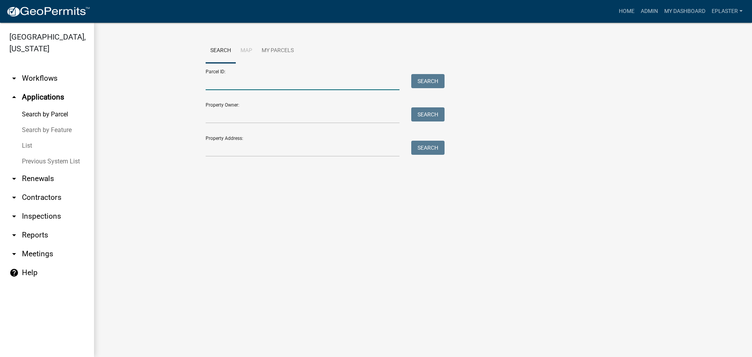
click at [268, 76] on input "Parcel ID:" at bounding box center [303, 82] width 194 height 16
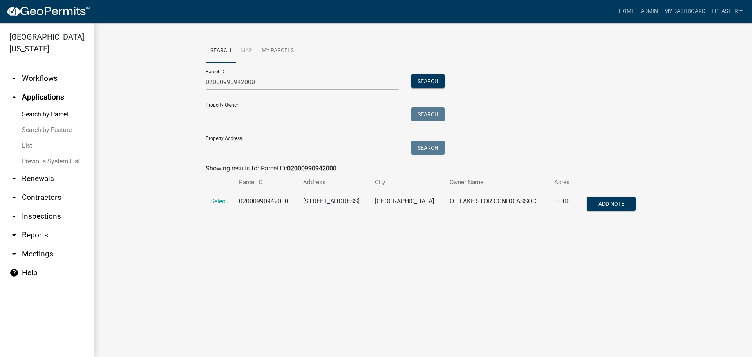
click at [223, 197] on td "Select" at bounding box center [220, 205] width 29 height 26
click at [223, 202] on span "Select" at bounding box center [218, 200] width 17 height 7
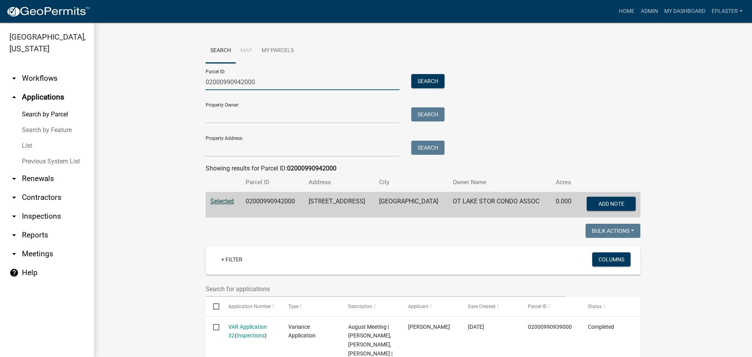
click at [261, 79] on input "02000990942000" at bounding box center [303, 82] width 194 height 16
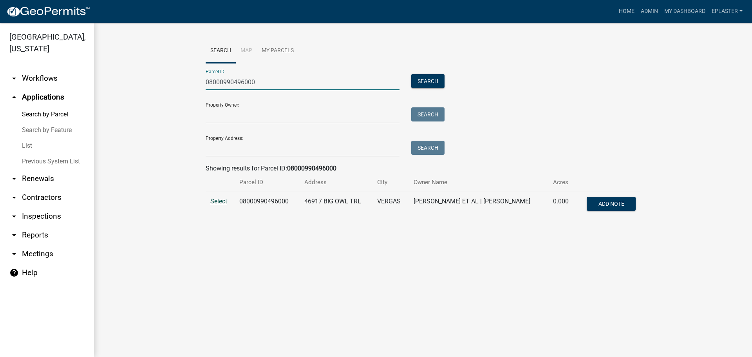
click at [220, 198] on span "Select" at bounding box center [218, 200] width 17 height 7
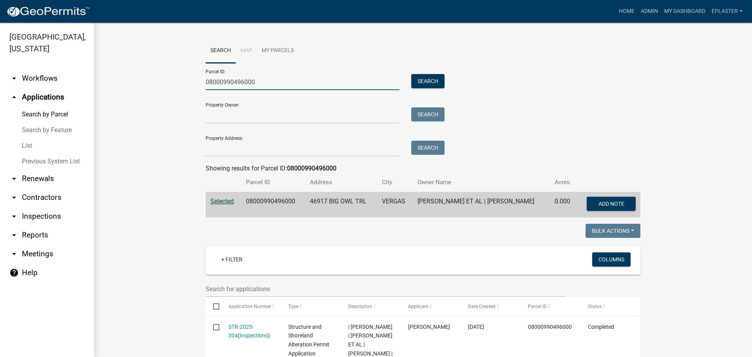
click at [290, 79] on input "08000990496000" at bounding box center [303, 82] width 194 height 16
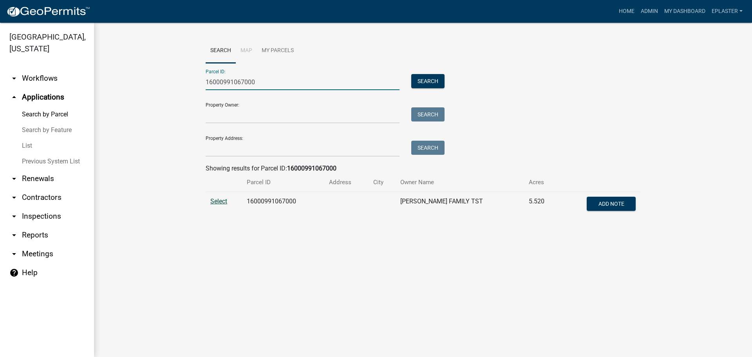
type input "16000991067000"
click at [218, 203] on span "Select" at bounding box center [218, 200] width 17 height 7
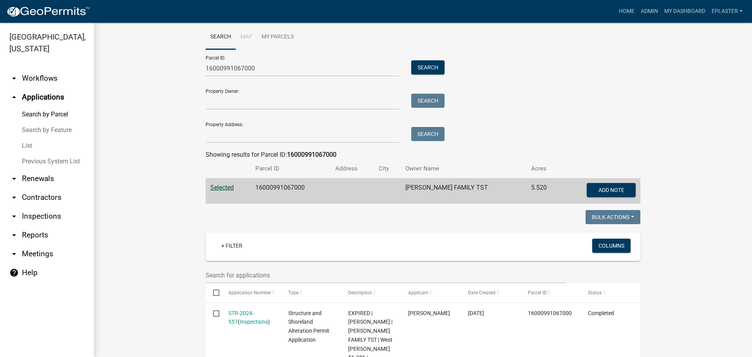
scroll to position [10, 0]
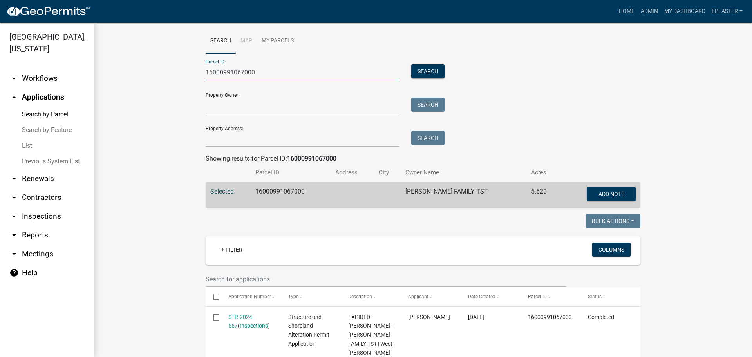
click at [264, 68] on input "16000991067000" at bounding box center [303, 72] width 194 height 16
click at [244, 145] on input "Property Address:" at bounding box center [303, 139] width 194 height 16
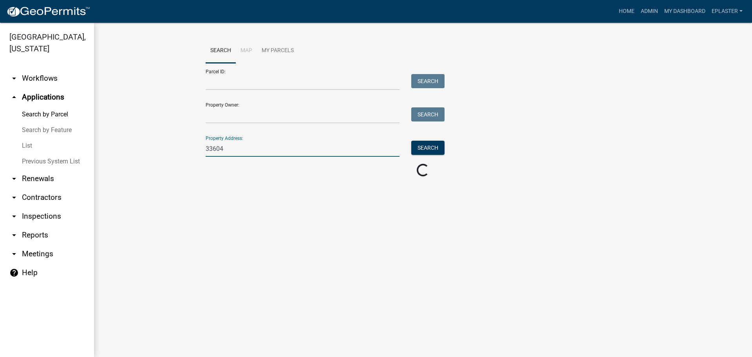
scroll to position [0, 0]
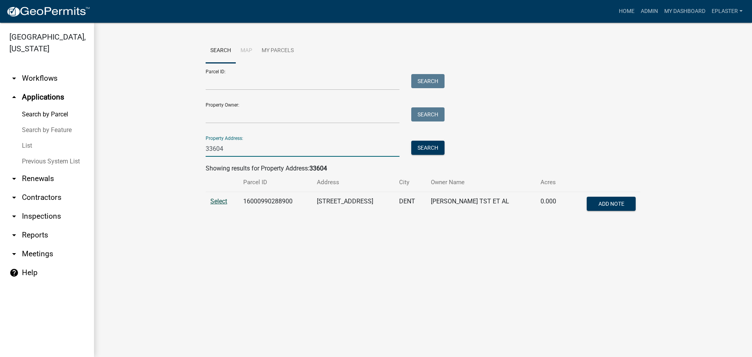
type input "33604"
click at [221, 200] on span "Select" at bounding box center [218, 200] width 17 height 7
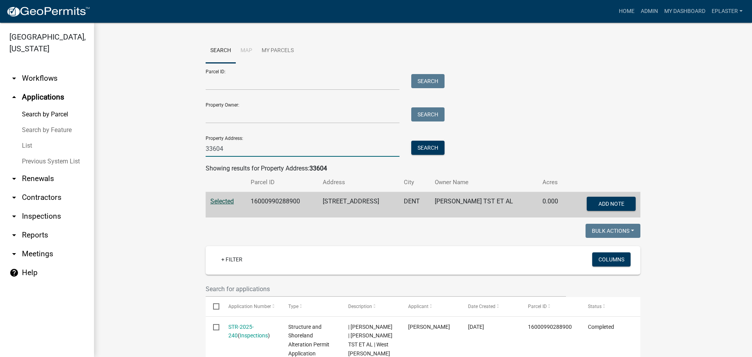
click at [240, 150] on input "33604" at bounding box center [303, 149] width 194 height 16
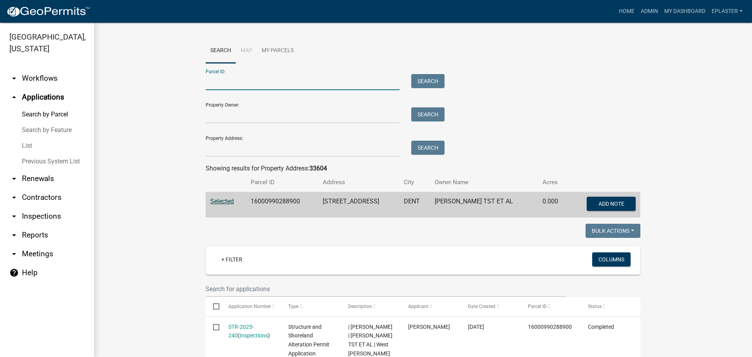
drag, startPoint x: 271, startPoint y: 81, endPoint x: 212, endPoint y: 41, distance: 71.0
click at [271, 81] on input "Parcel ID:" at bounding box center [303, 82] width 194 height 16
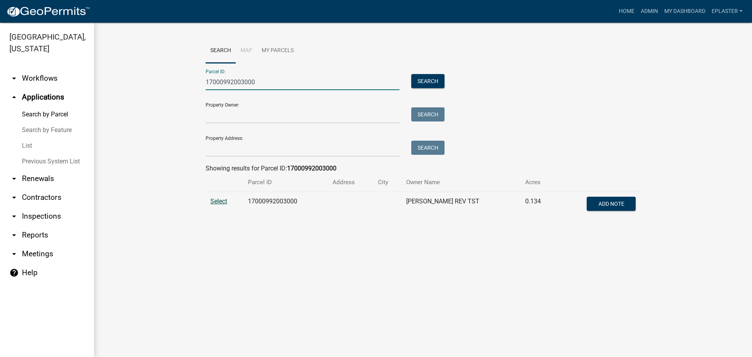
click at [211, 202] on span "Select" at bounding box center [218, 200] width 17 height 7
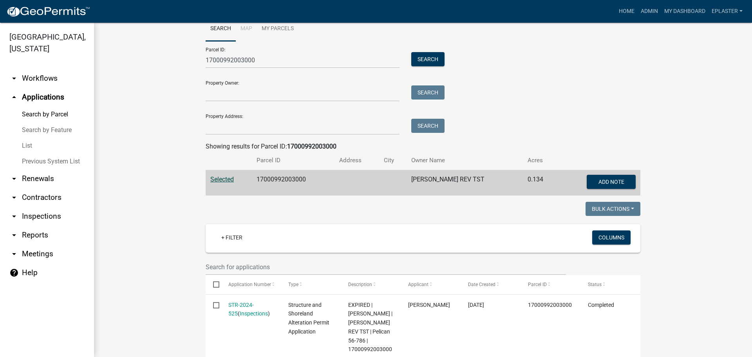
scroll to position [21, 0]
click at [244, 51] on div "Parcel ID: 17000992003000 Search" at bounding box center [323, 55] width 235 height 27
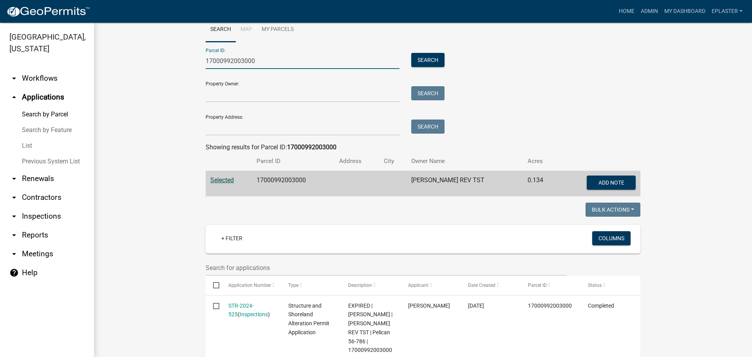
click at [241, 60] on input "17000992003000" at bounding box center [303, 61] width 194 height 16
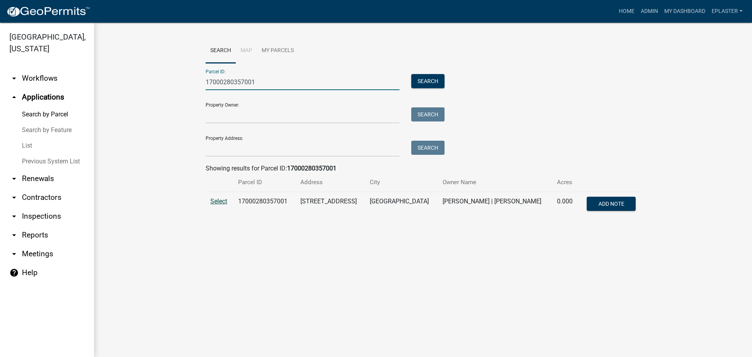
click at [217, 201] on span "Select" at bounding box center [218, 200] width 17 height 7
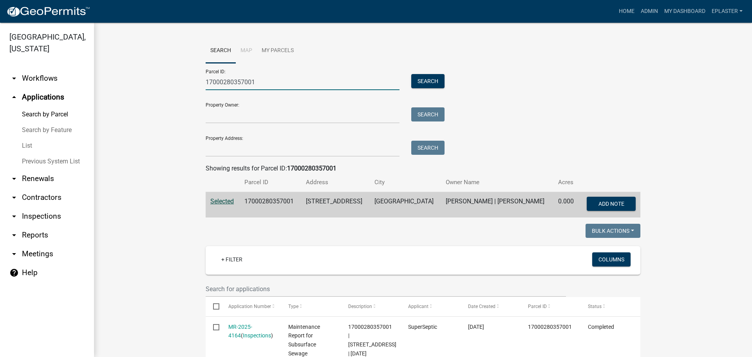
click at [255, 83] on input "17000280357001" at bounding box center [303, 82] width 194 height 16
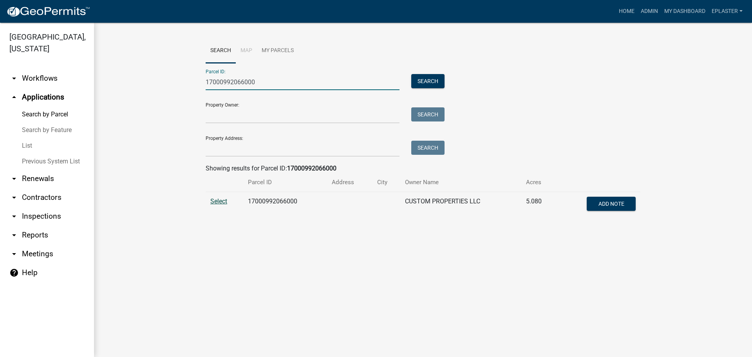
click at [222, 202] on span "Select" at bounding box center [218, 200] width 17 height 7
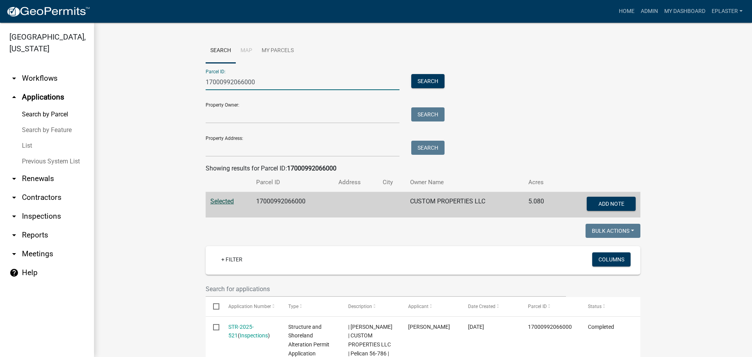
click at [256, 83] on input "17000992066000" at bounding box center [303, 82] width 194 height 16
click at [255, 83] on input "17000992066000" at bounding box center [303, 82] width 194 height 16
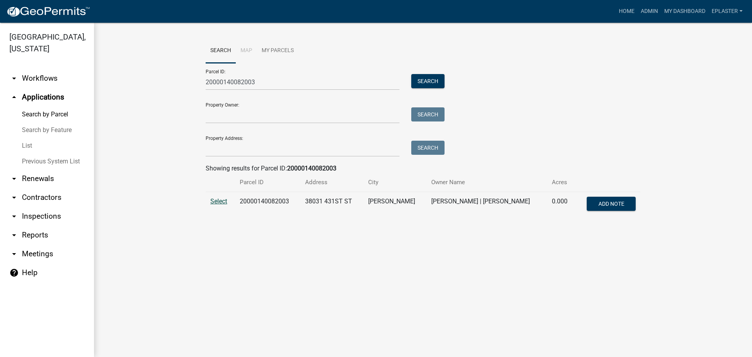
click at [216, 201] on span "Select" at bounding box center [218, 200] width 17 height 7
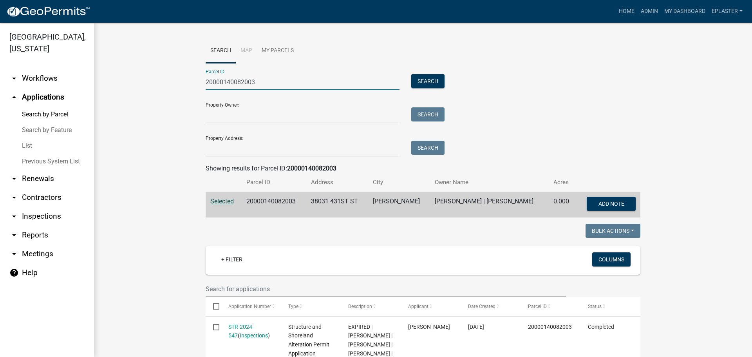
click at [273, 83] on input "20000140082003" at bounding box center [303, 82] width 194 height 16
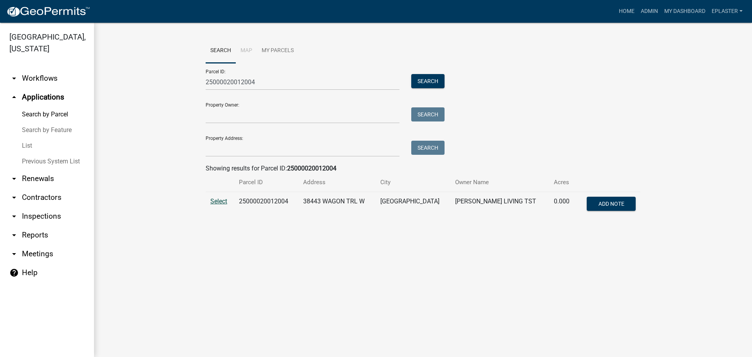
click at [221, 201] on span "Select" at bounding box center [218, 200] width 17 height 7
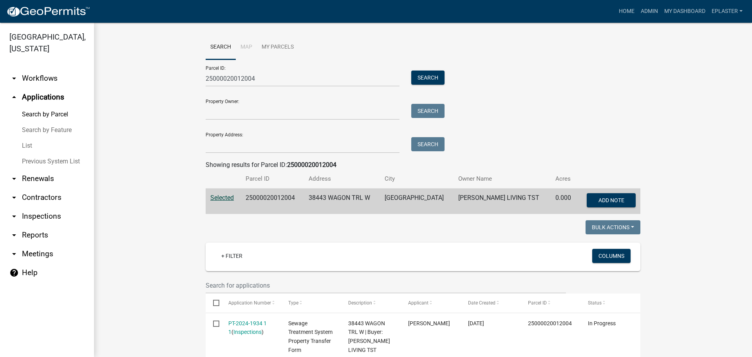
scroll to position [2, 0]
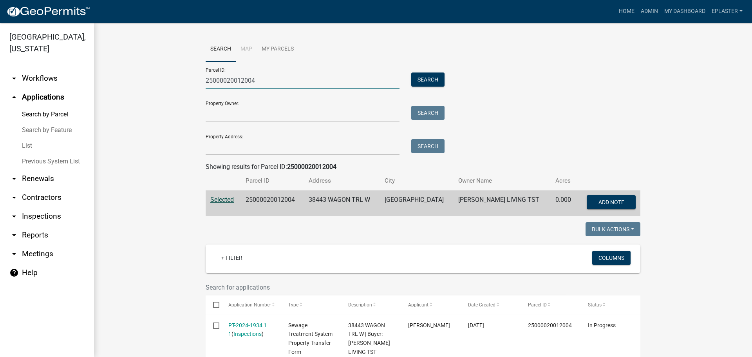
click at [286, 77] on input "25000020012004" at bounding box center [303, 80] width 194 height 16
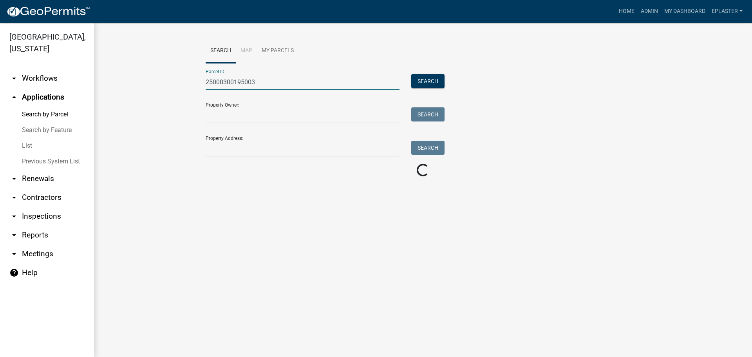
scroll to position [0, 0]
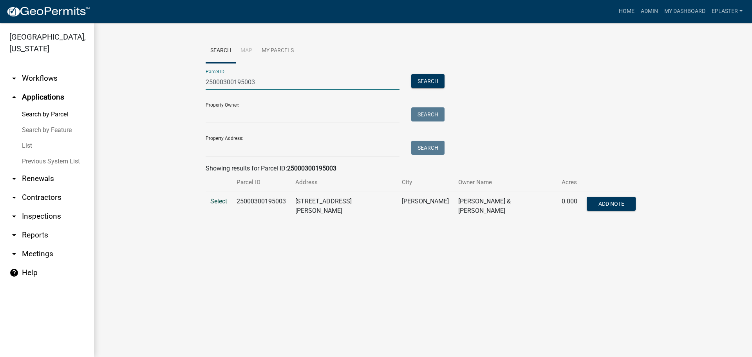
click at [216, 200] on span "Select" at bounding box center [218, 200] width 17 height 7
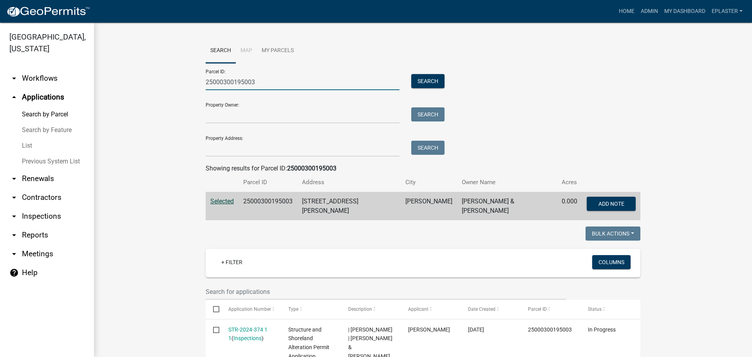
click at [244, 84] on input "25000300195003" at bounding box center [303, 82] width 194 height 16
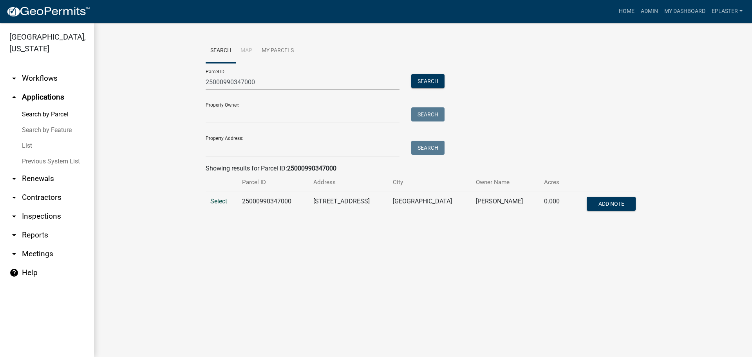
click at [217, 200] on span "Select" at bounding box center [218, 200] width 17 height 7
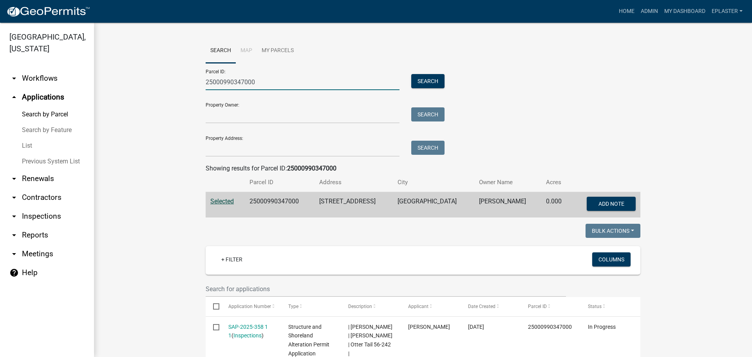
click at [260, 80] on input "25000990347000" at bounding box center [303, 82] width 194 height 16
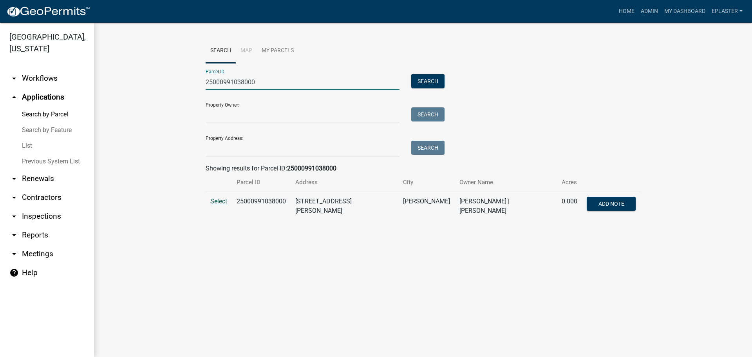
click at [224, 202] on span "Select" at bounding box center [218, 200] width 17 height 7
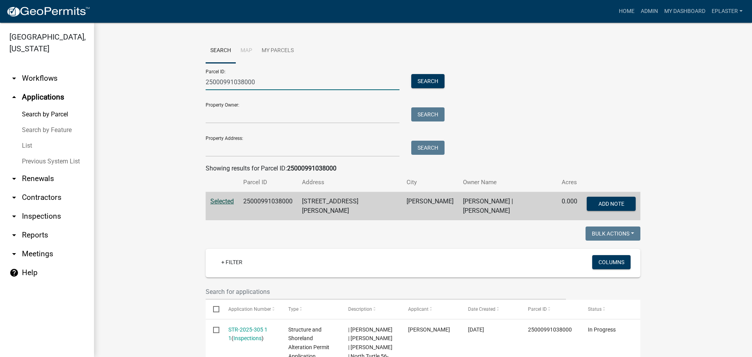
click at [277, 83] on input "25000991038000" at bounding box center [303, 82] width 194 height 16
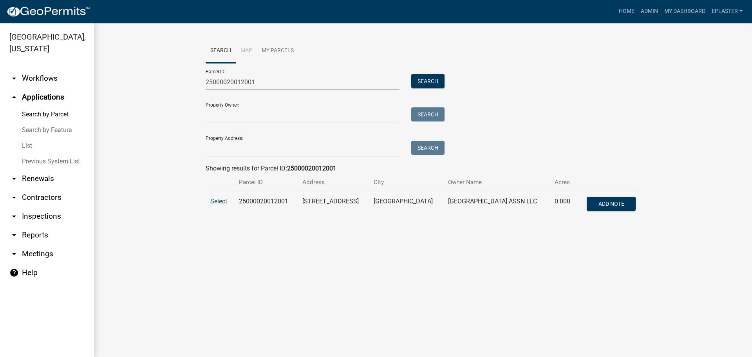
click at [214, 200] on span "Select" at bounding box center [218, 200] width 17 height 7
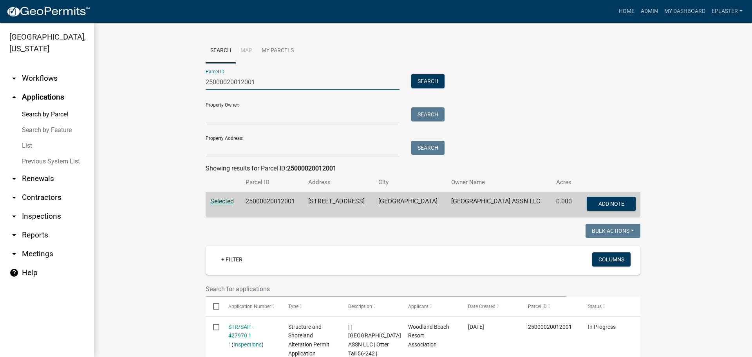
click at [258, 81] on input "25000020012001" at bounding box center [303, 82] width 194 height 16
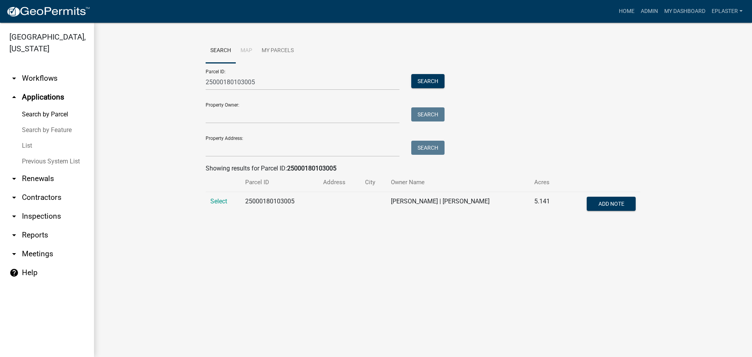
click at [217, 197] on td "Select" at bounding box center [223, 205] width 35 height 26
click at [217, 203] on span "Select" at bounding box center [218, 200] width 17 height 7
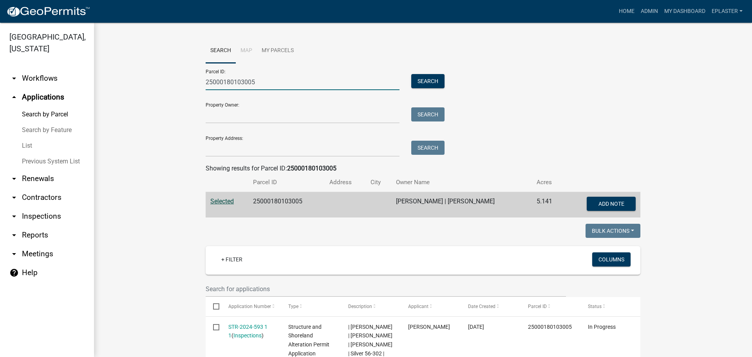
click at [251, 74] on input "25000180103005" at bounding box center [303, 82] width 194 height 16
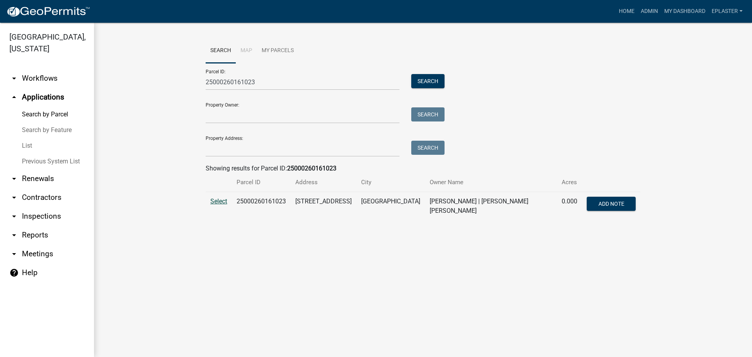
click at [217, 201] on span "Select" at bounding box center [218, 200] width 17 height 7
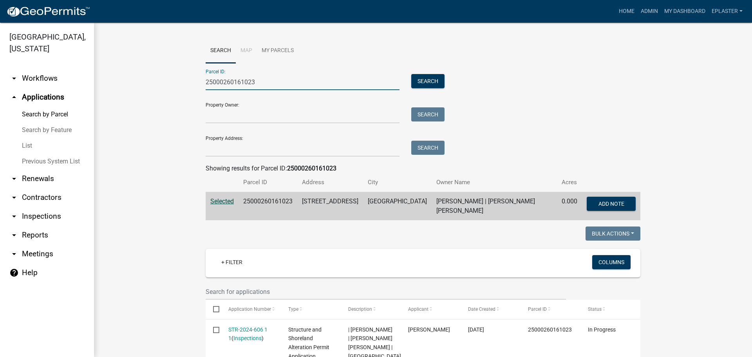
click at [251, 76] on input "25000260161023" at bounding box center [303, 82] width 194 height 16
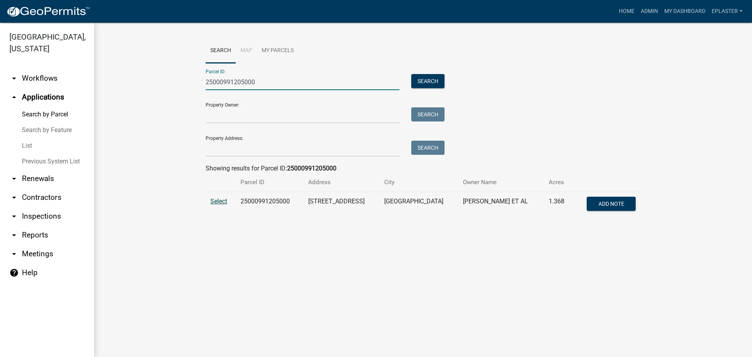
click at [213, 197] on span "Select" at bounding box center [218, 200] width 17 height 7
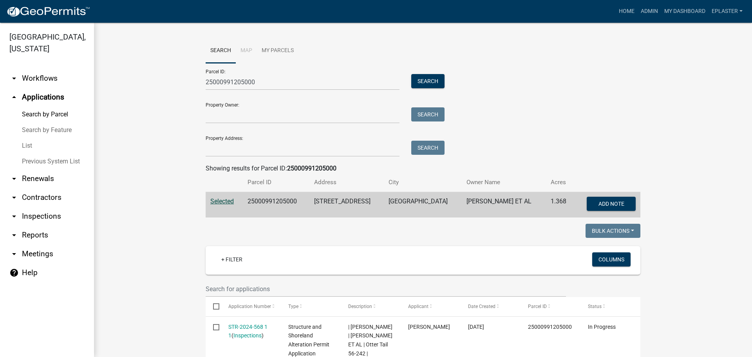
click at [239, 72] on div "Parcel ID: 25000991205000 Search" at bounding box center [323, 76] width 235 height 27
click at [246, 78] on input "25000991205000" at bounding box center [303, 82] width 194 height 16
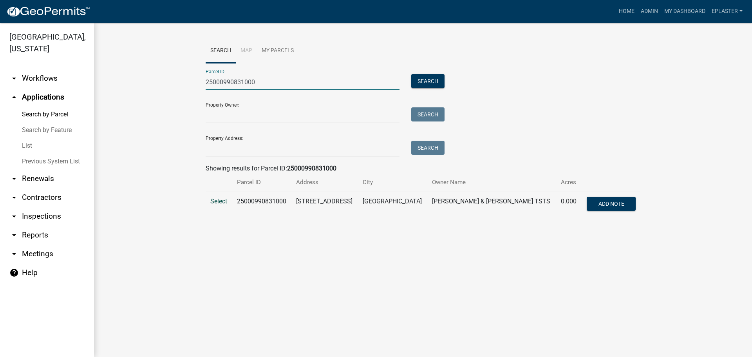
click at [222, 201] on span "Select" at bounding box center [218, 200] width 17 height 7
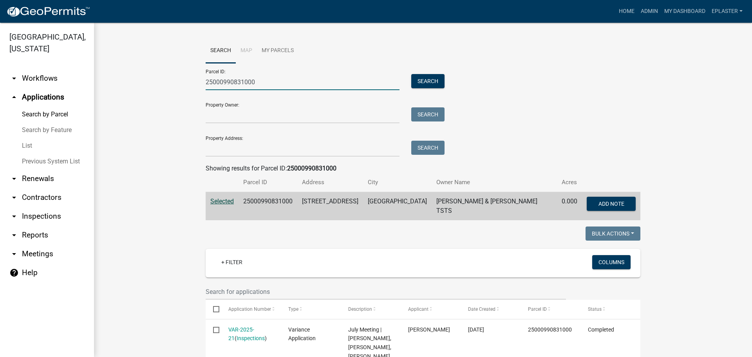
click at [262, 83] on input "25000990831000" at bounding box center [303, 82] width 194 height 16
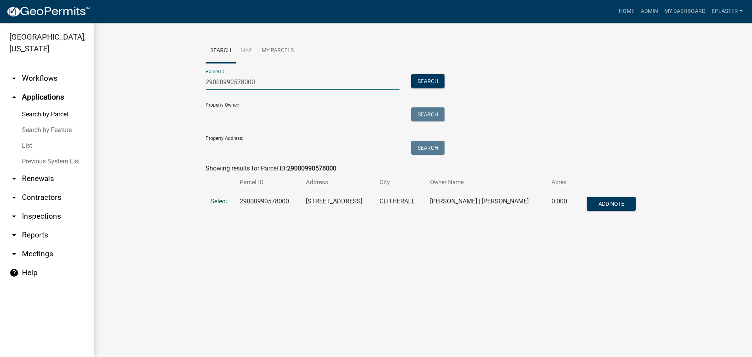
click at [220, 199] on span "Select" at bounding box center [218, 200] width 17 height 7
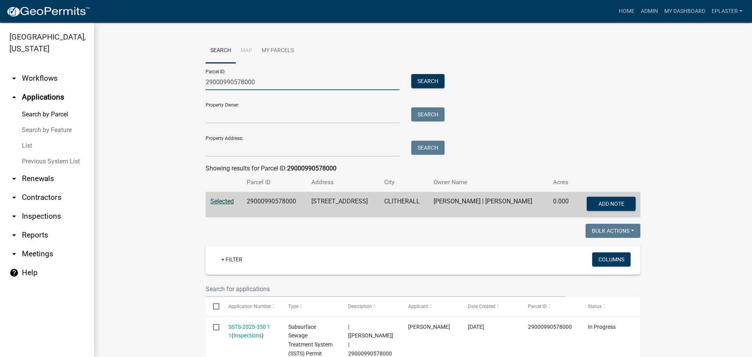
click at [268, 78] on input "29000990578000" at bounding box center [303, 82] width 194 height 16
paste input "17000030052002"
type input "17000030052002"
click at [416, 76] on button "Search" at bounding box center [427, 81] width 33 height 14
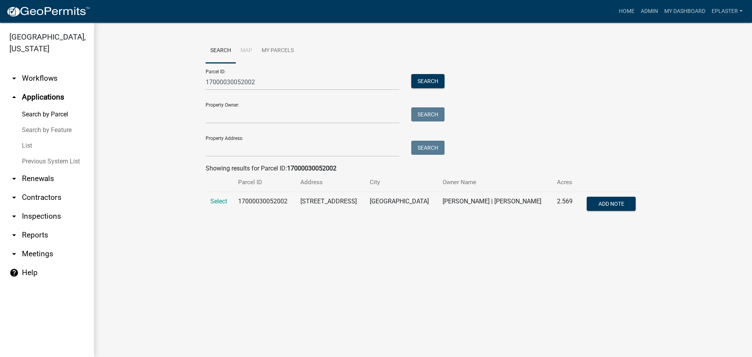
click at [216, 206] on td "Select" at bounding box center [220, 205] width 28 height 26
click at [221, 200] on span "Select" at bounding box center [218, 200] width 17 height 7
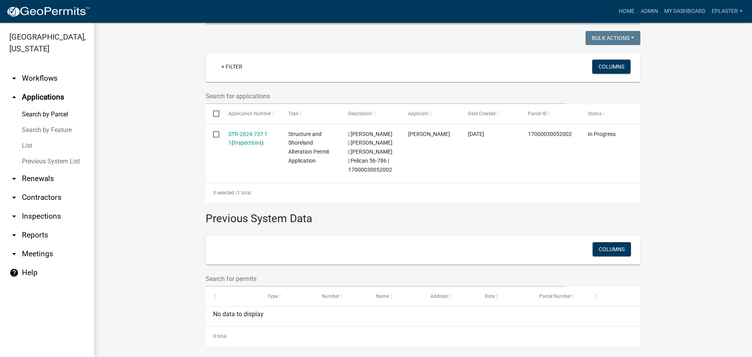
scroll to position [197, 0]
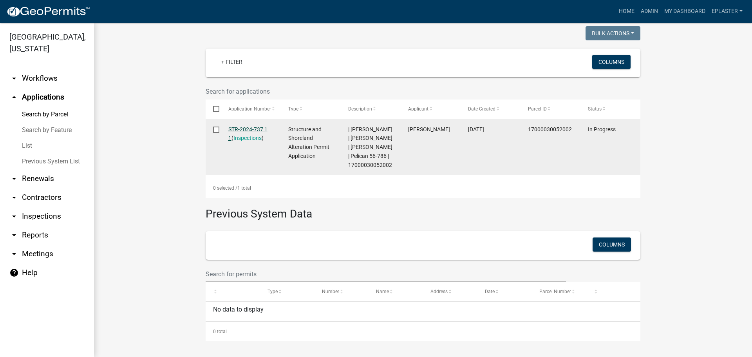
click at [262, 131] on link "STR-2024-737 1 1" at bounding box center [247, 133] width 39 height 15
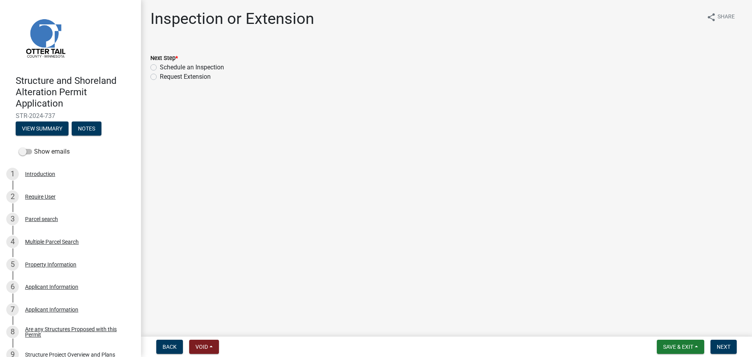
click at [160, 66] on label "Schedule an Inspection" at bounding box center [192, 67] width 64 height 9
click at [160, 66] on input "Schedule an Inspection" at bounding box center [162, 65] width 5 height 5
radio input "true"
click at [723, 350] on button "Next" at bounding box center [724, 347] width 26 height 14
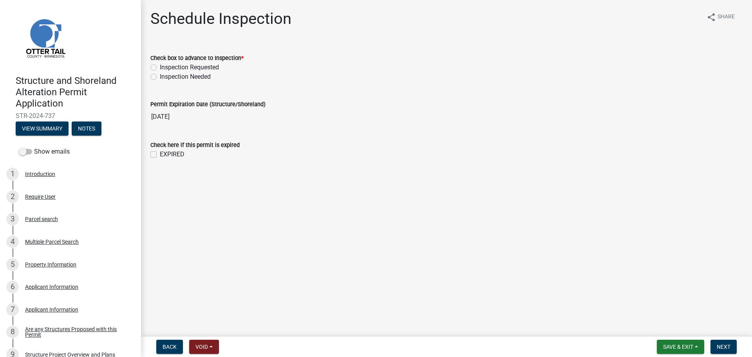
click at [160, 67] on label "Inspection Requested" at bounding box center [189, 67] width 59 height 9
click at [160, 67] on input "Inspection Requested" at bounding box center [162, 65] width 5 height 5
radio input "true"
click at [719, 346] on span "Next" at bounding box center [724, 347] width 14 height 6
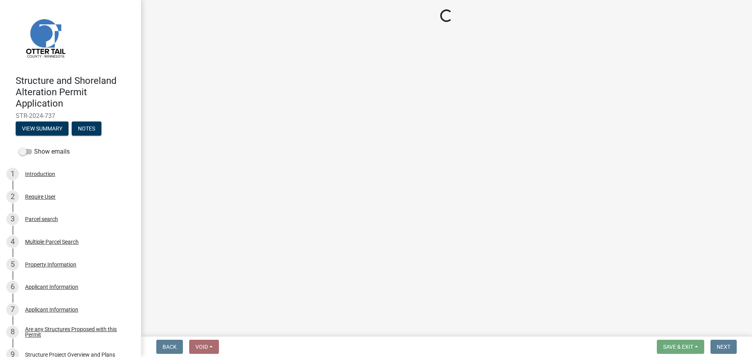
select select "710d5f49-2663-4e73-9718-d0c4e189f5ed"
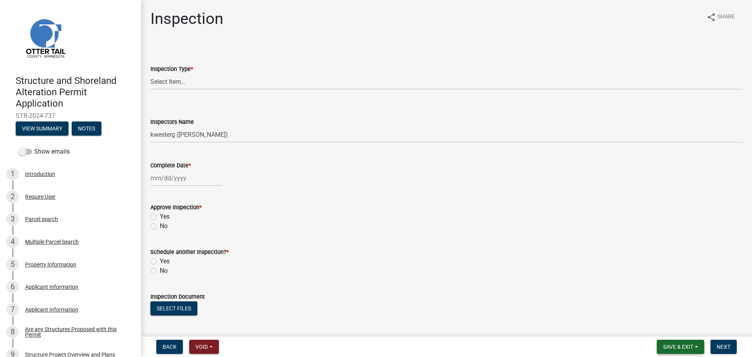
click at [695, 346] on button "Save & Exit" at bounding box center [680, 347] width 47 height 14
click at [681, 330] on button "Save & Exit" at bounding box center [673, 326] width 63 height 19
